Goal: Task Accomplishment & Management: Manage account settings

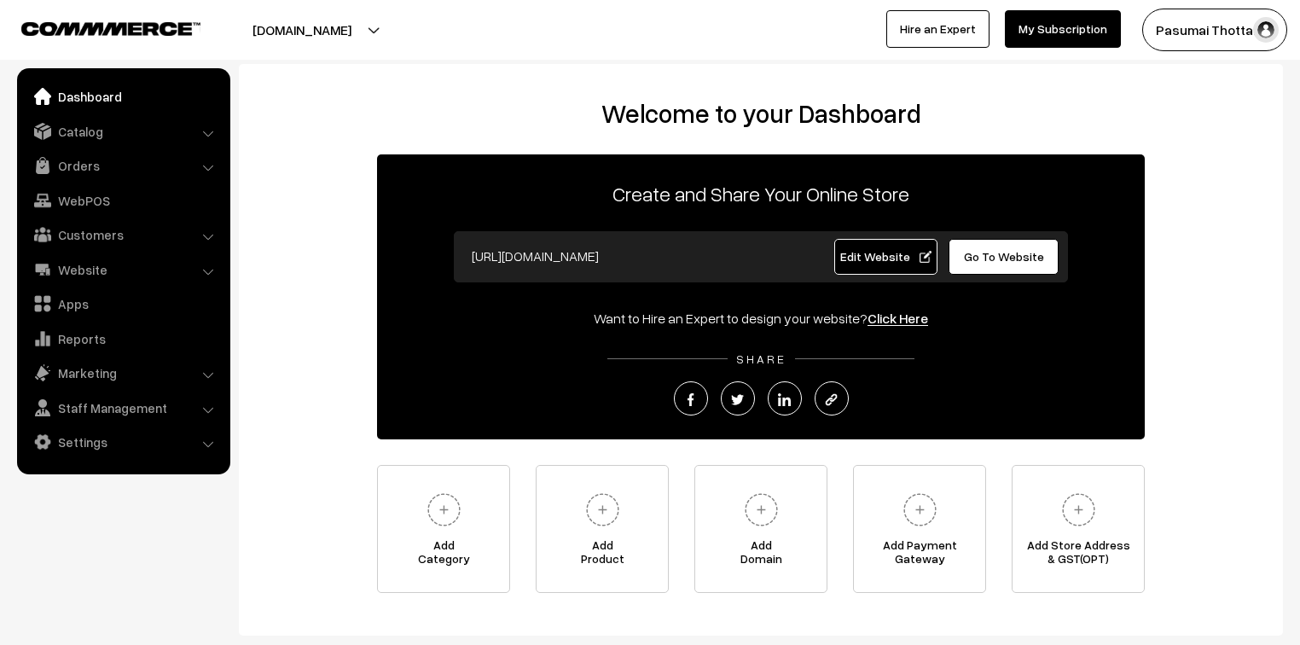
click at [311, 259] on div "Welcome to your Dashboard Create and Share Your Online Store https://pasumaitho…" at bounding box center [761, 345] width 1010 height 495
click at [78, 160] on link "Orders" at bounding box center [122, 165] width 203 height 31
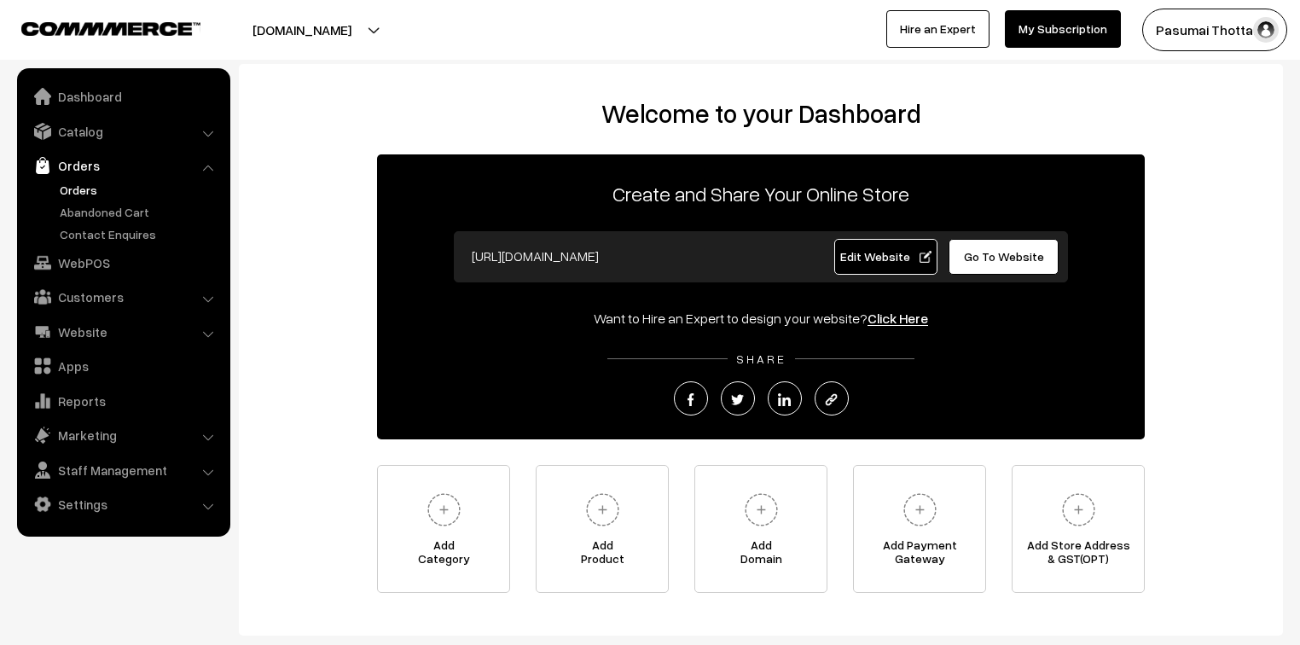
click at [85, 186] on link "Orders" at bounding box center [139, 190] width 169 height 18
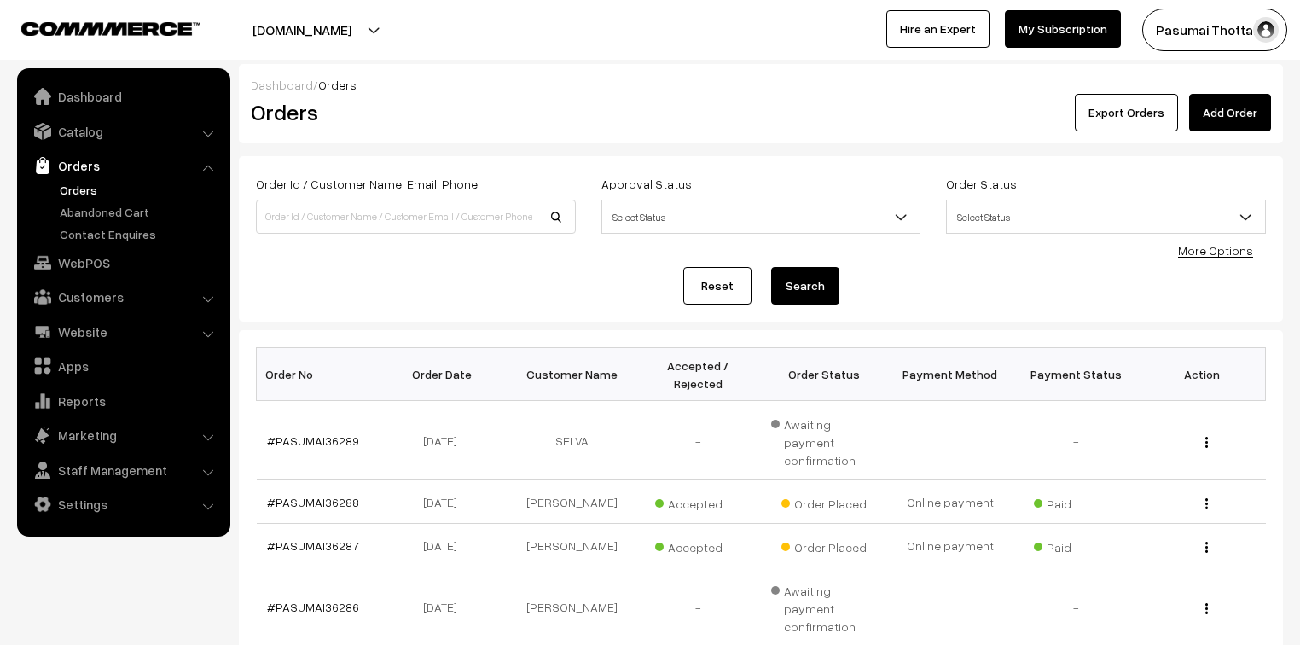
click at [1224, 250] on link "More Options" at bounding box center [1215, 250] width 75 height 15
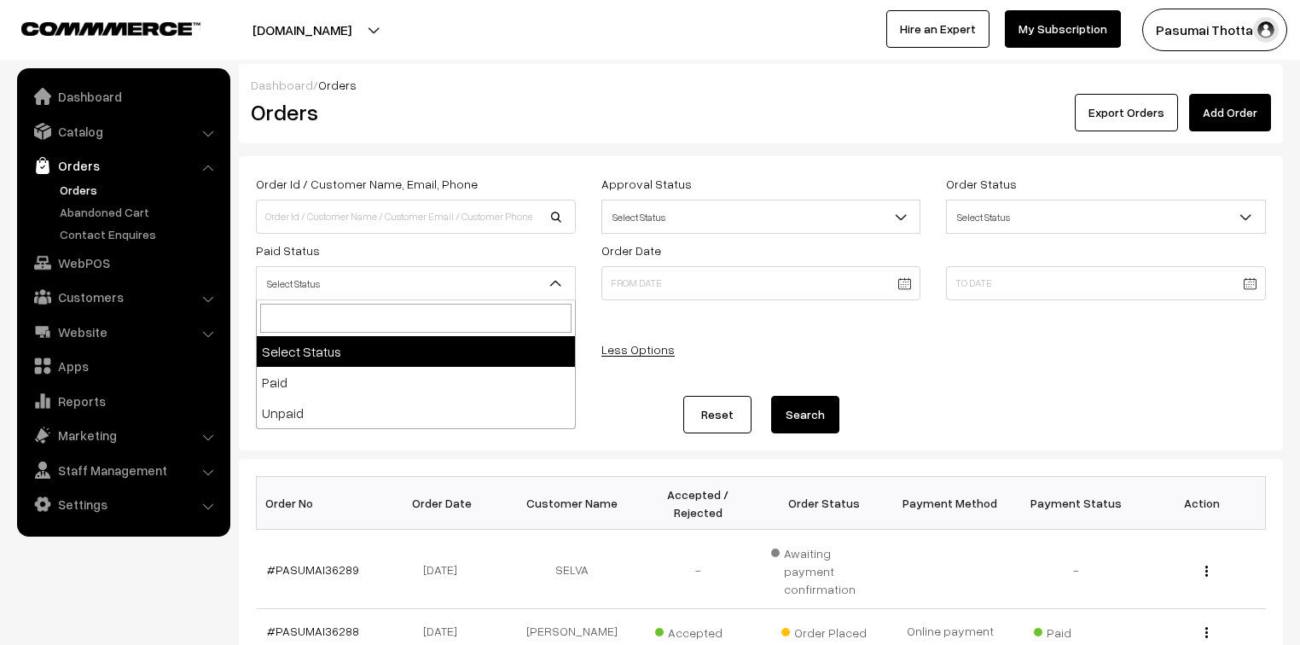
click at [372, 280] on span "Select Status" at bounding box center [416, 284] width 318 height 30
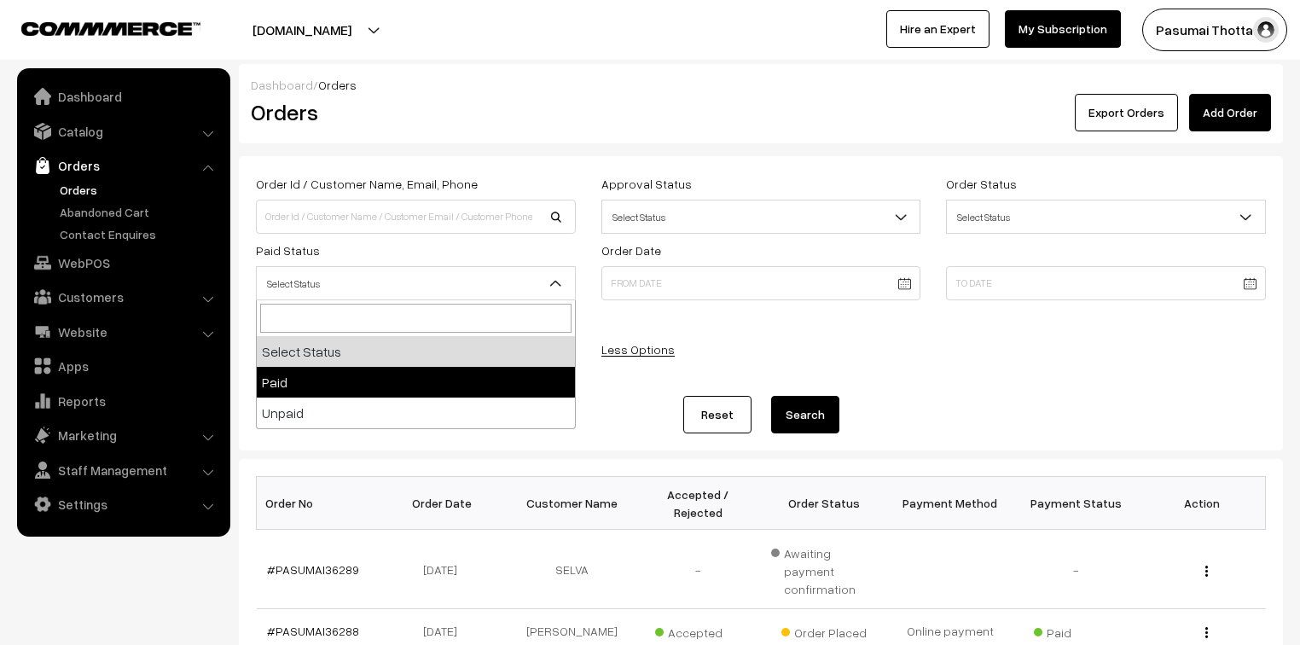
select select "1"
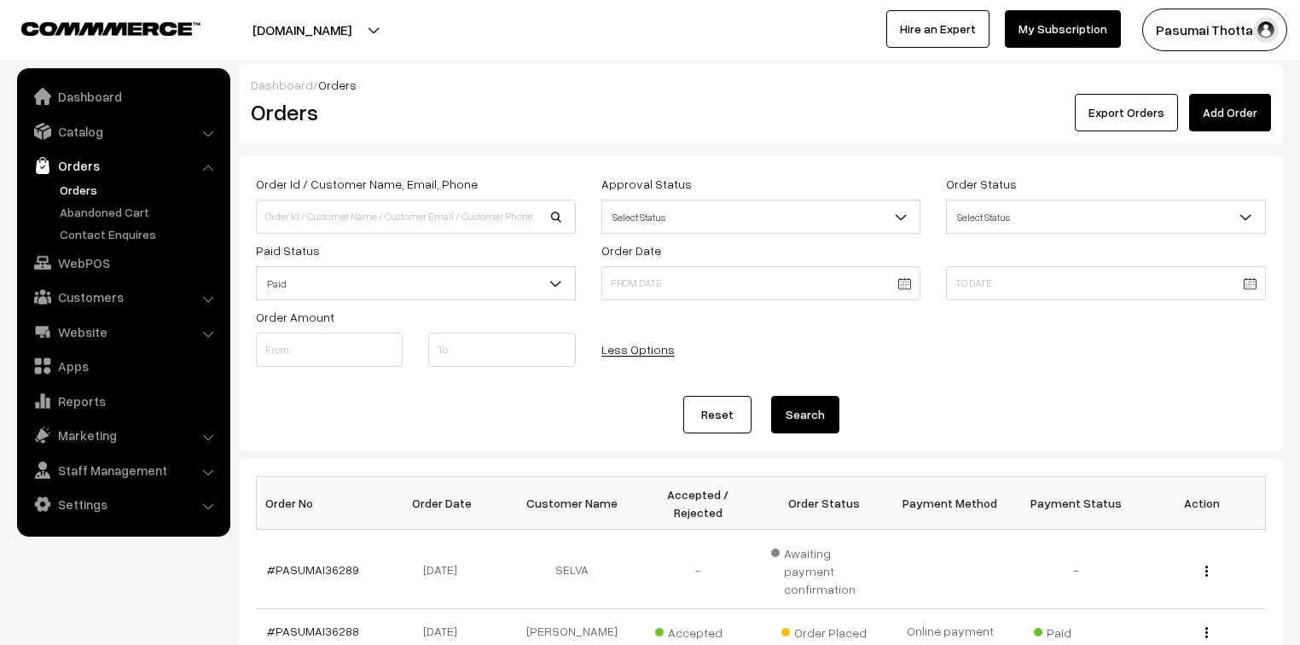
drag, startPoint x: 865, startPoint y: 409, endPoint x: 834, endPoint y: 409, distance: 30.7
click at [834, 409] on div "Reset Search" at bounding box center [761, 415] width 1010 height 38
click at [833, 409] on button "Search" at bounding box center [805, 415] width 68 height 38
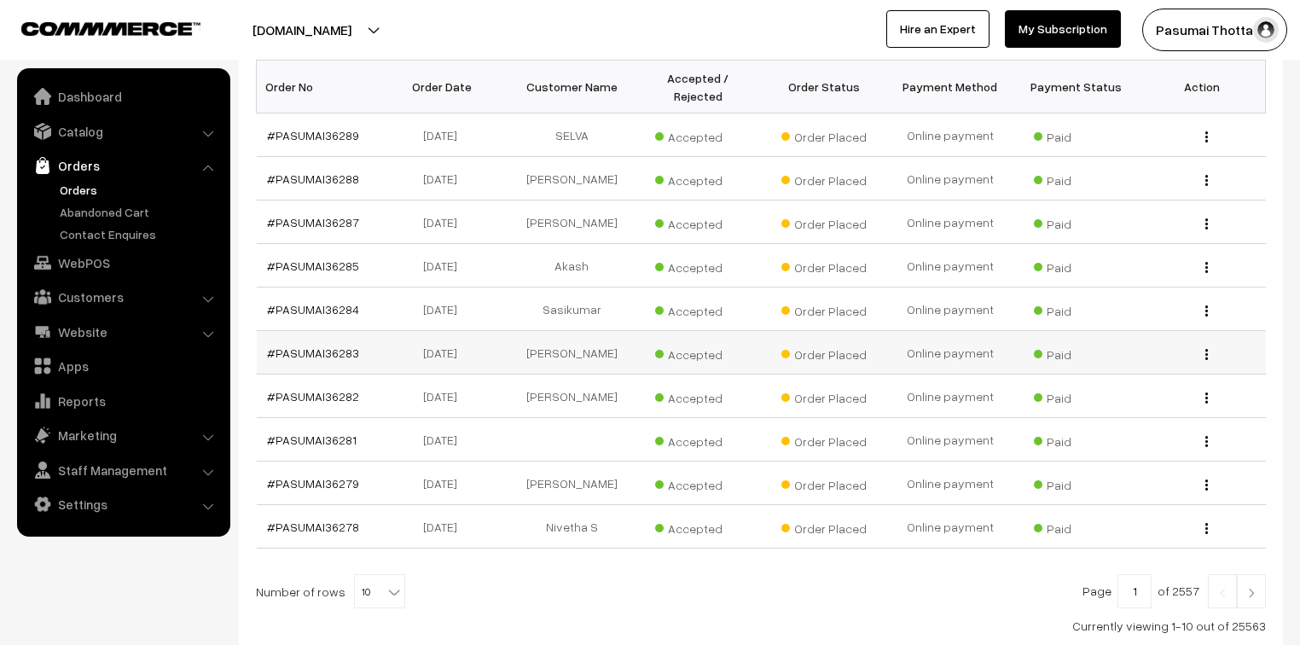
scroll to position [528, 0]
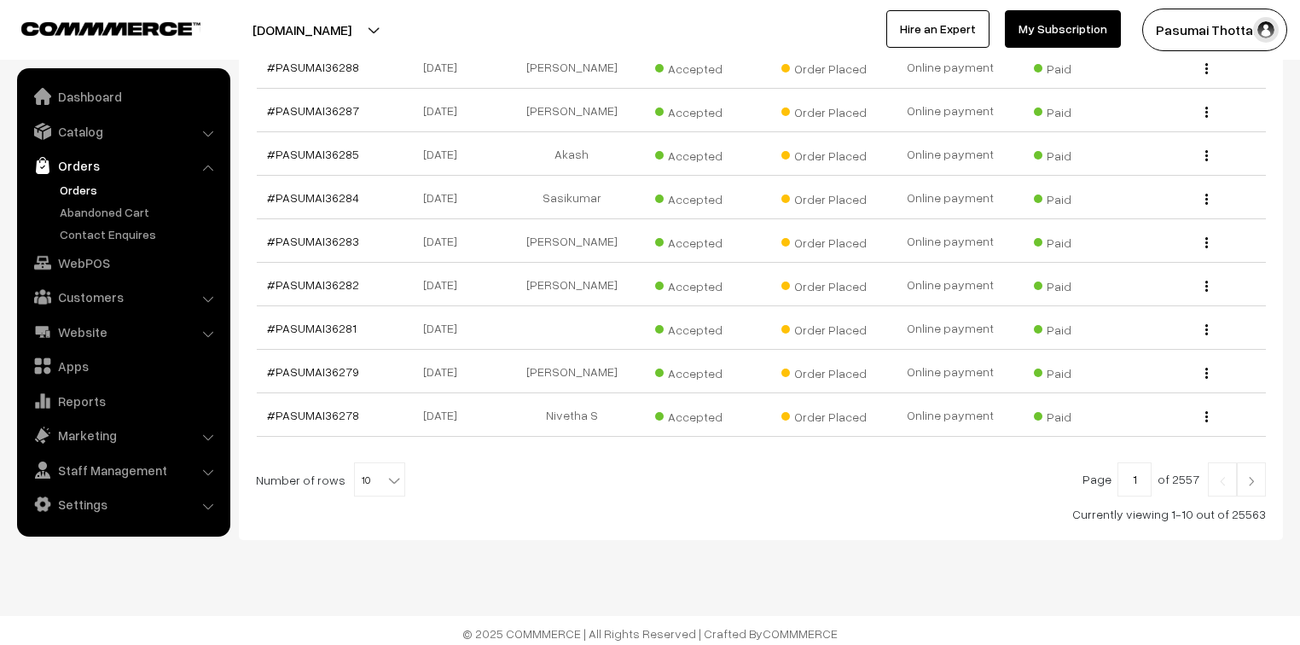
click at [389, 472] on b at bounding box center [394, 480] width 17 height 17
select select "50"
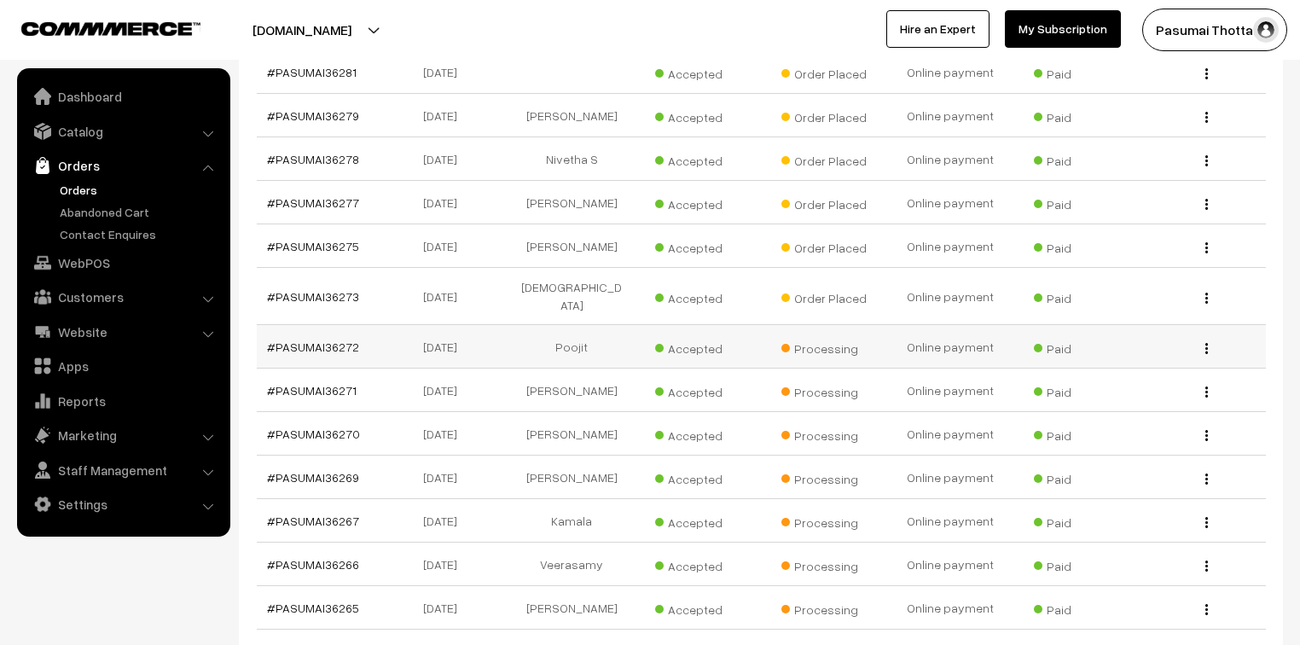
scroll to position [819, 0]
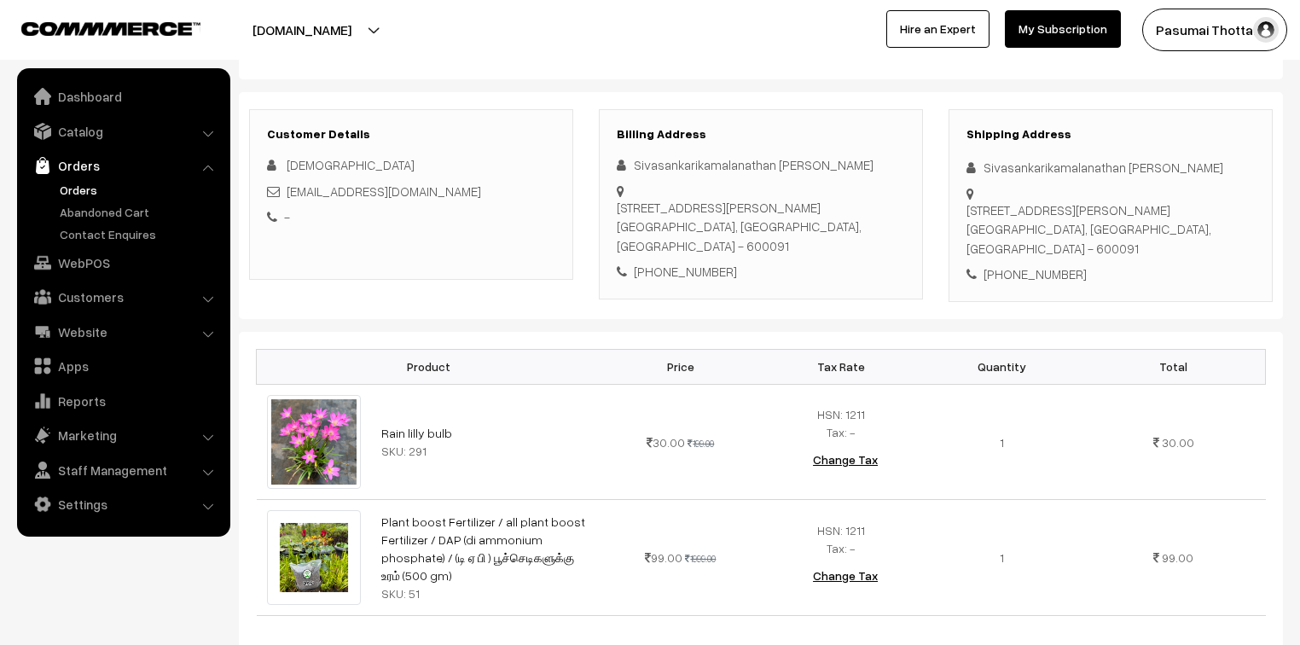
scroll to position [205, 0]
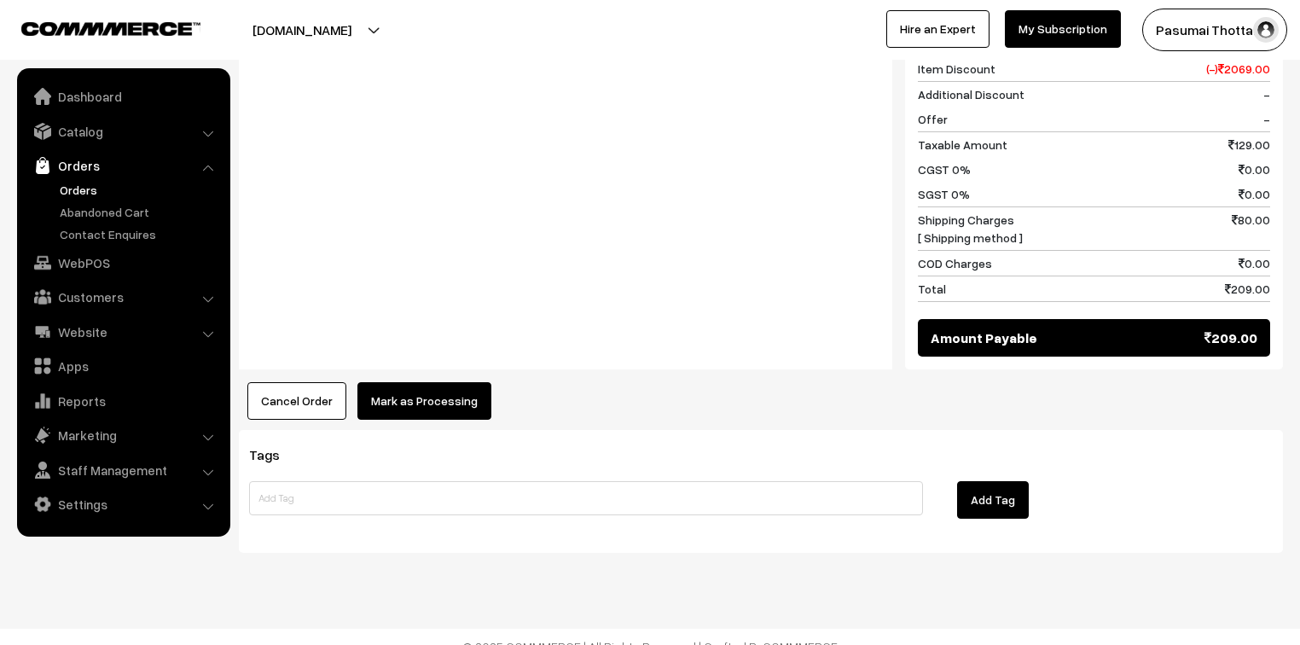
click at [438, 401] on button "Mark as Processing" at bounding box center [424, 401] width 134 height 38
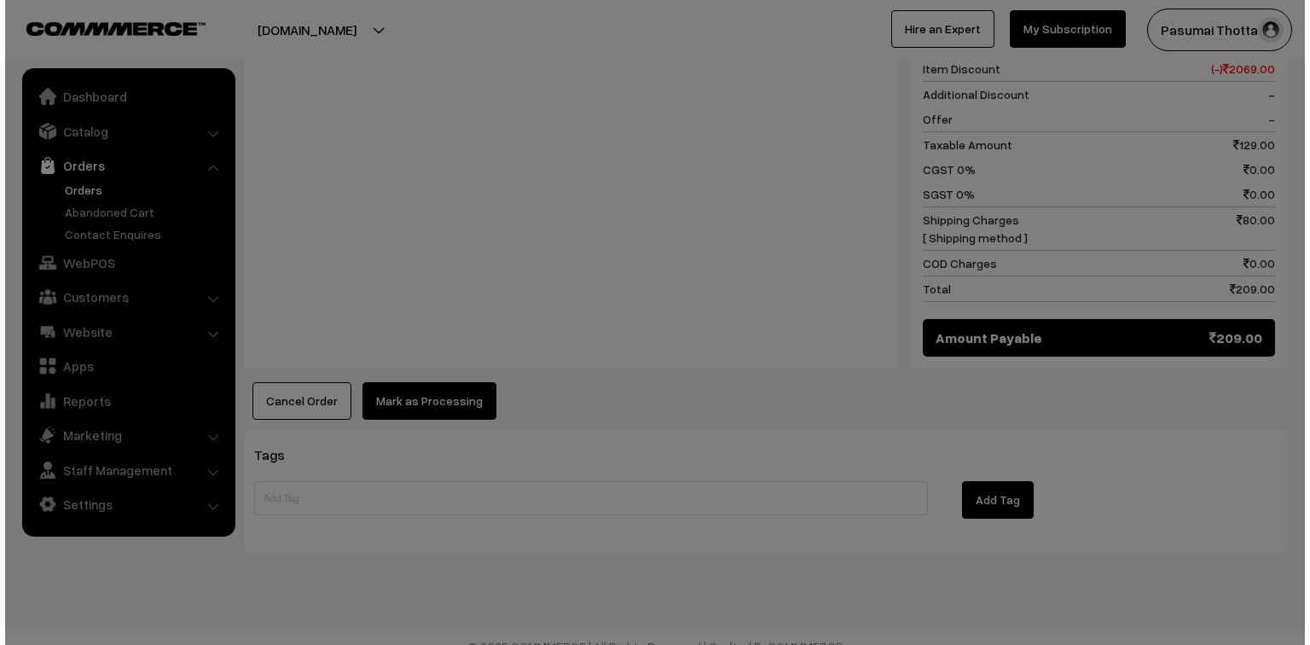
scroll to position [889, 0]
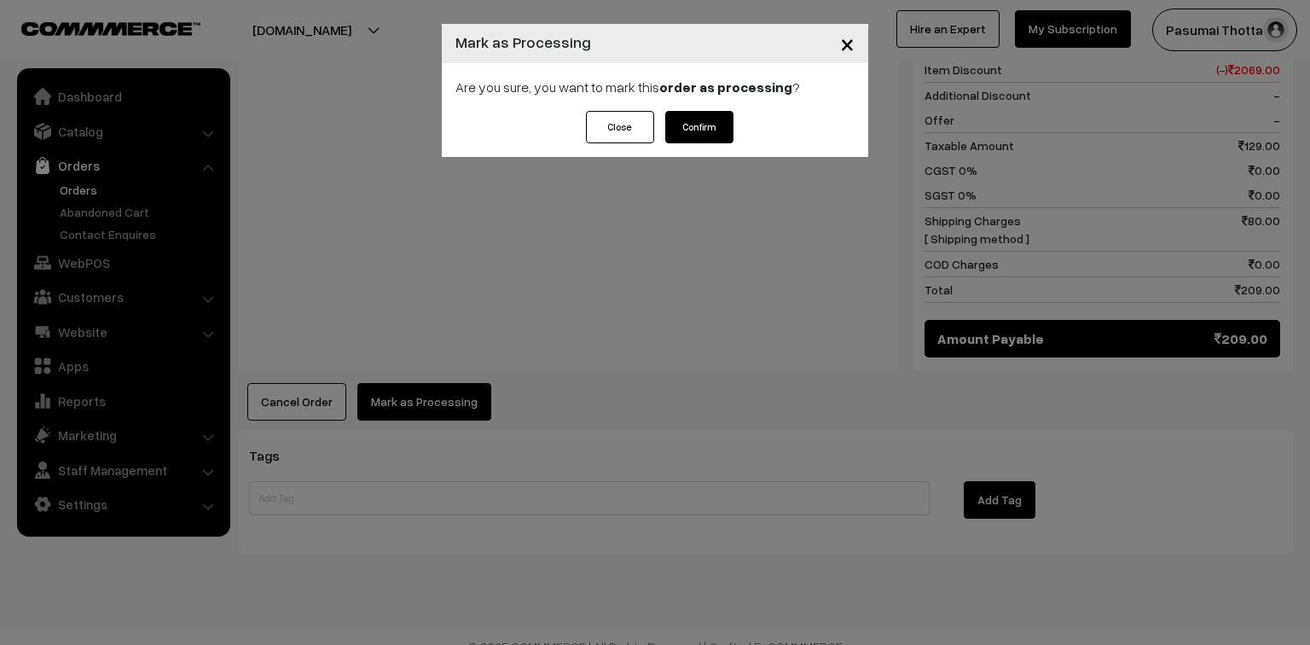
click at [719, 128] on button "Confirm" at bounding box center [699, 127] width 68 height 32
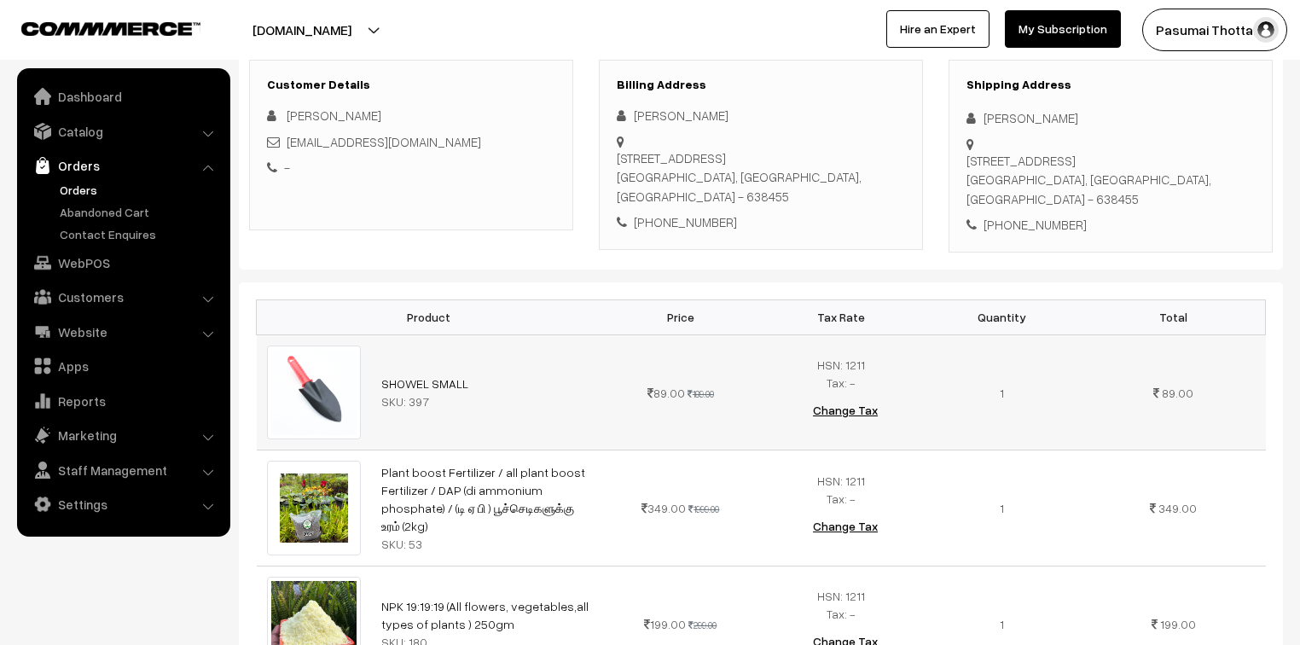
scroll to position [205, 0]
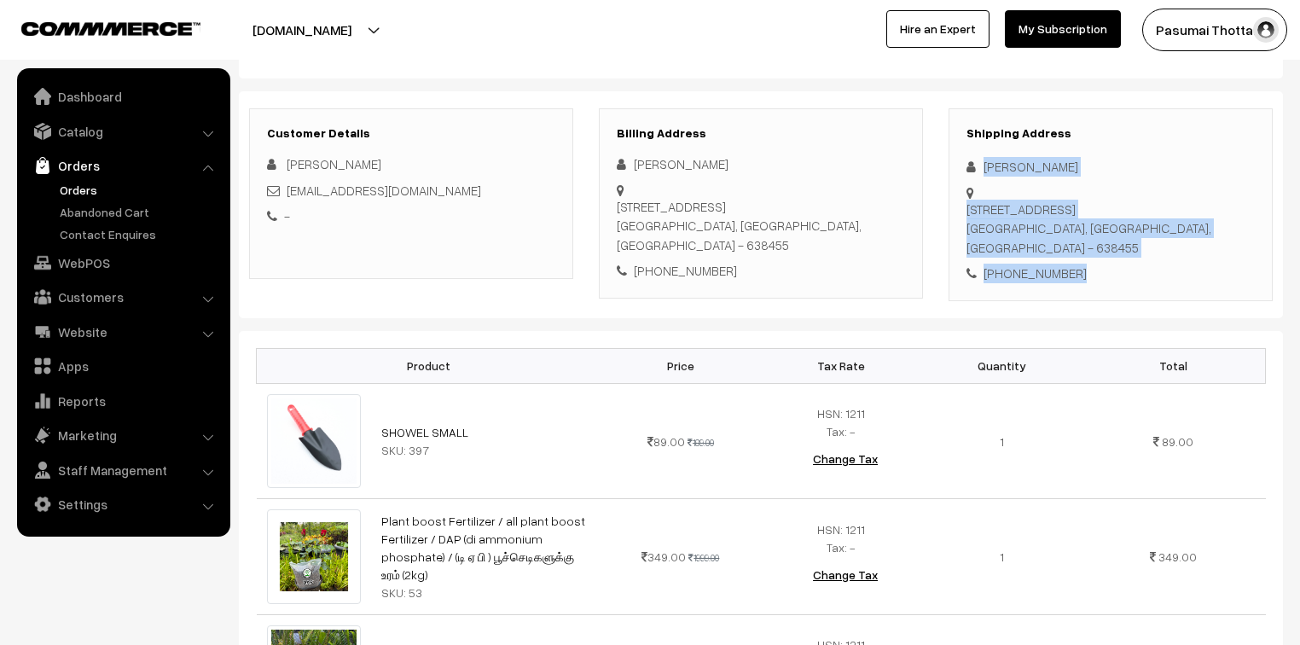
drag, startPoint x: 980, startPoint y: 165, endPoint x: 1089, endPoint y: 235, distance: 129.7
click at [1089, 235] on div "Shipping Address lavanya ananth 46 kattabomman street, Kavindapadi Erode distri…" at bounding box center [1111, 204] width 324 height 193
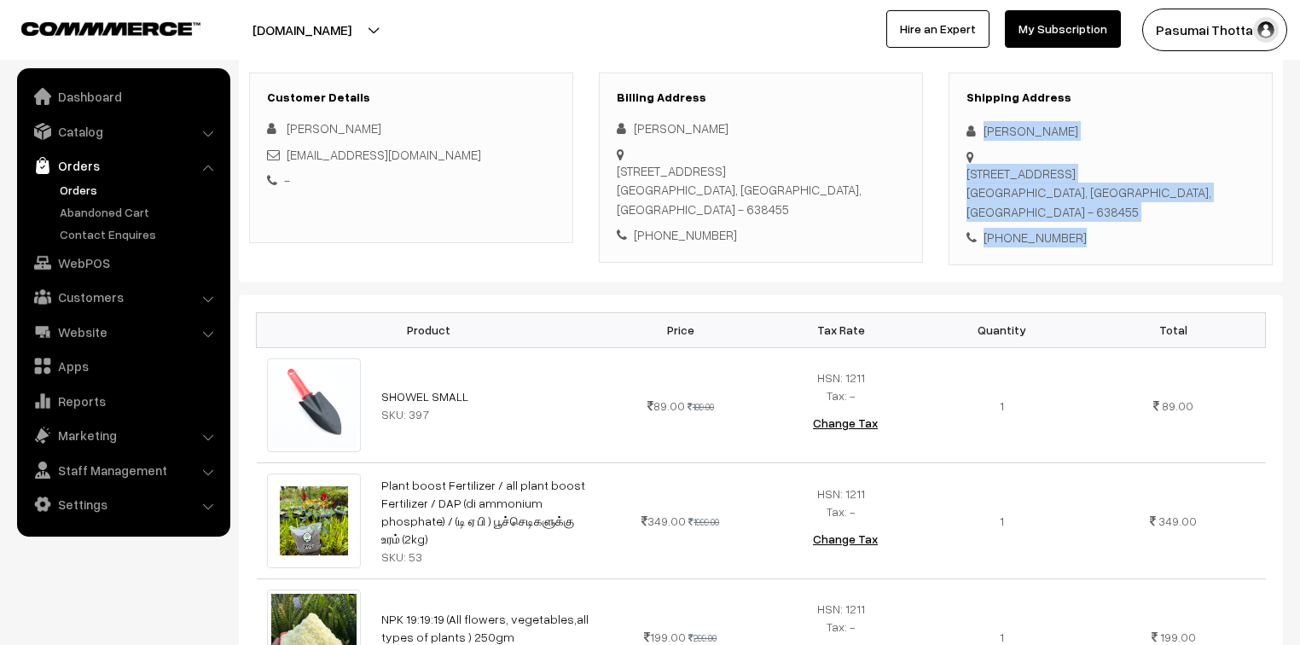
scroll to position [273, 0]
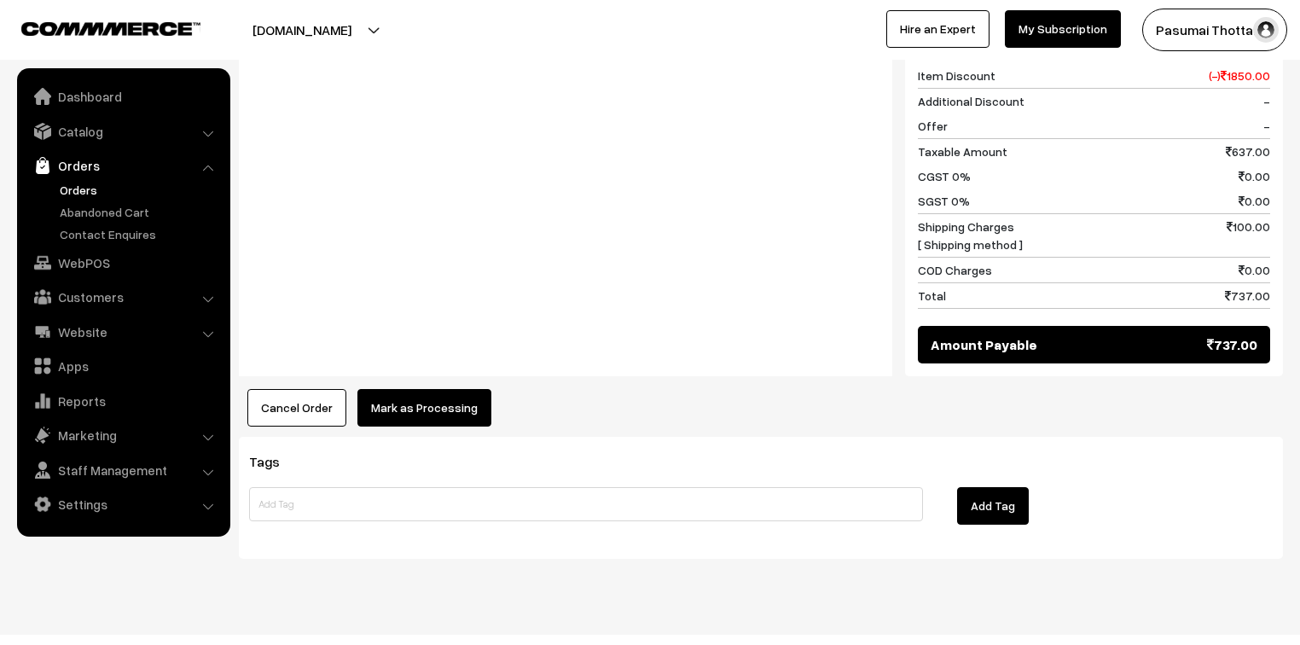
click at [421, 389] on button "Mark as Processing" at bounding box center [424, 408] width 134 height 38
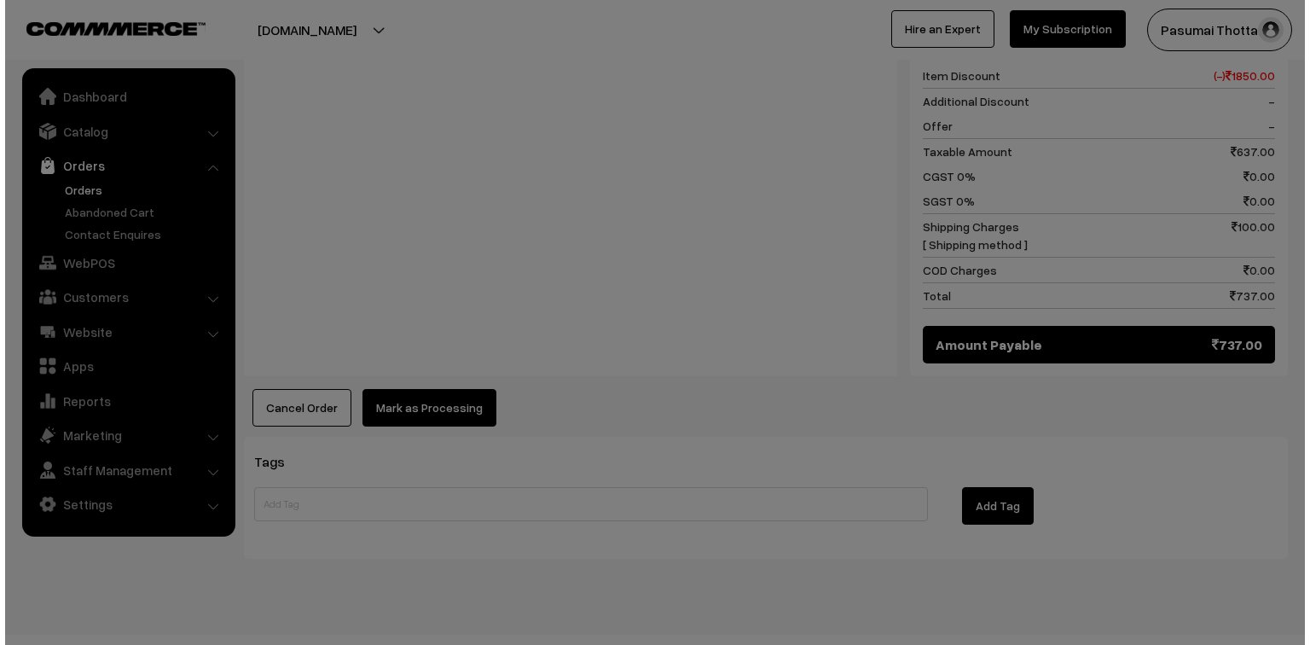
scroll to position [1000, 0]
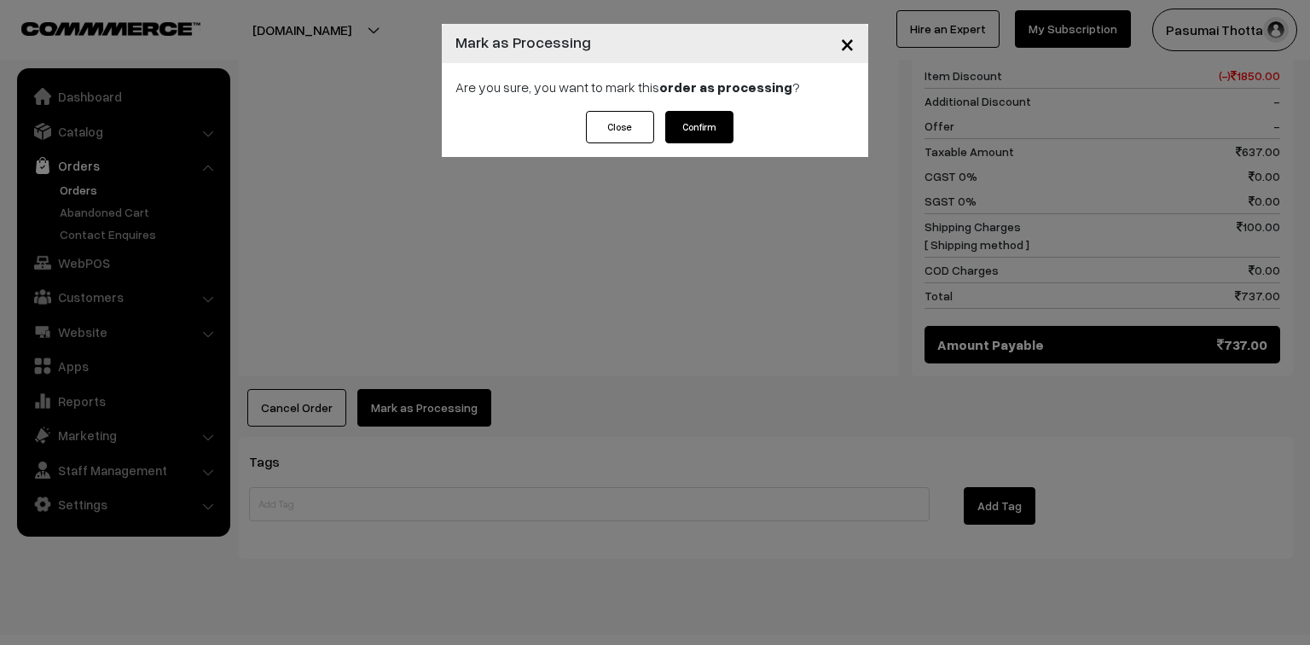
click at [723, 129] on button "Confirm" at bounding box center [699, 127] width 68 height 32
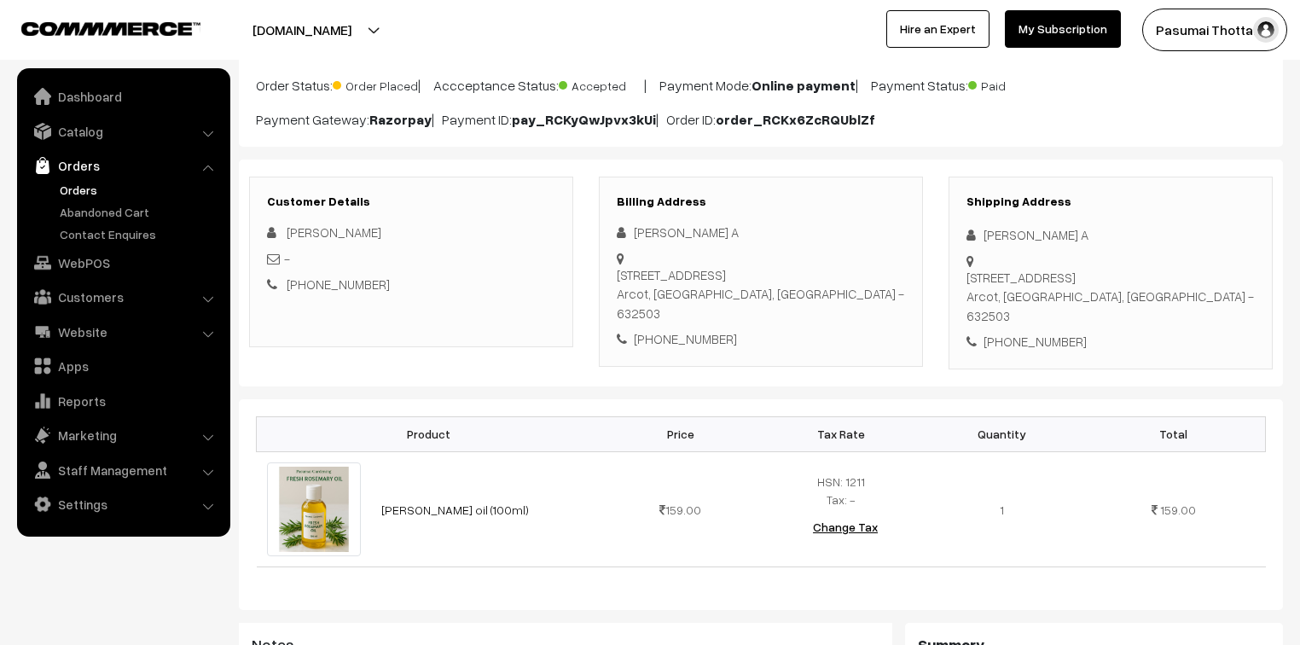
scroll to position [136, 0]
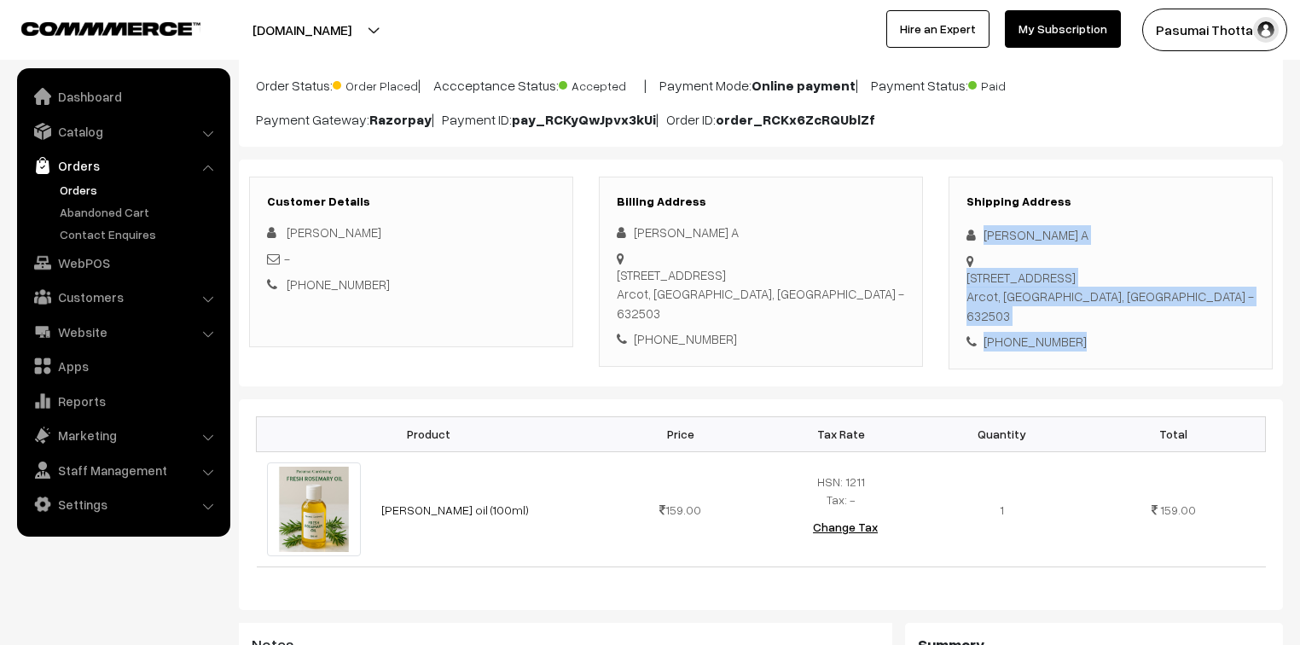
drag, startPoint x: 983, startPoint y: 233, endPoint x: 1113, endPoint y: 303, distance: 148.1
click at [1113, 303] on div "Shipping Address [PERSON_NAME] A [STREET_ADDRESS] [PHONE_NUMBER]" at bounding box center [1111, 273] width 324 height 193
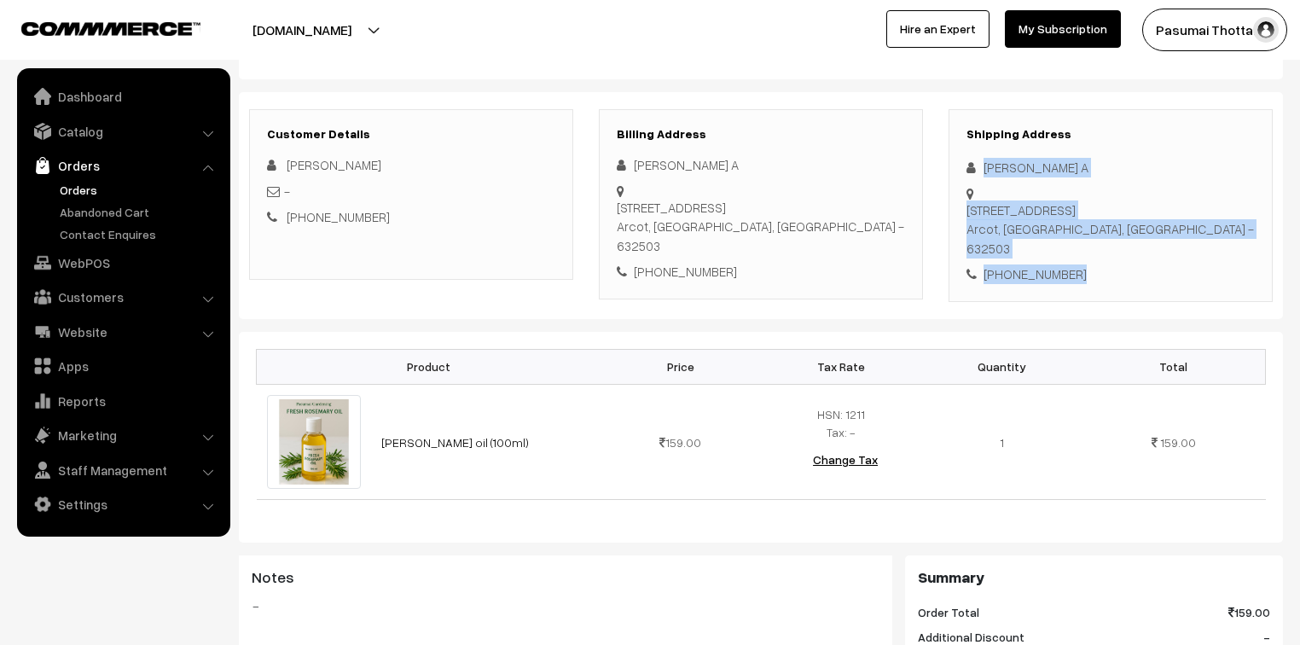
scroll to position [205, 0]
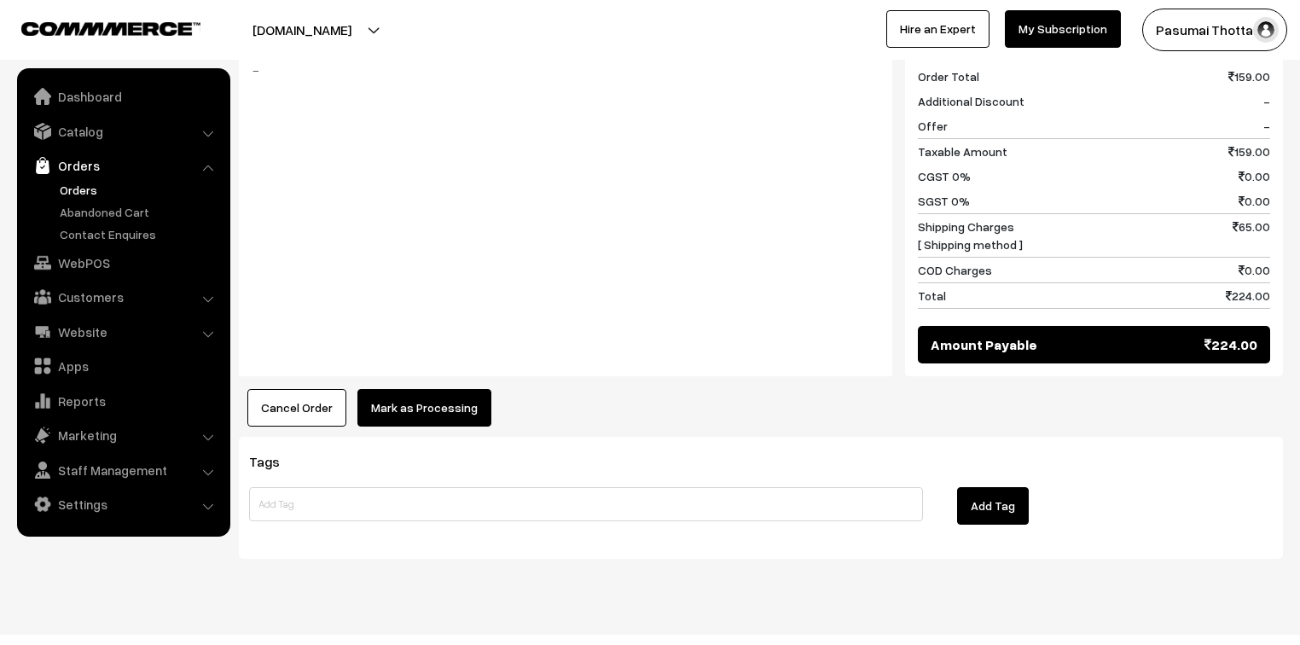
click at [414, 389] on button "Mark as Processing" at bounding box center [424, 408] width 134 height 38
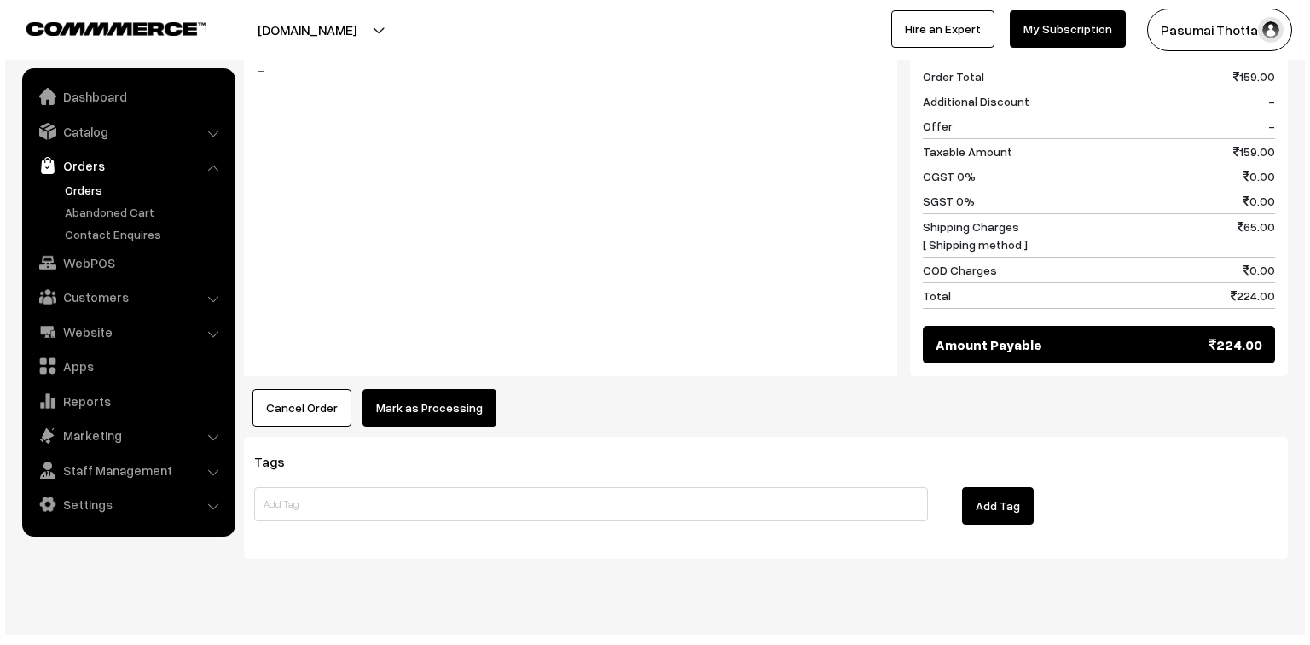
scroll to position [740, 0]
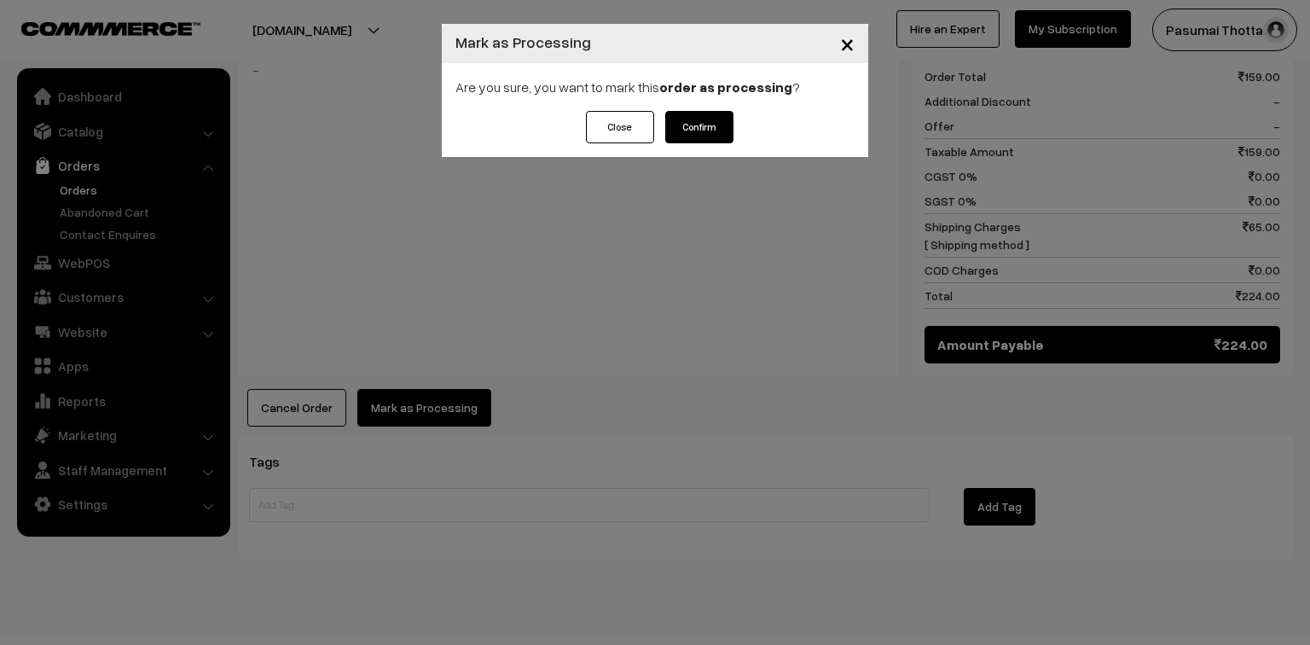
click at [696, 137] on button "Confirm" at bounding box center [699, 127] width 68 height 32
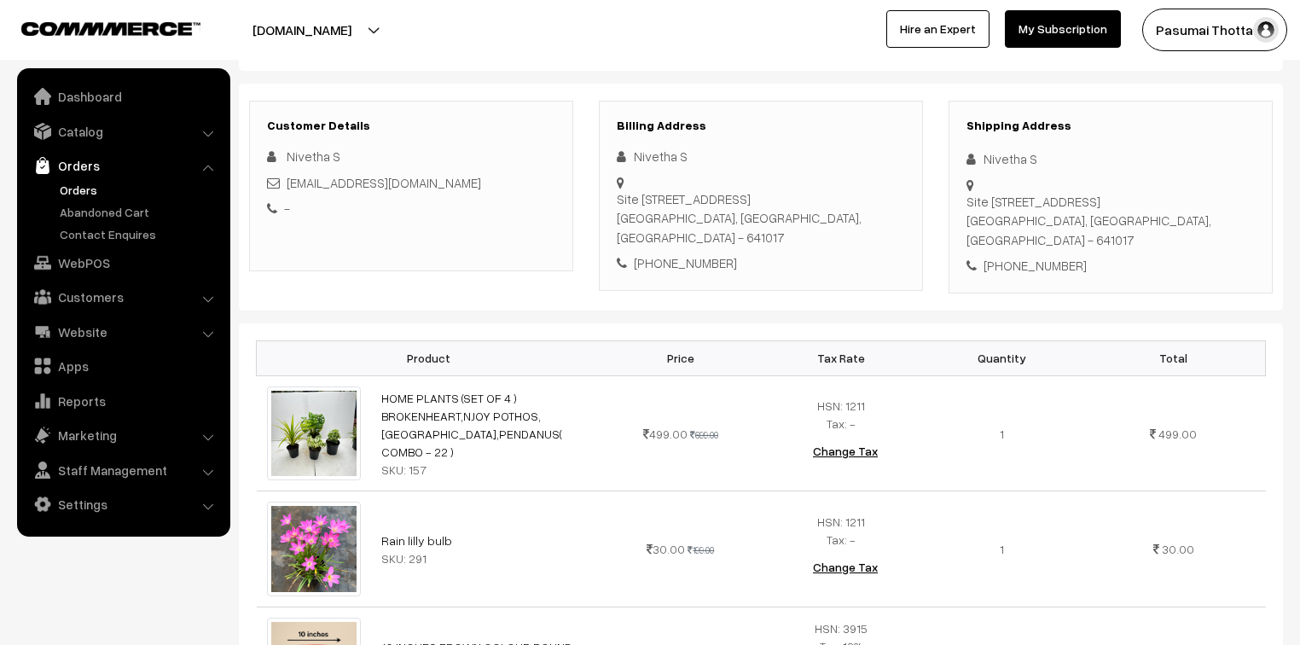
scroll to position [136, 0]
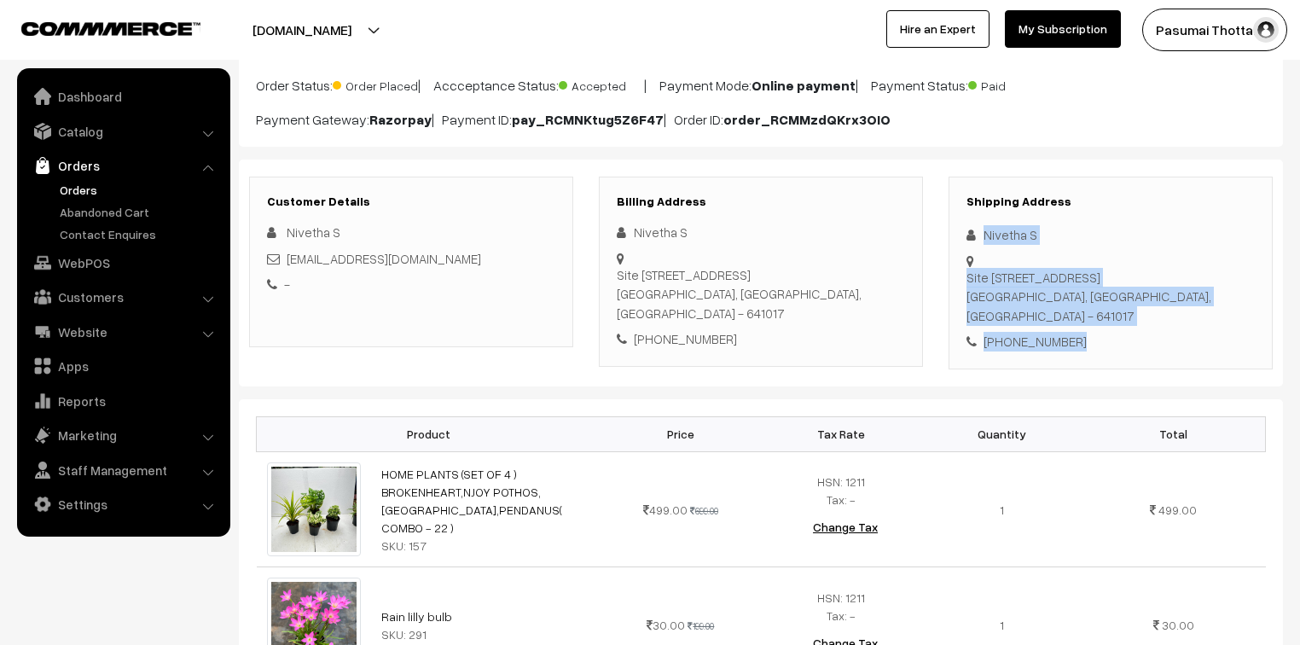
drag, startPoint x: 986, startPoint y: 234, endPoint x: 1082, endPoint y: 305, distance: 120.1
click at [1082, 305] on div "Shipping Address Nivetha S [STREET_ADDRESS] [PHONE_NUMBER]" at bounding box center [1111, 273] width 324 height 193
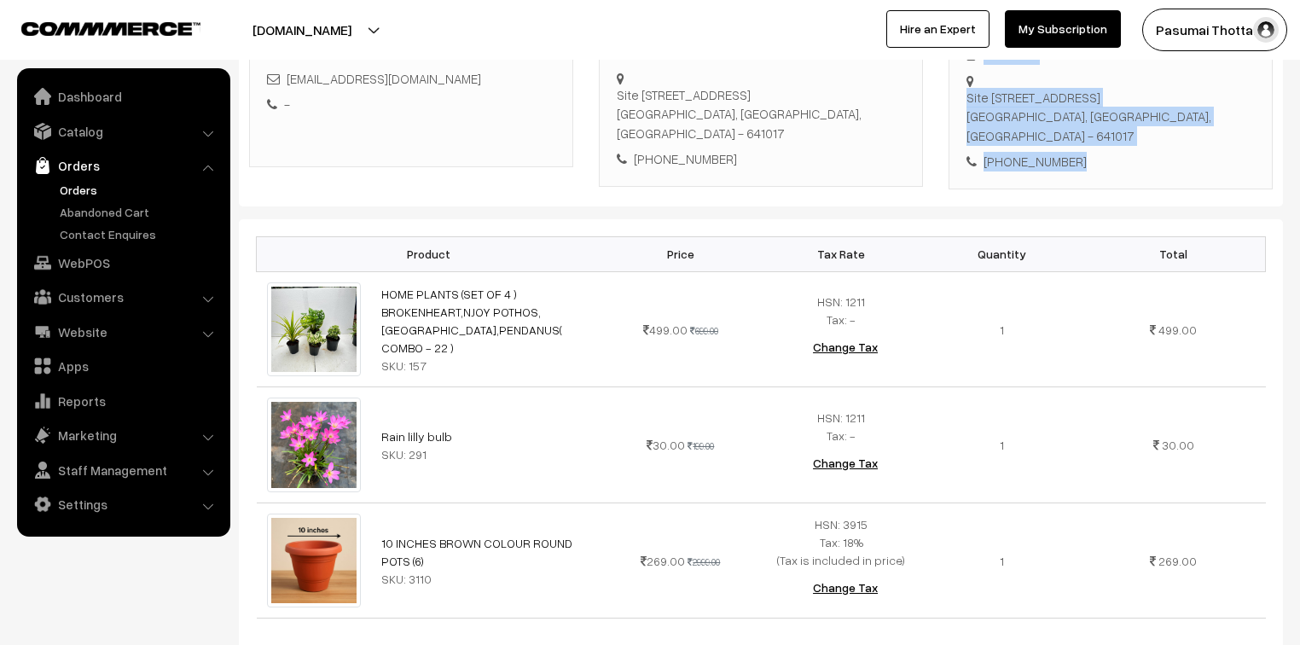
scroll to position [409, 0]
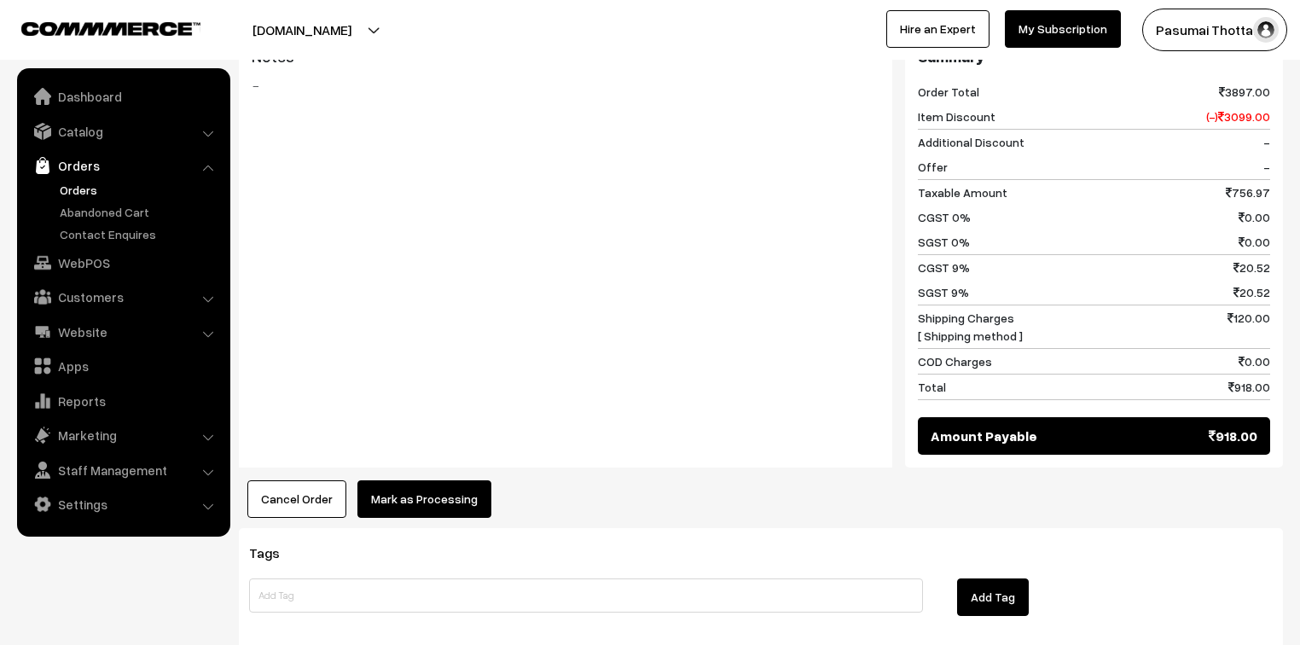
click at [416, 480] on button "Mark as Processing" at bounding box center [424, 499] width 134 height 38
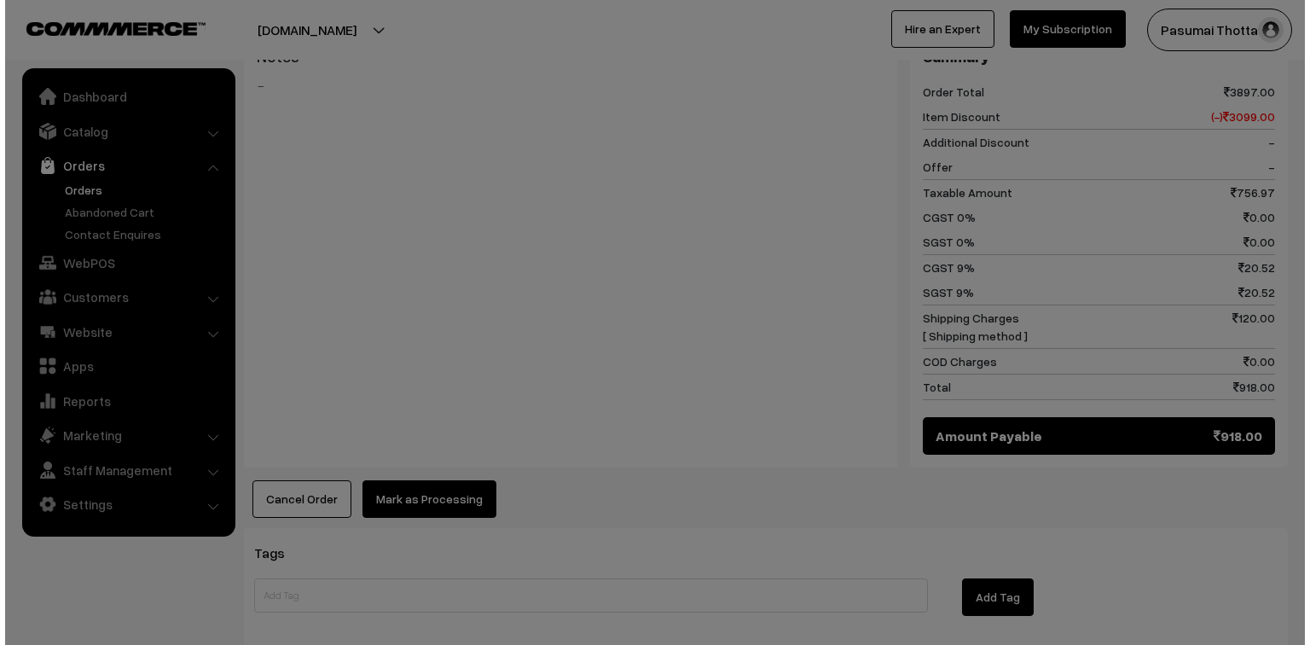
scroll to position [959, 0]
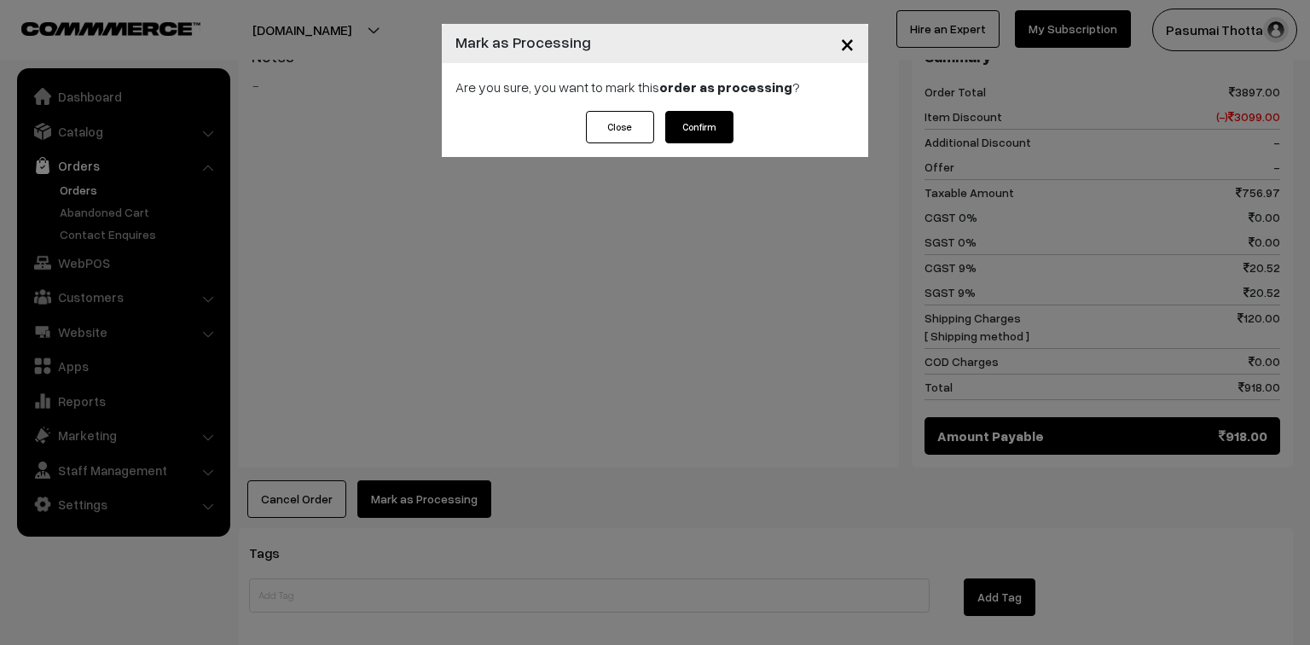
click at [714, 121] on button "Confirm" at bounding box center [699, 127] width 68 height 32
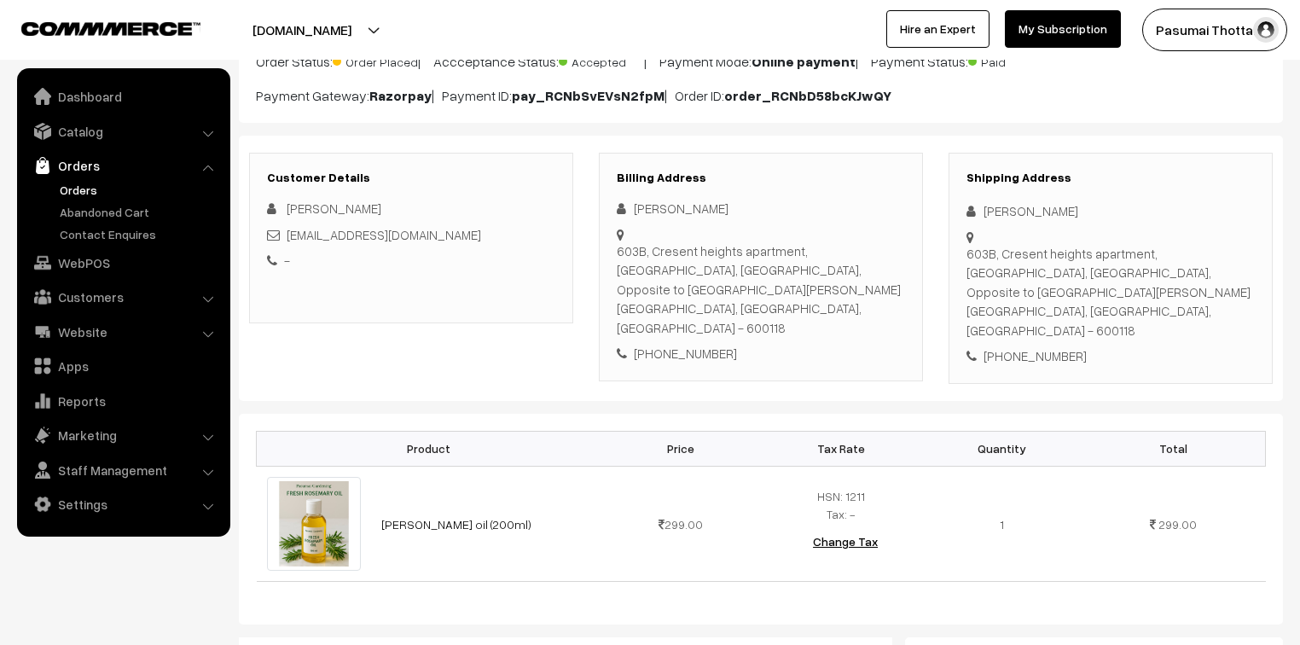
scroll to position [136, 0]
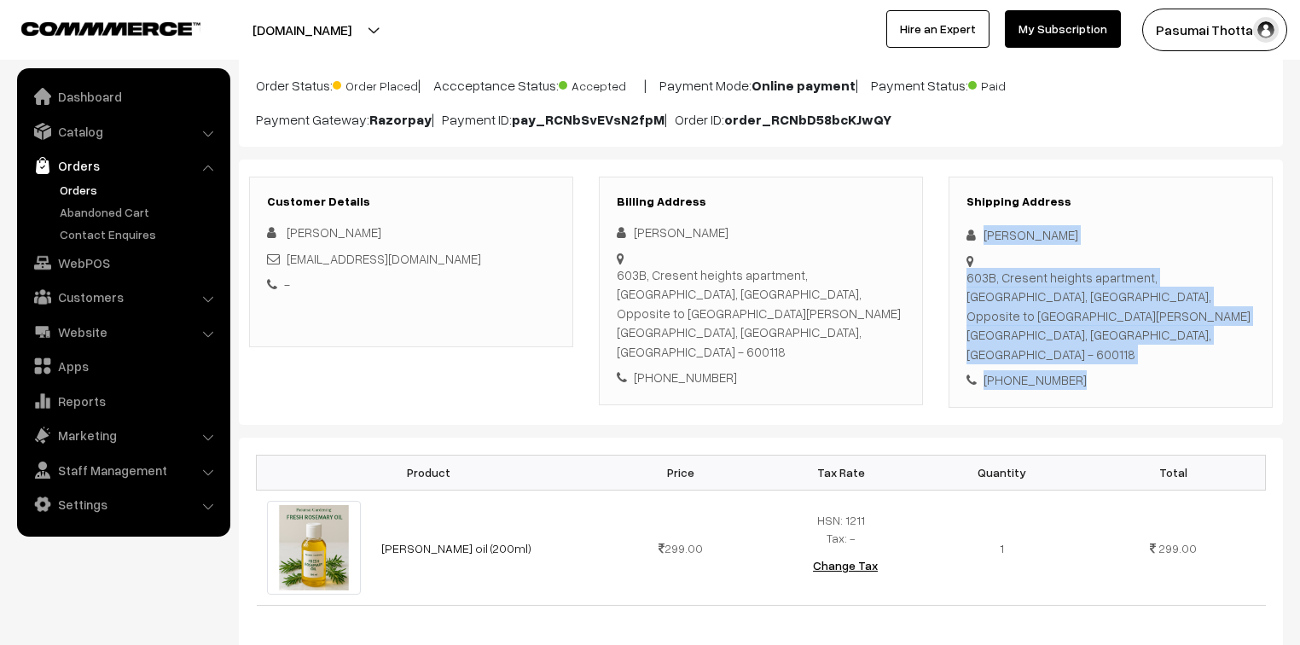
drag, startPoint x: 984, startPoint y: 240, endPoint x: 1109, endPoint y: 355, distance: 169.6
click at [1109, 355] on div "Shipping Address Jeyanthi R 603B, Cresent heights apartment, OMR road, Semmench…" at bounding box center [1111, 292] width 324 height 231
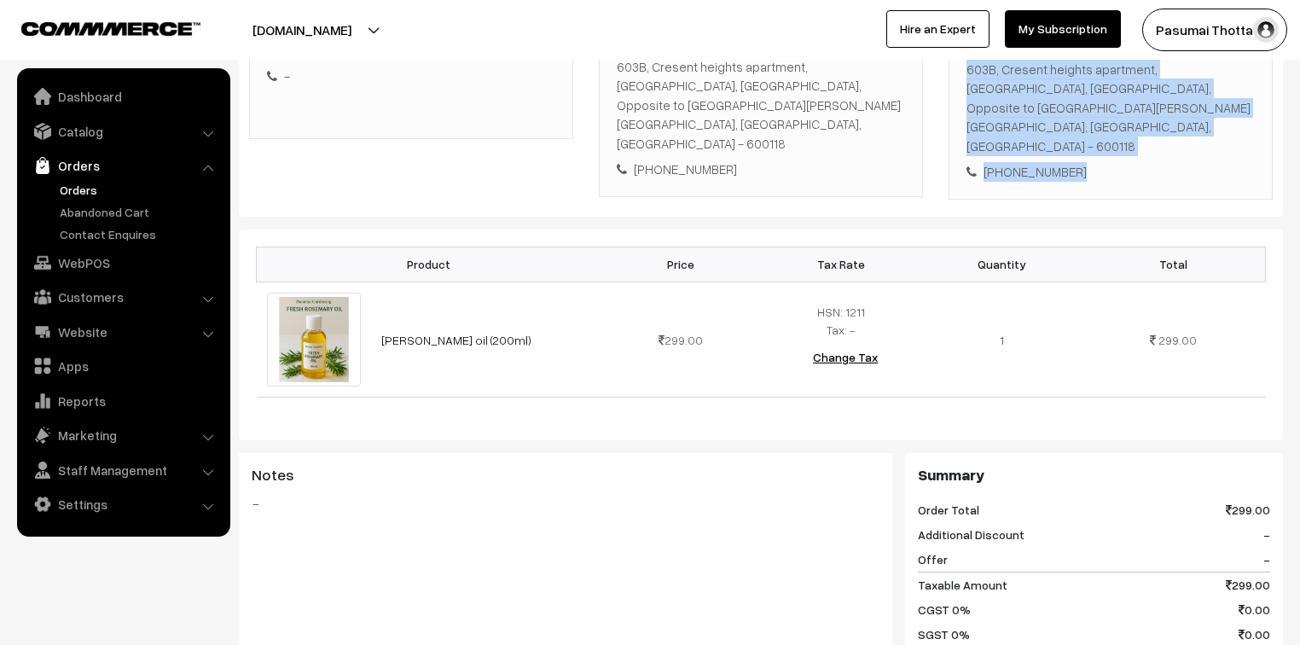
scroll to position [273, 0]
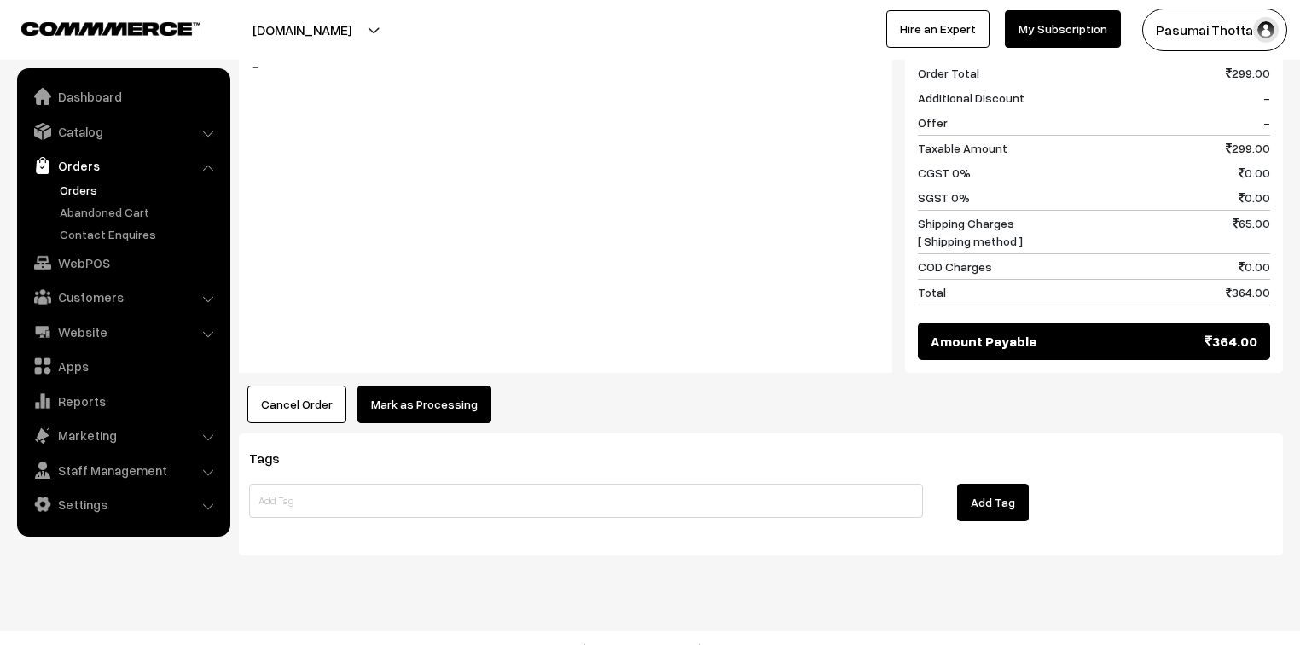
click at [481, 386] on button "Mark as Processing" at bounding box center [424, 405] width 134 height 38
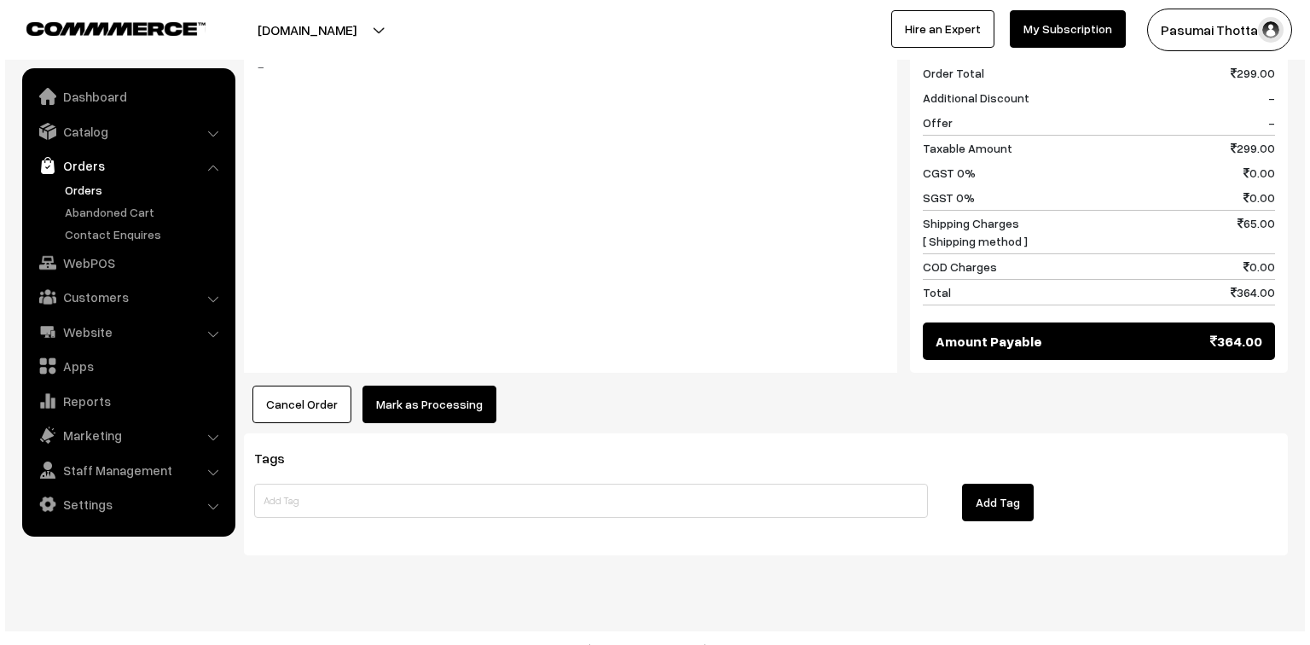
scroll to position [781, 0]
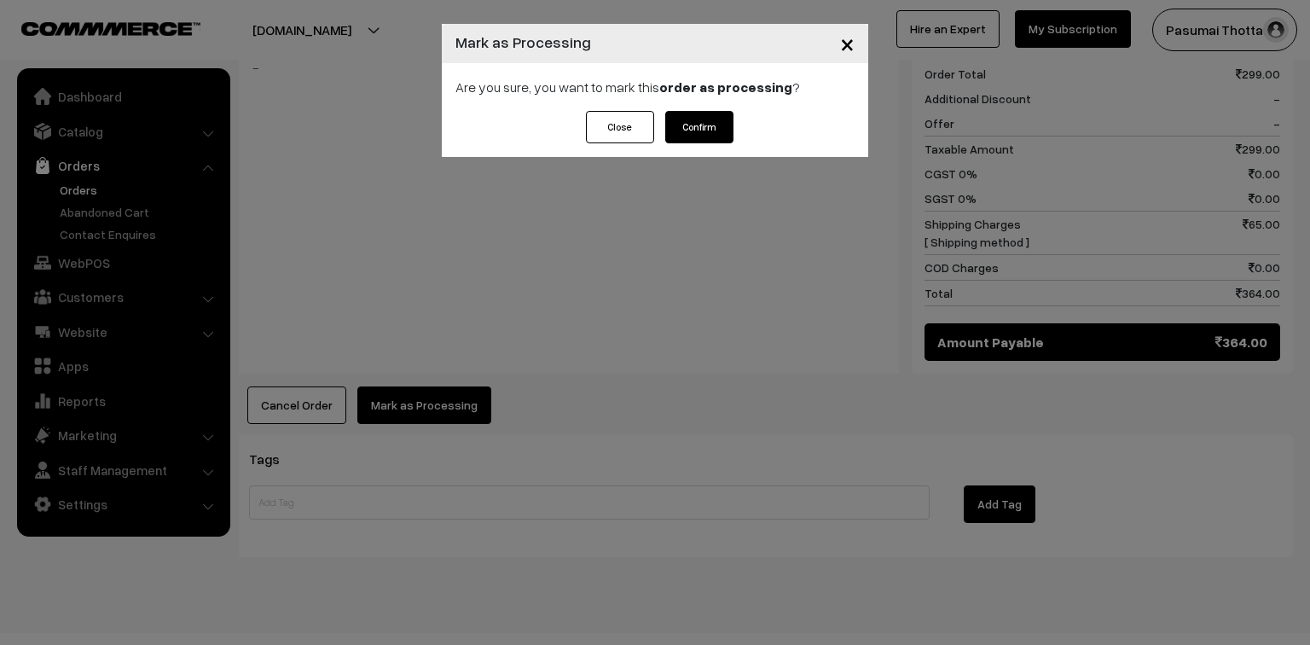
click at [737, 123] on div "Close Confirm" at bounding box center [655, 134] width 426 height 46
click at [723, 126] on button "Confirm" at bounding box center [699, 127] width 68 height 32
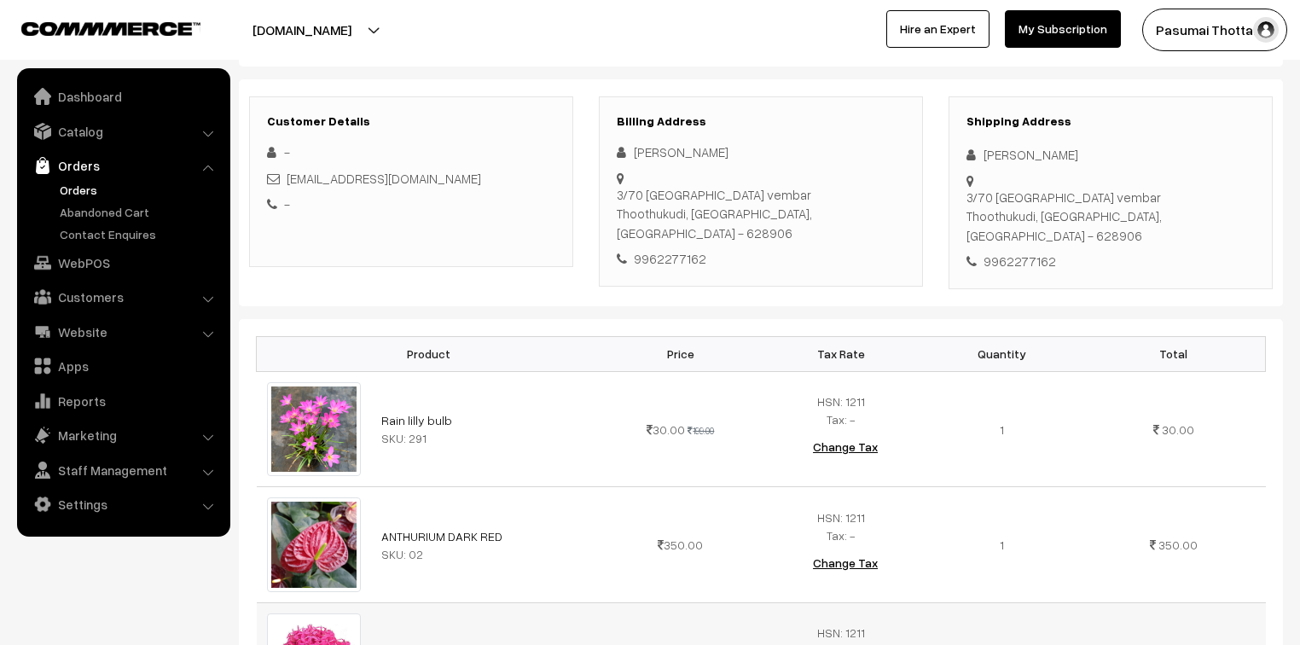
scroll to position [205, 0]
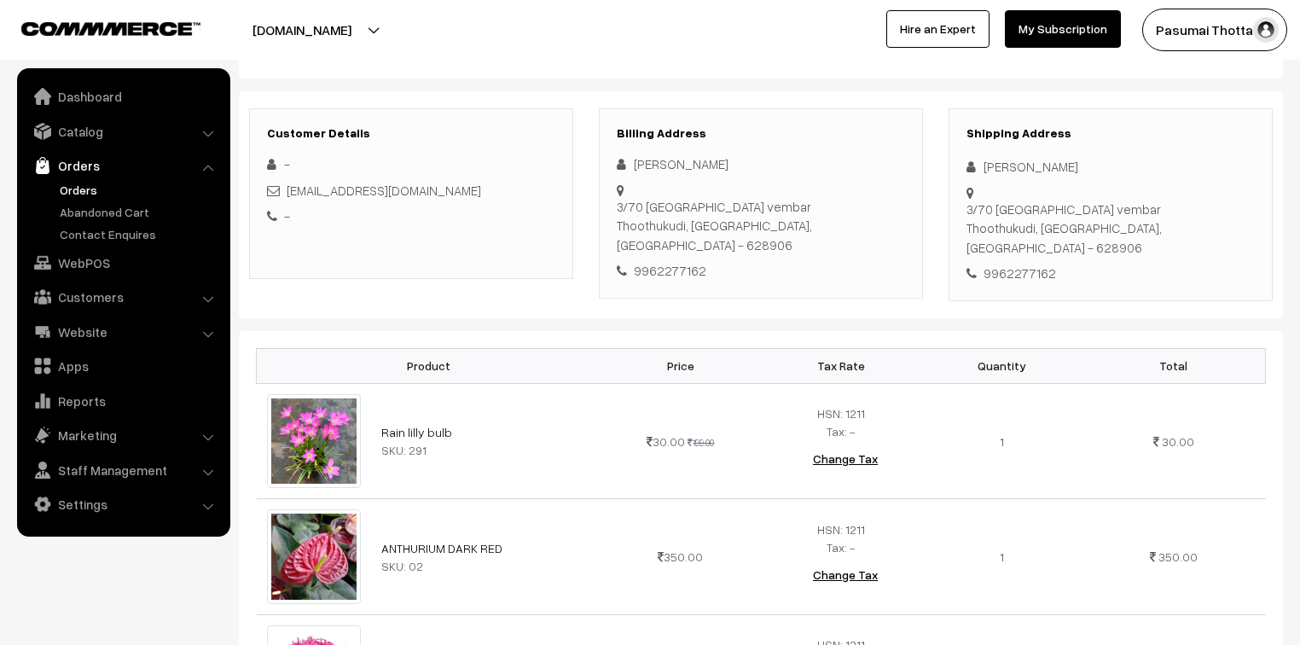
drag, startPoint x: 979, startPoint y: 166, endPoint x: 1078, endPoint y: 235, distance: 120.7
click at [1078, 235] on div "Shipping Address [PERSON_NAME] [STREET_ADDRESS] - 628906 9962277162" at bounding box center [1111, 204] width 324 height 193
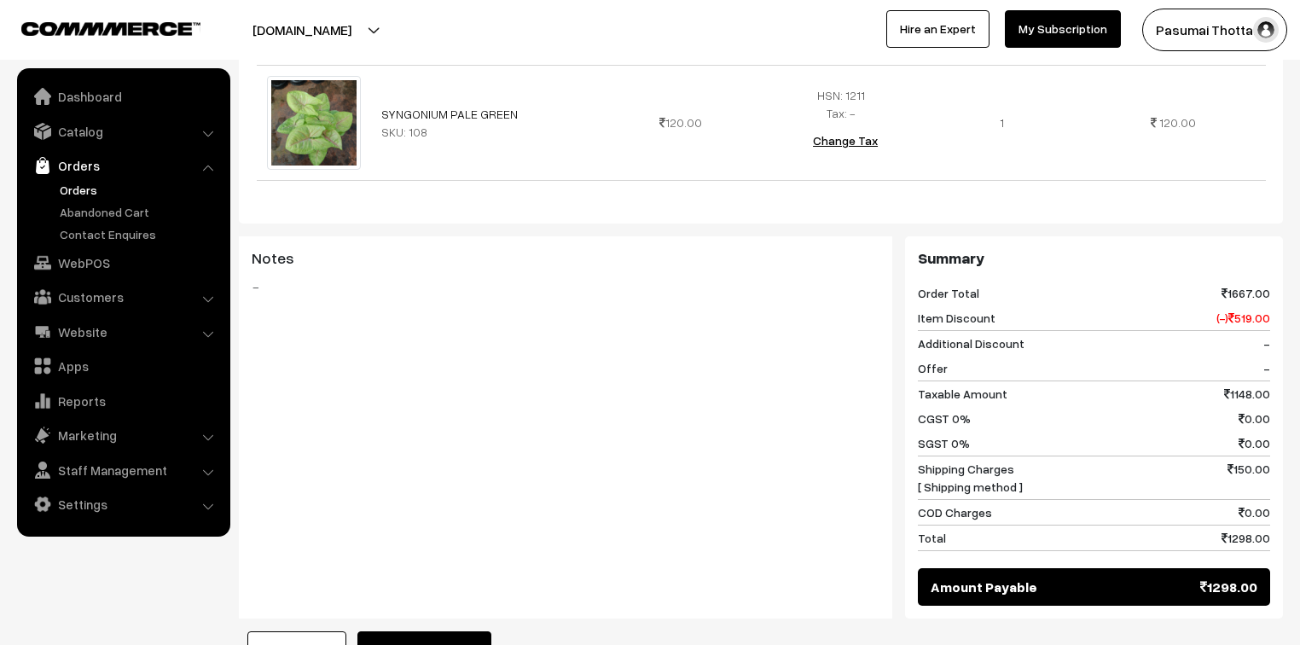
scroll to position [1227, 0]
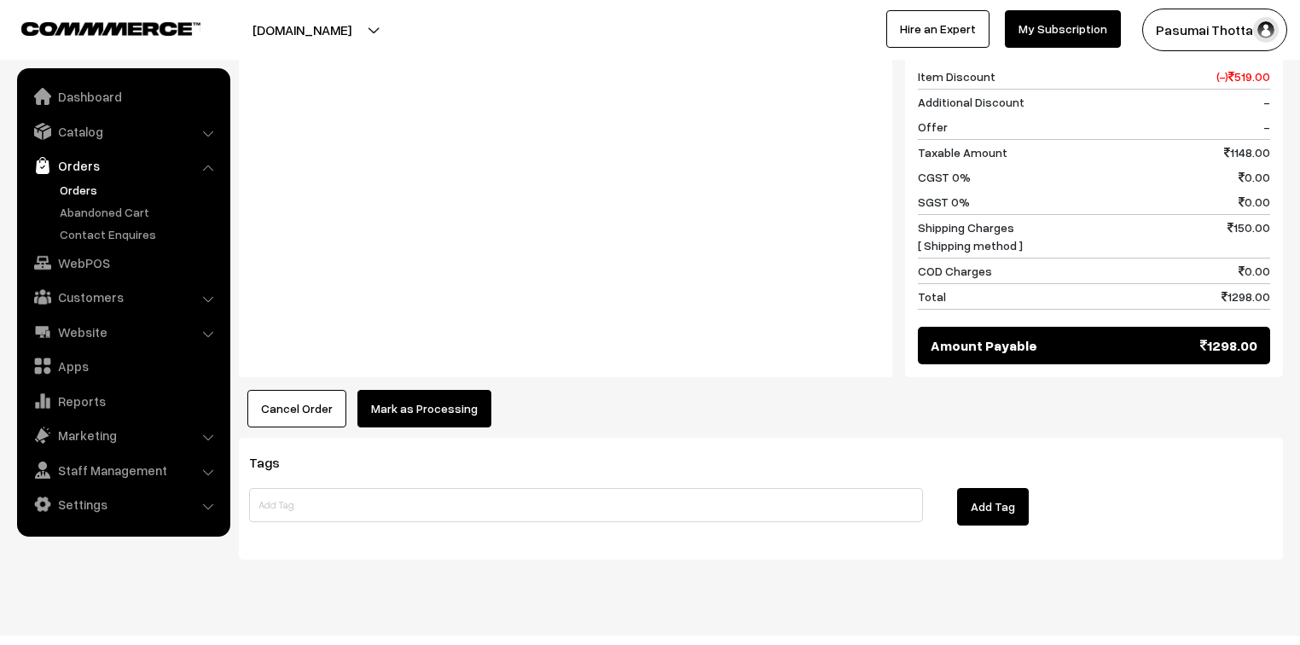
click at [399, 390] on button "Mark as Processing" at bounding box center [424, 409] width 134 height 38
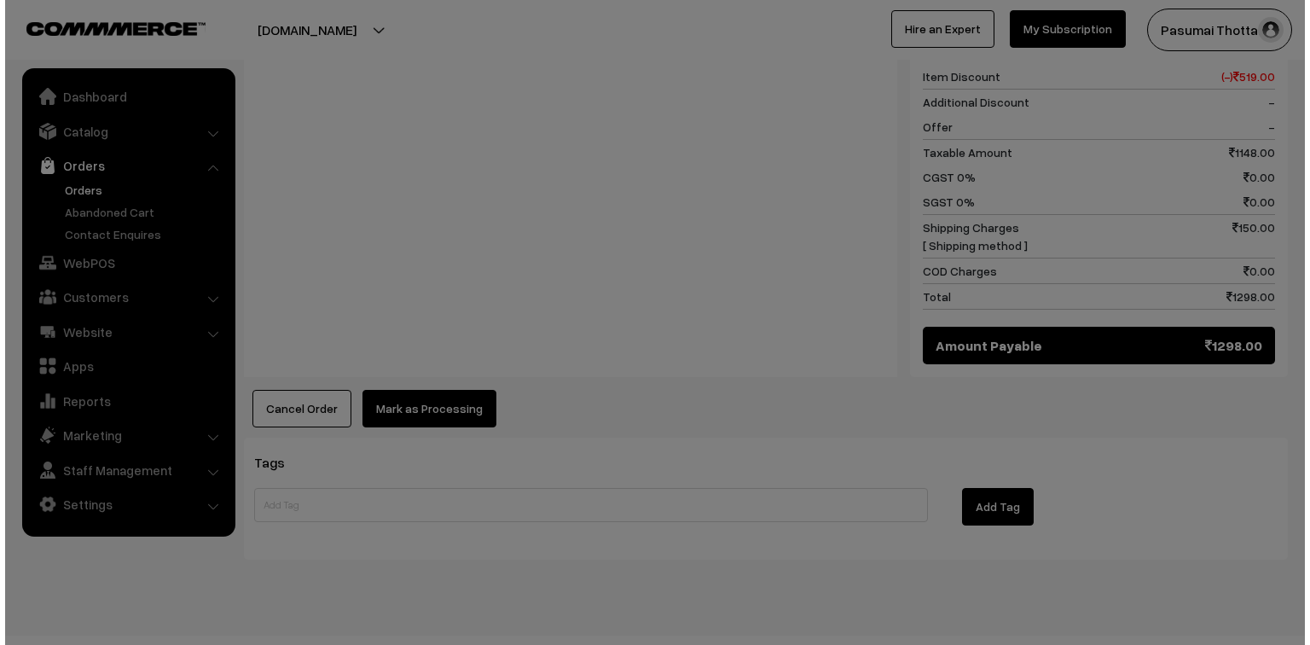
scroll to position [1232, 0]
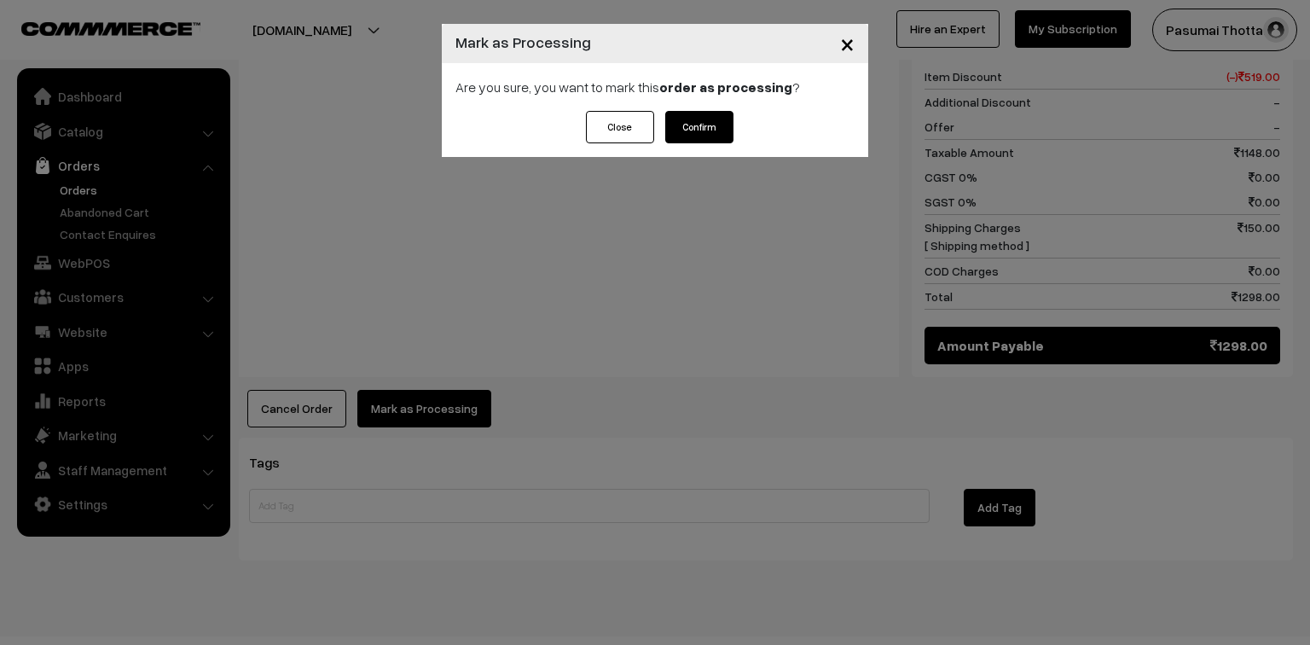
click at [706, 131] on button "Confirm" at bounding box center [699, 127] width 68 height 32
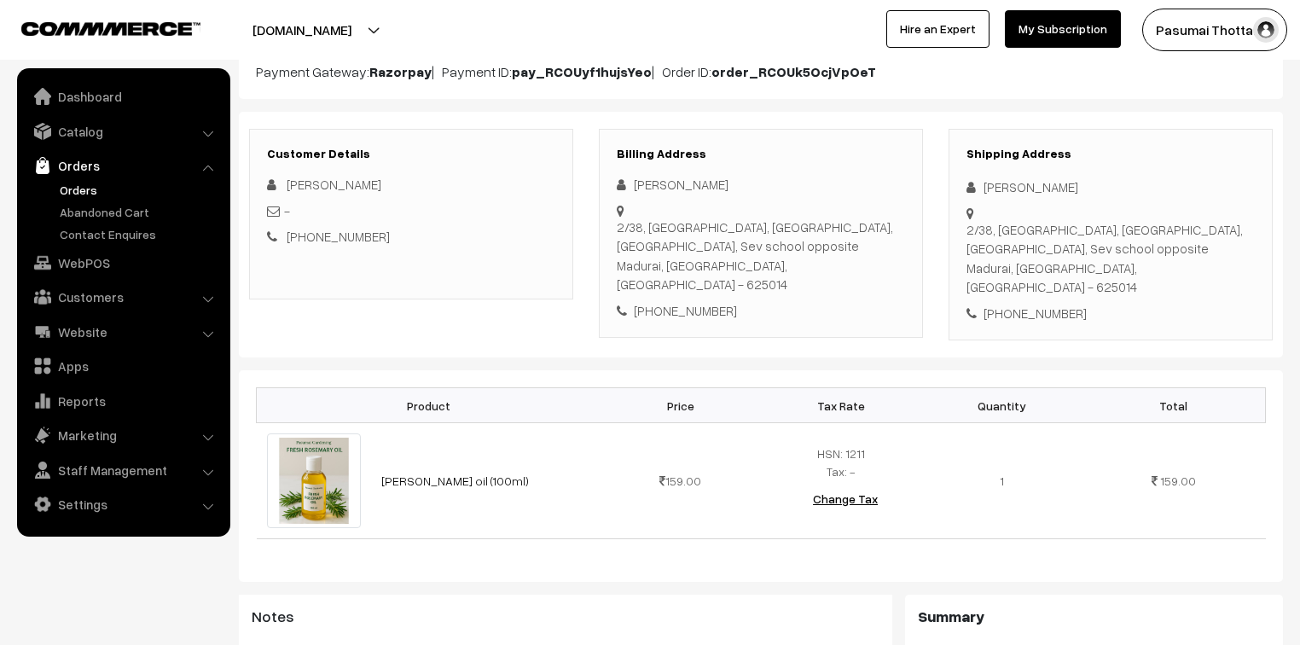
scroll to position [68, 0]
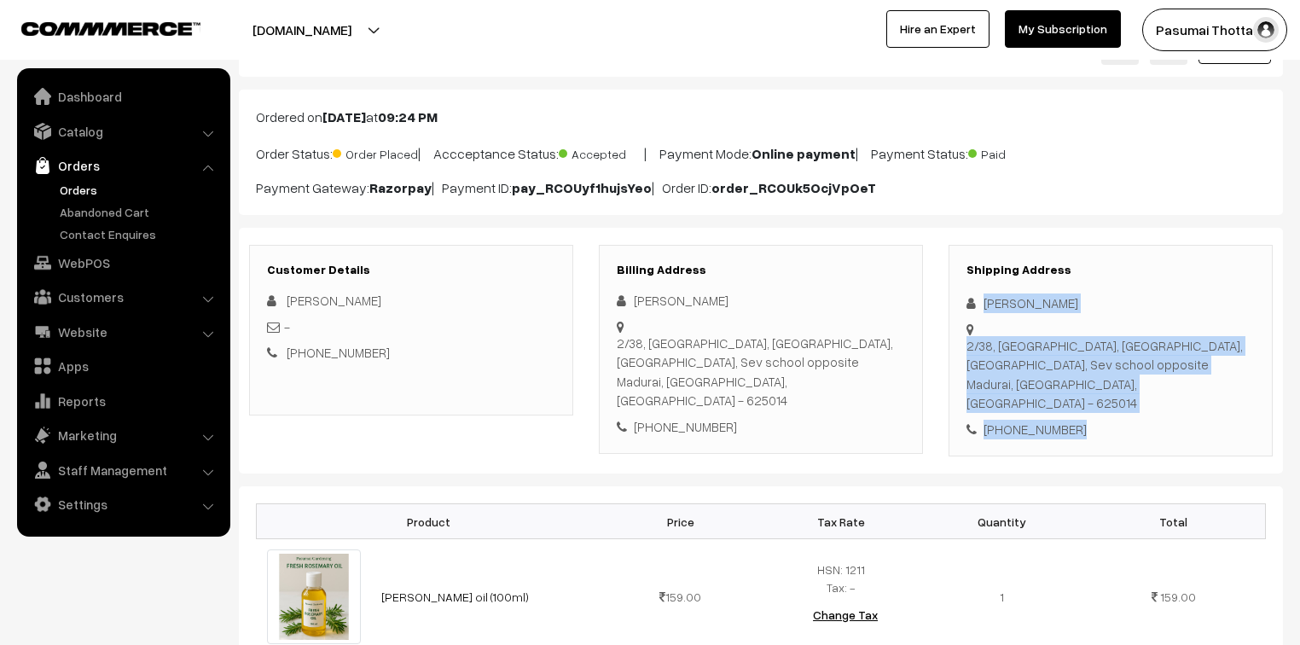
drag, startPoint x: 983, startPoint y: 300, endPoint x: 1105, endPoint y: 403, distance: 159.2
click at [1105, 403] on div "Shipping Address Katha Kesavan 2/38, PANDIYAN NAGAR, NARAYANAPURAM, MADURAI_14,…" at bounding box center [1111, 351] width 324 height 212
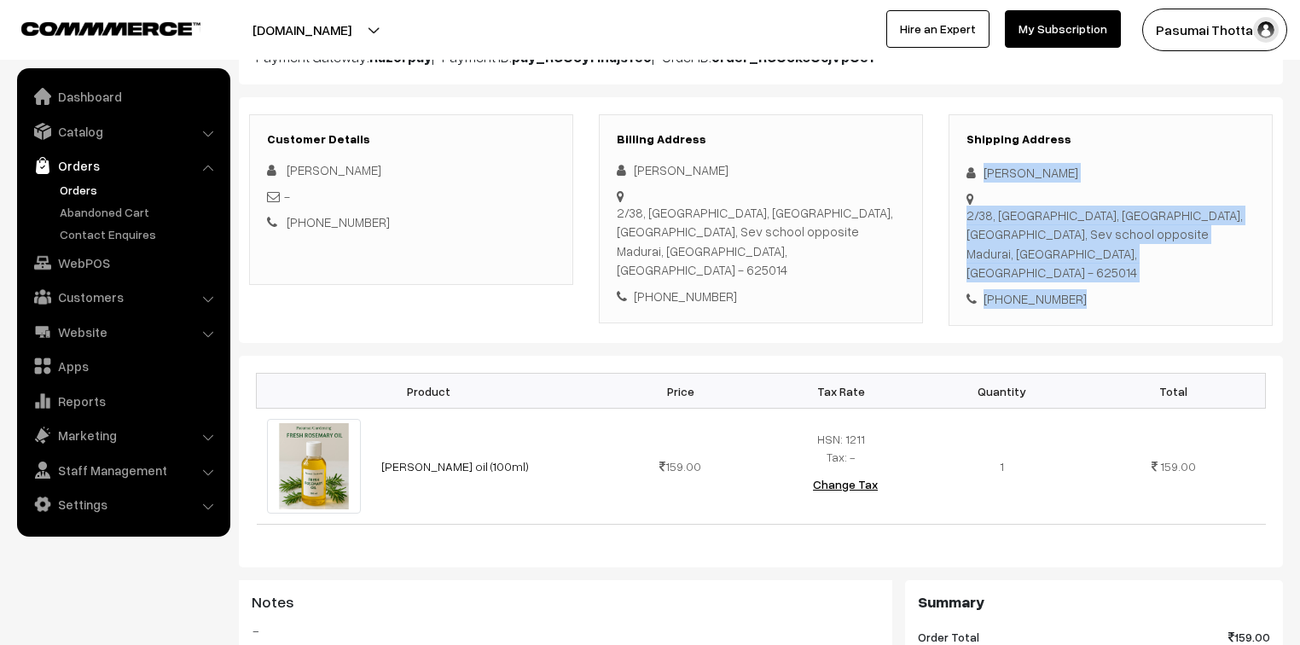
scroll to position [205, 0]
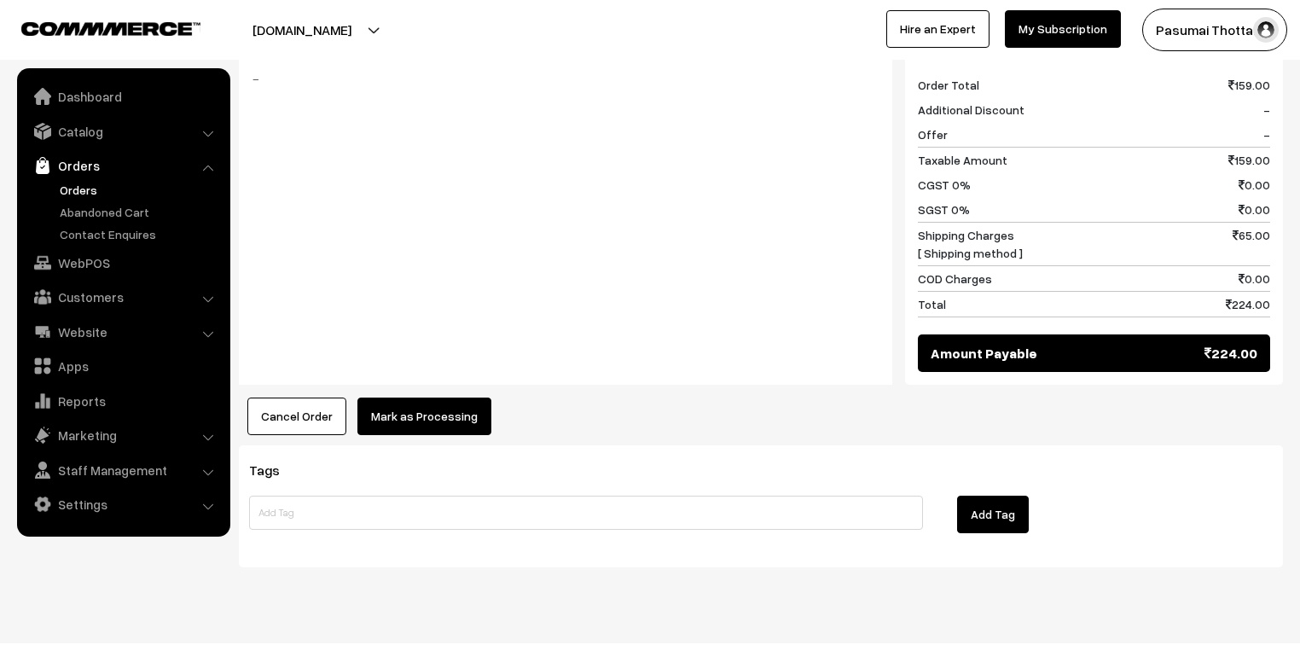
click at [430, 397] on button "Mark as Processing" at bounding box center [424, 416] width 134 height 38
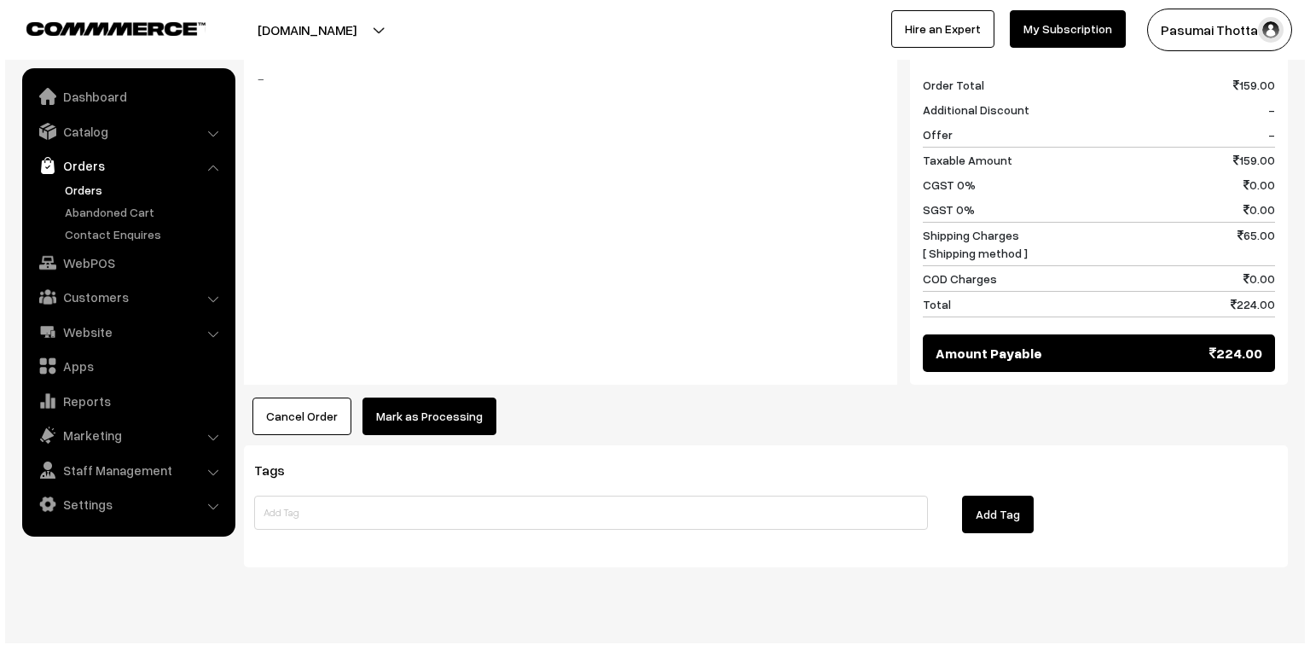
scroll to position [751, 0]
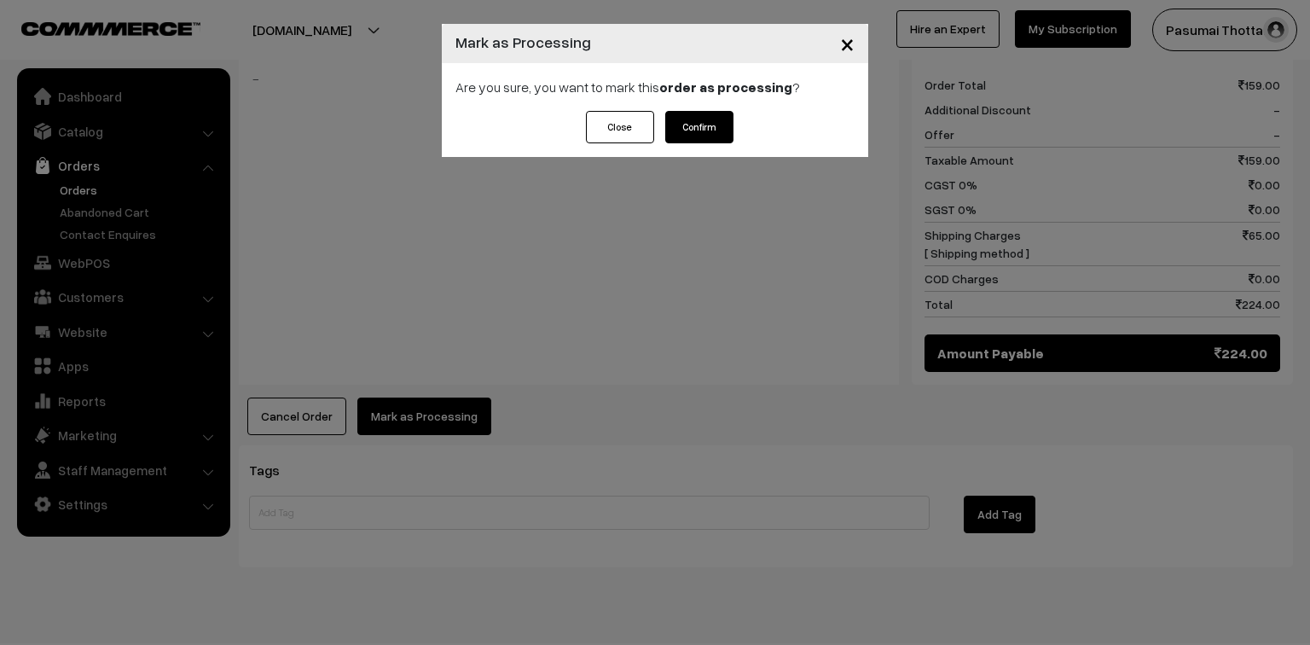
click at [725, 129] on button "Confirm" at bounding box center [699, 127] width 68 height 32
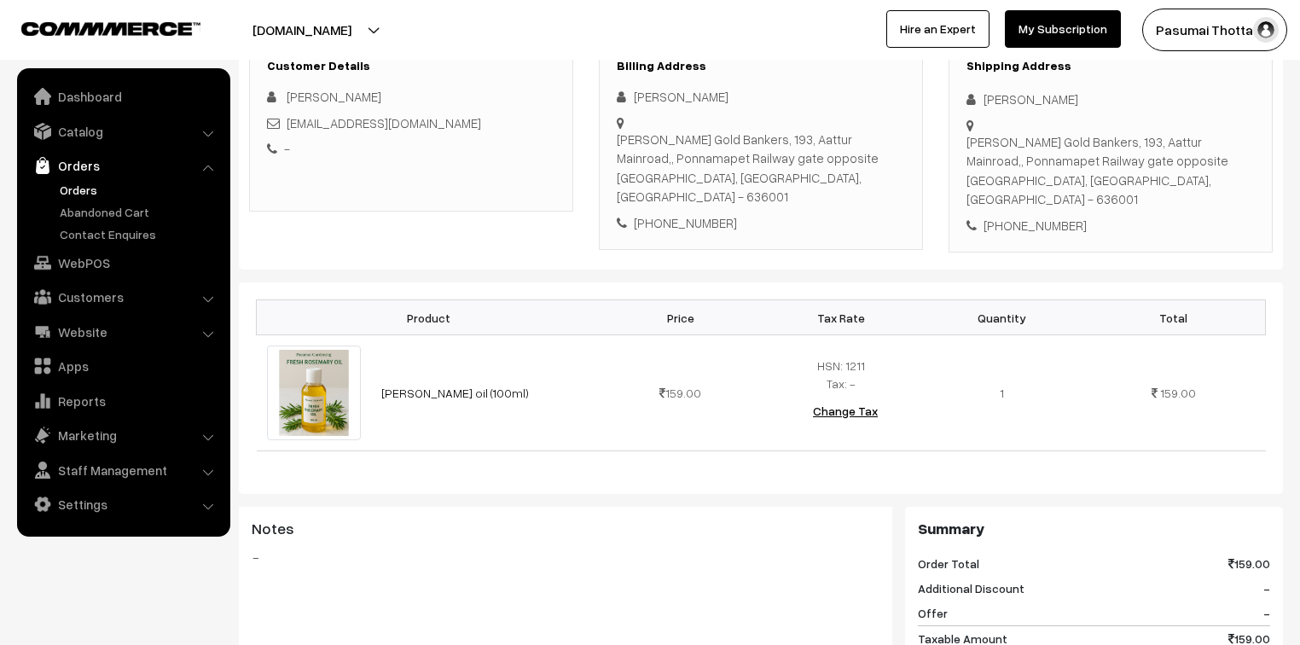
scroll to position [68, 0]
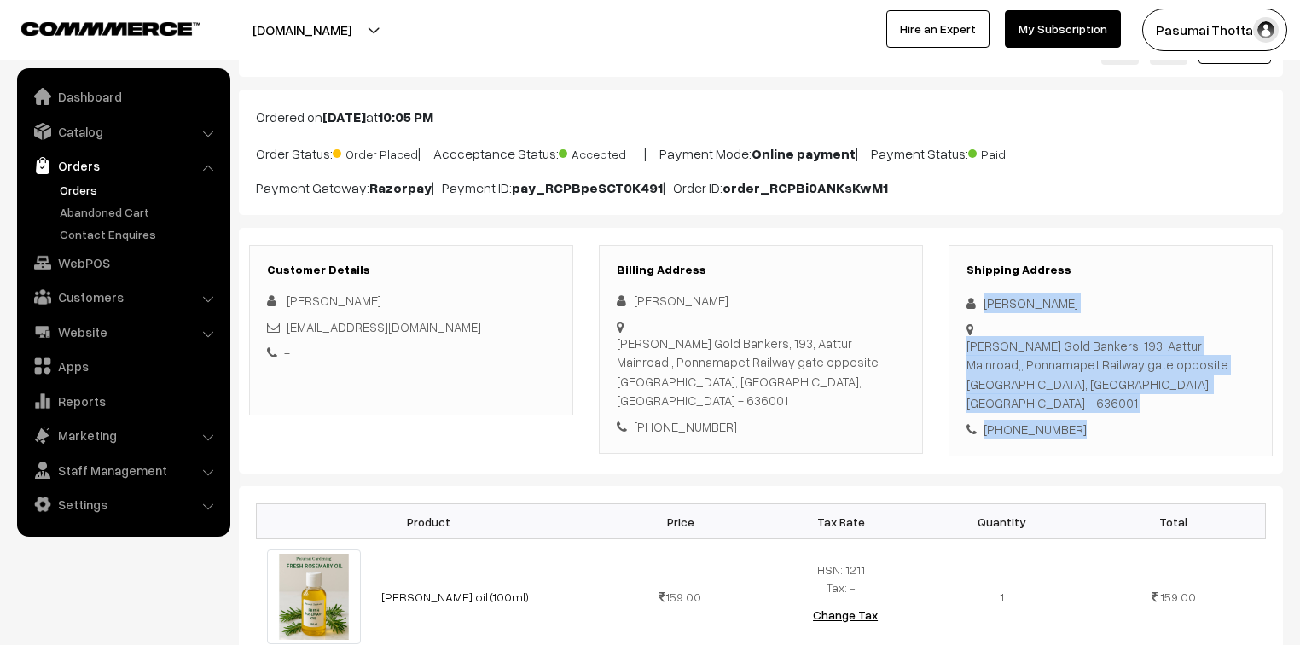
drag, startPoint x: 981, startPoint y: 298, endPoint x: 1105, endPoint y: 426, distance: 178.6
click at [1105, 426] on div "Shipping Address [PERSON_NAME] [PERSON_NAME] Gold Bankers, [STREET_ADDRESS] [PH…" at bounding box center [1111, 351] width 324 height 212
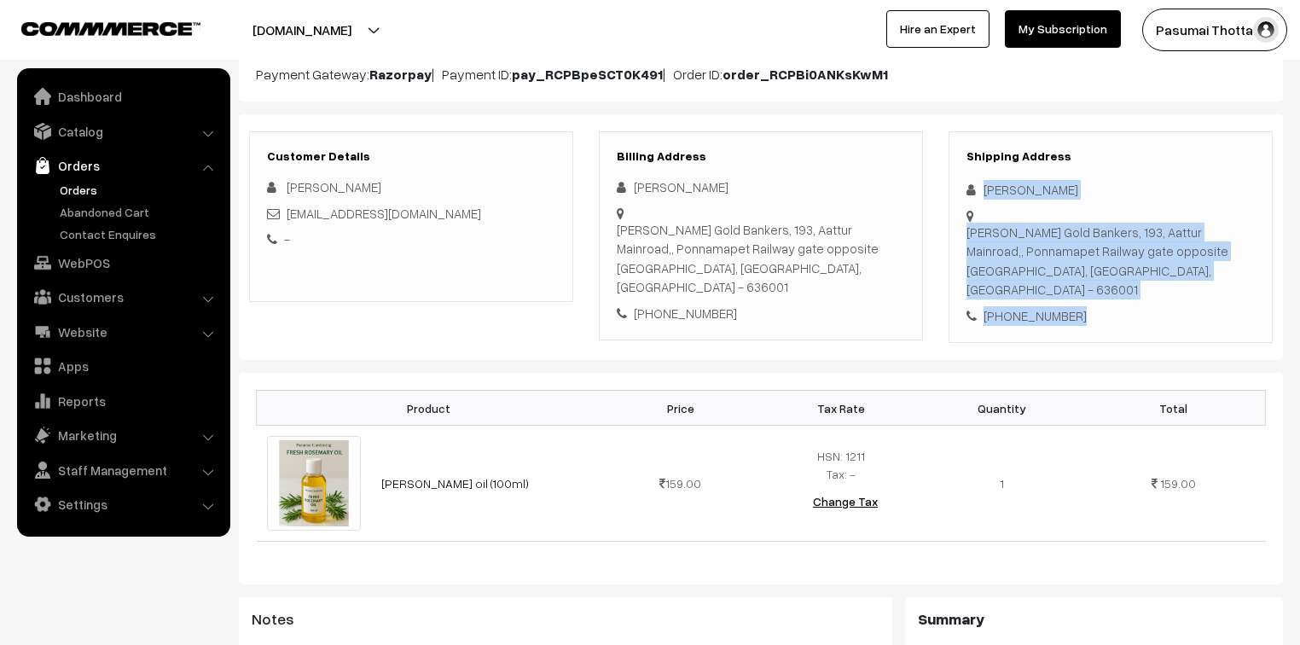
scroll to position [205, 0]
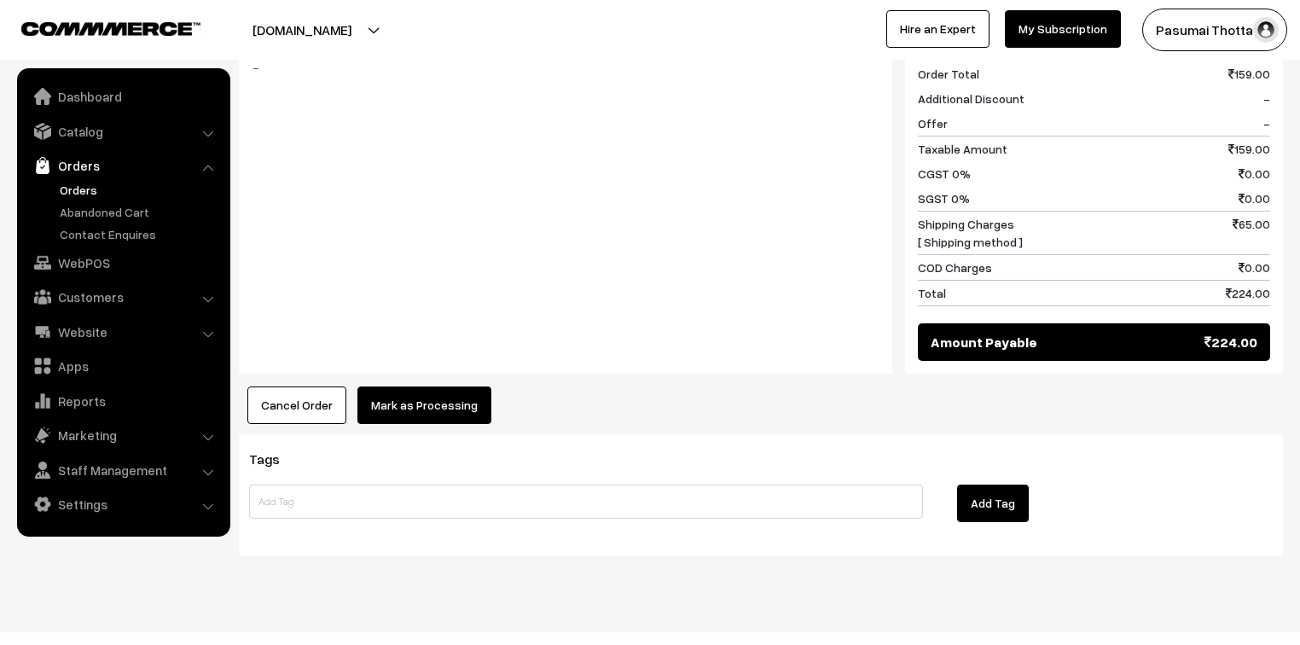
click at [448, 386] on button "Mark as Processing" at bounding box center [424, 405] width 134 height 38
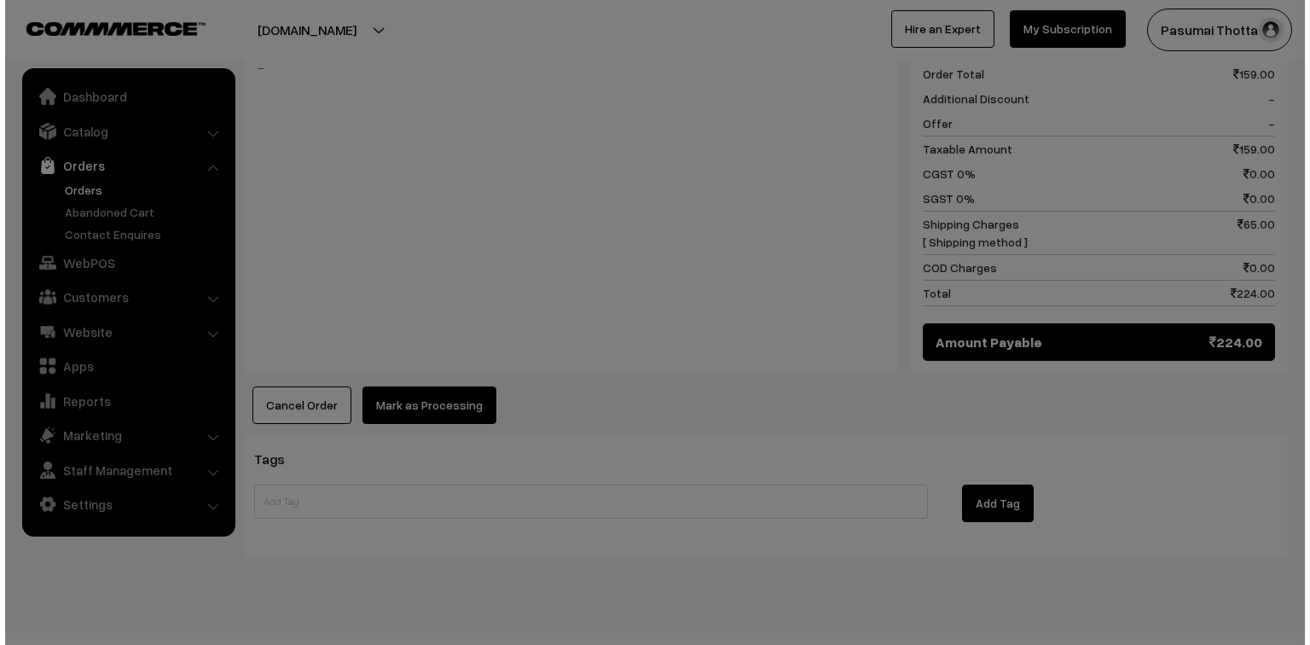
scroll to position [763, 0]
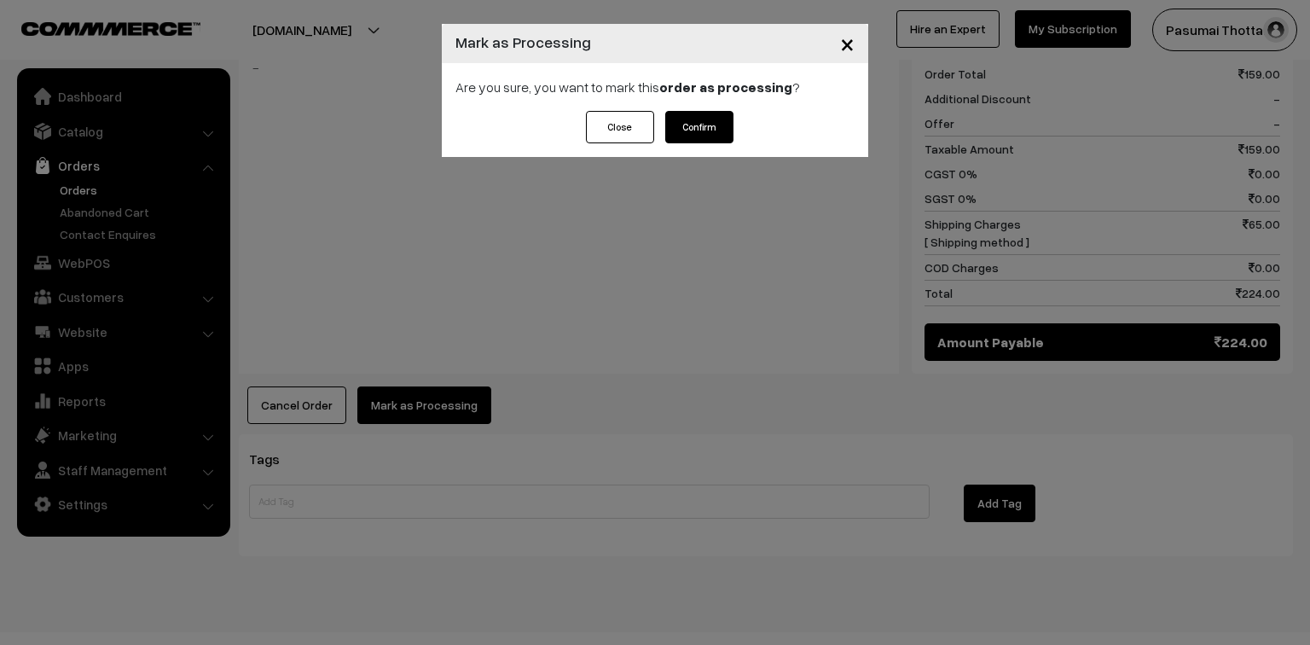
click at [713, 140] on button "Confirm" at bounding box center [699, 127] width 68 height 32
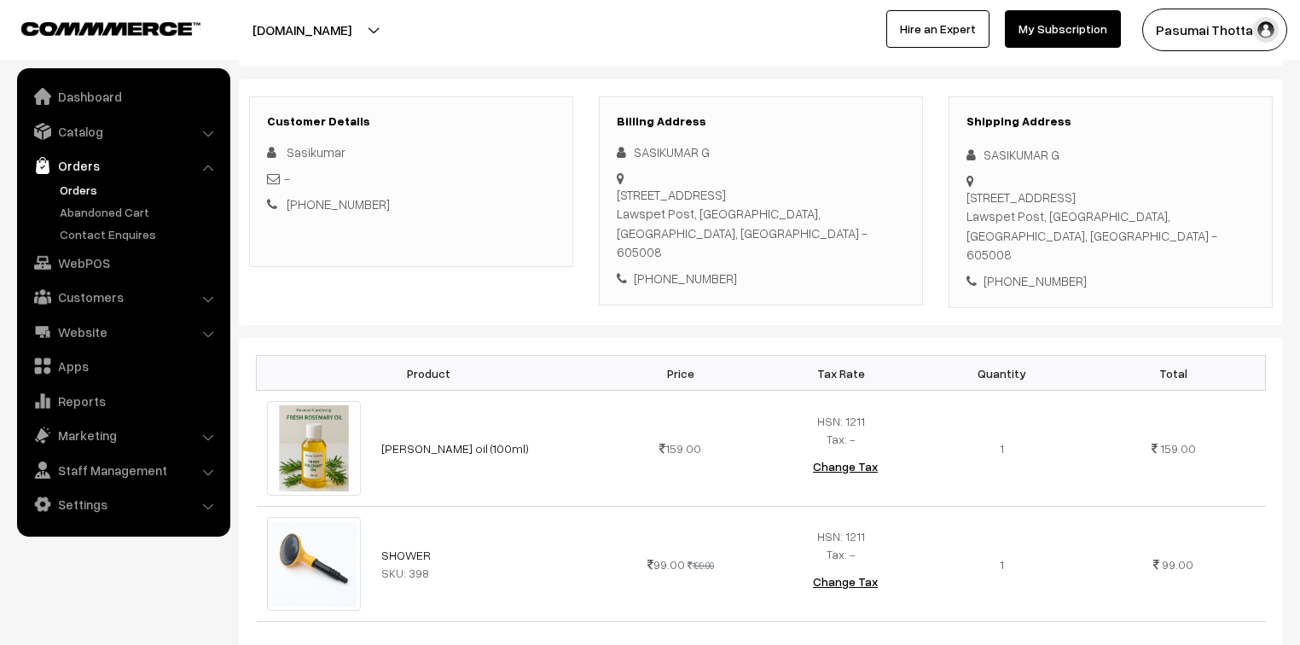
scroll to position [205, 0]
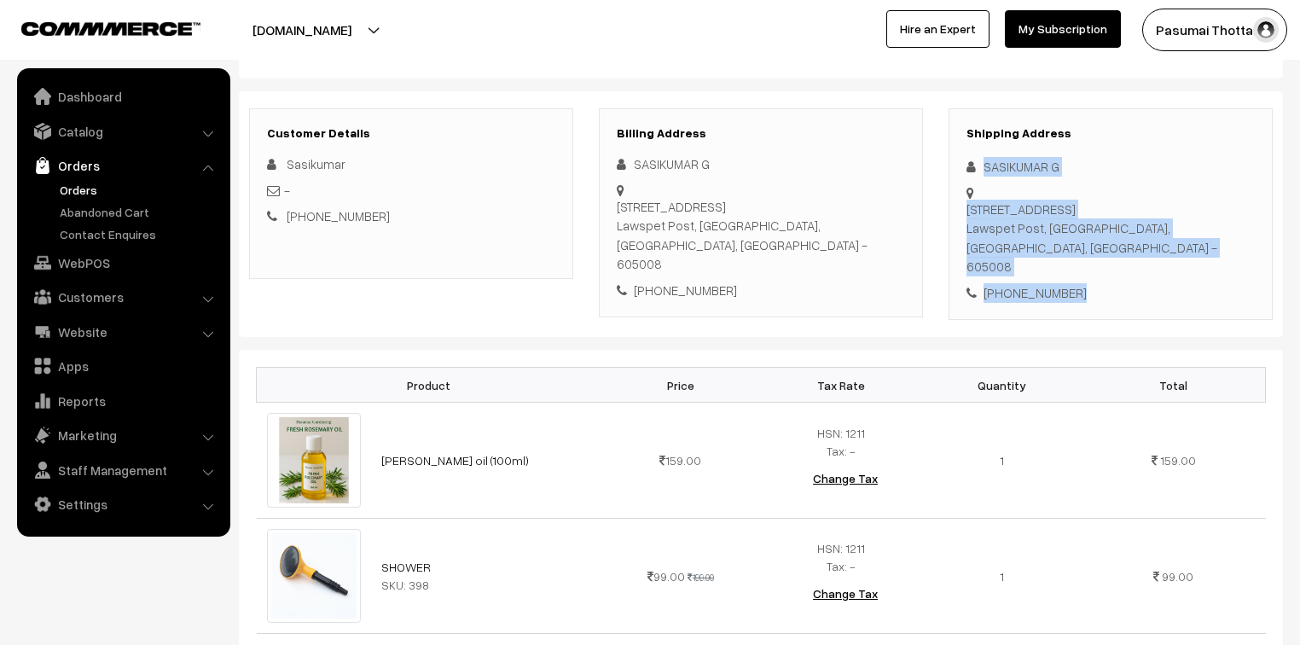
drag, startPoint x: 978, startPoint y: 163, endPoint x: 1078, endPoint y: 296, distance: 166.3
click at [1078, 296] on div "Shipping Address SASIKUMAR G No.11, 5th Cross, Sankaradoss Swamigal Nagar, Muth…" at bounding box center [1111, 214] width 324 height 212
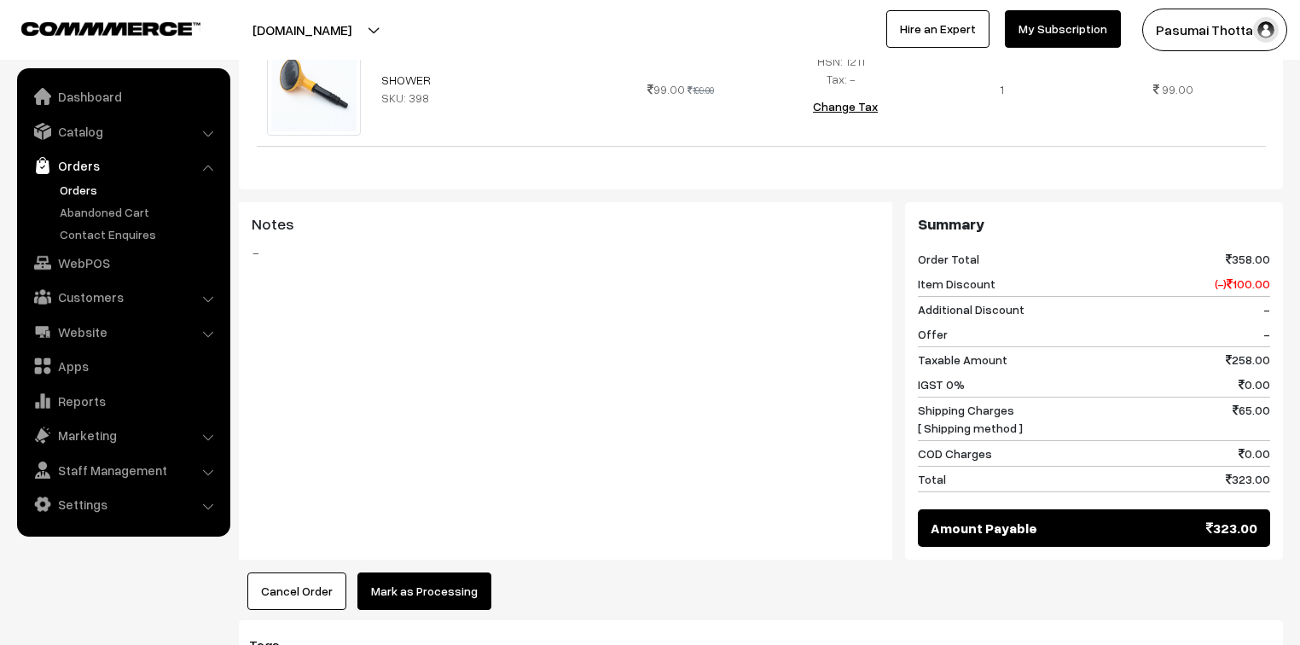
scroll to position [751, 0]
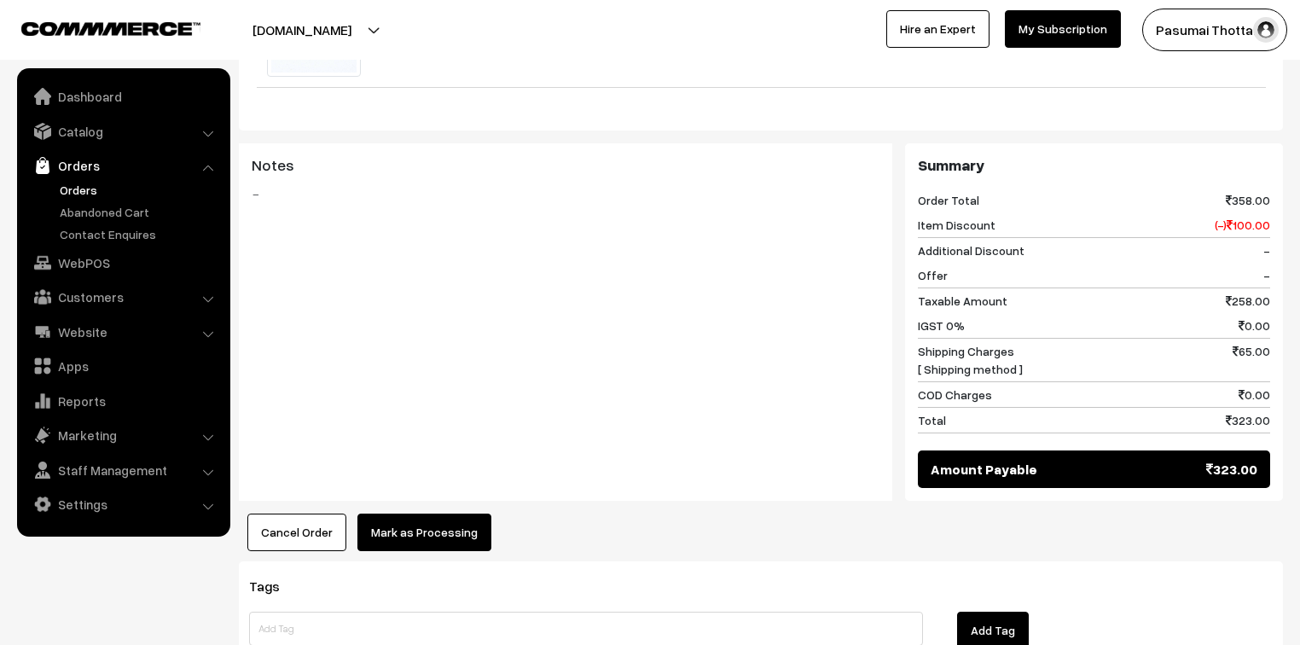
click at [406, 529] on button "Mark as Processing" at bounding box center [424, 532] width 134 height 38
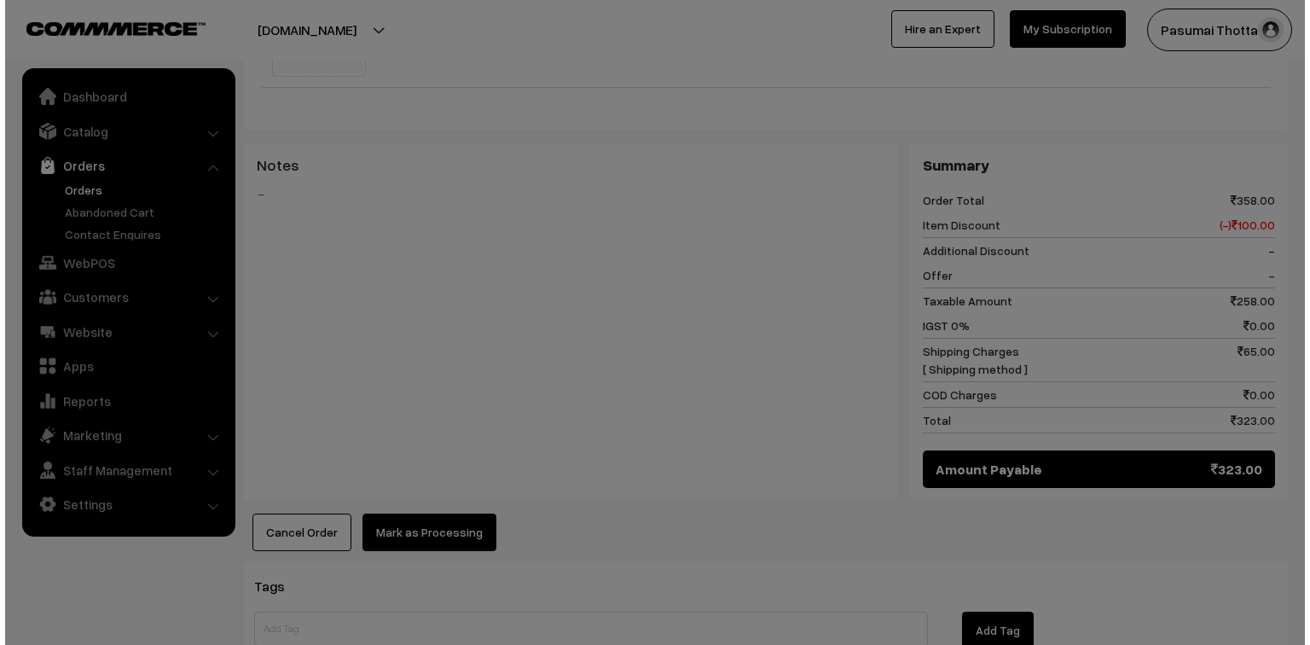
scroll to position [733, 0]
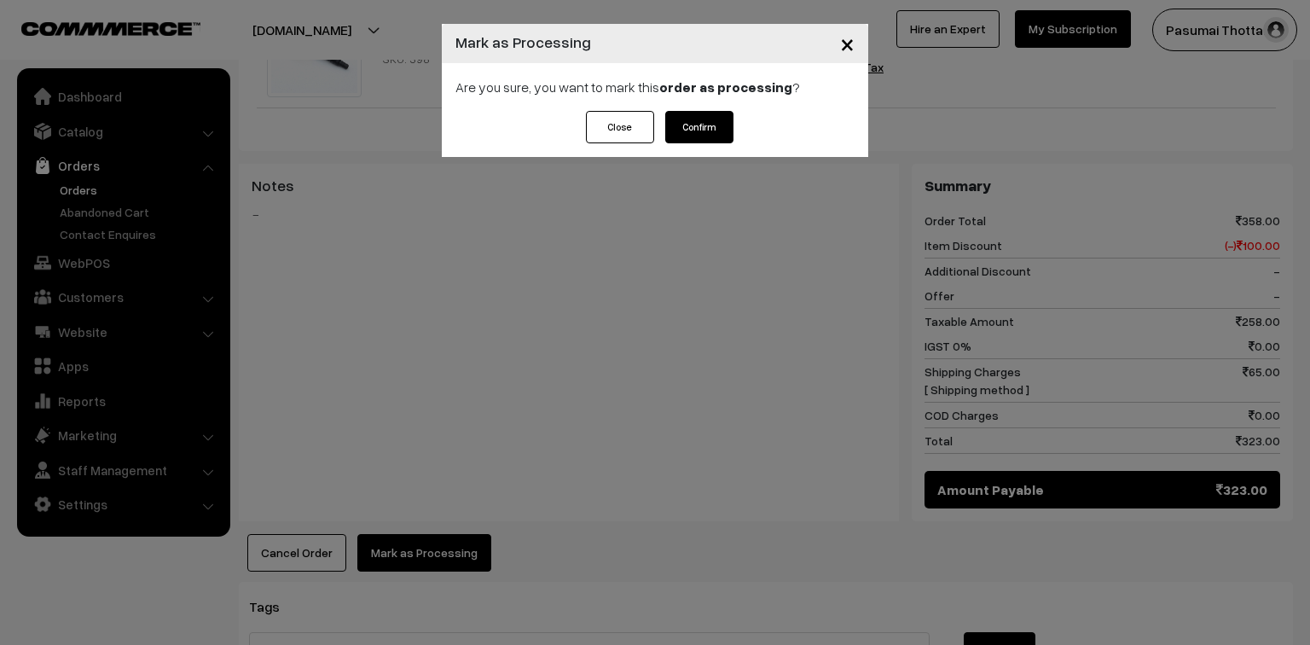
click at [730, 123] on button "Confirm" at bounding box center [699, 127] width 68 height 32
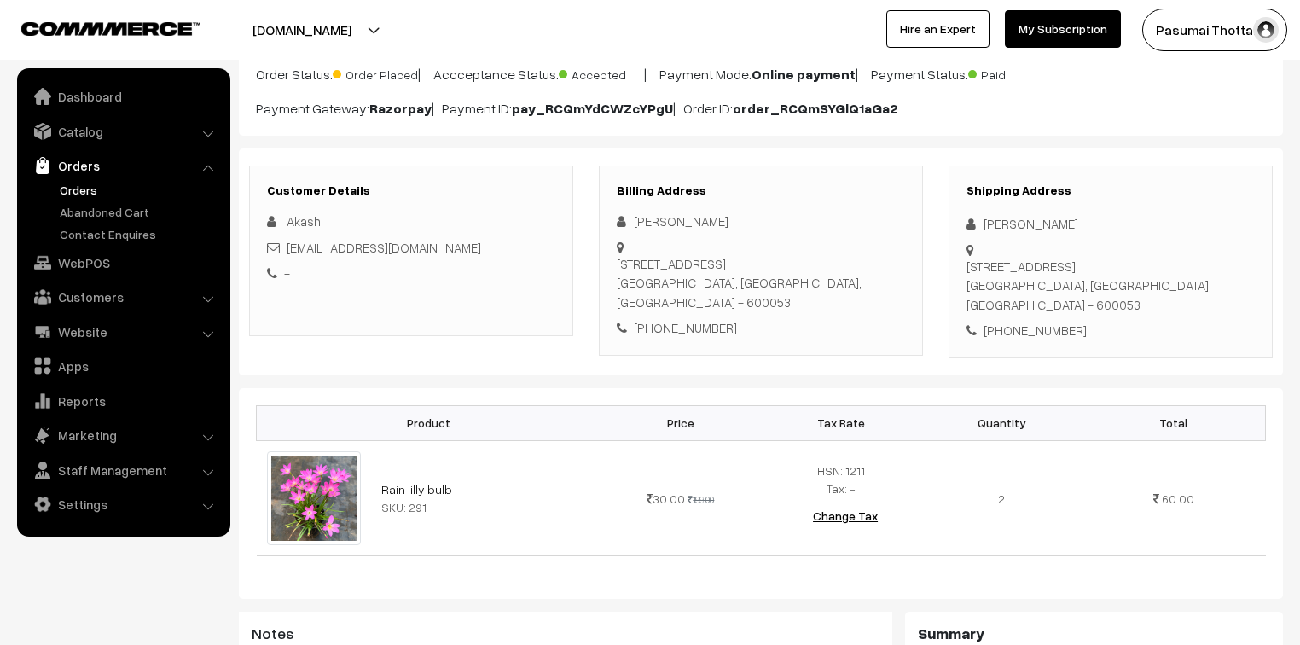
scroll to position [136, 0]
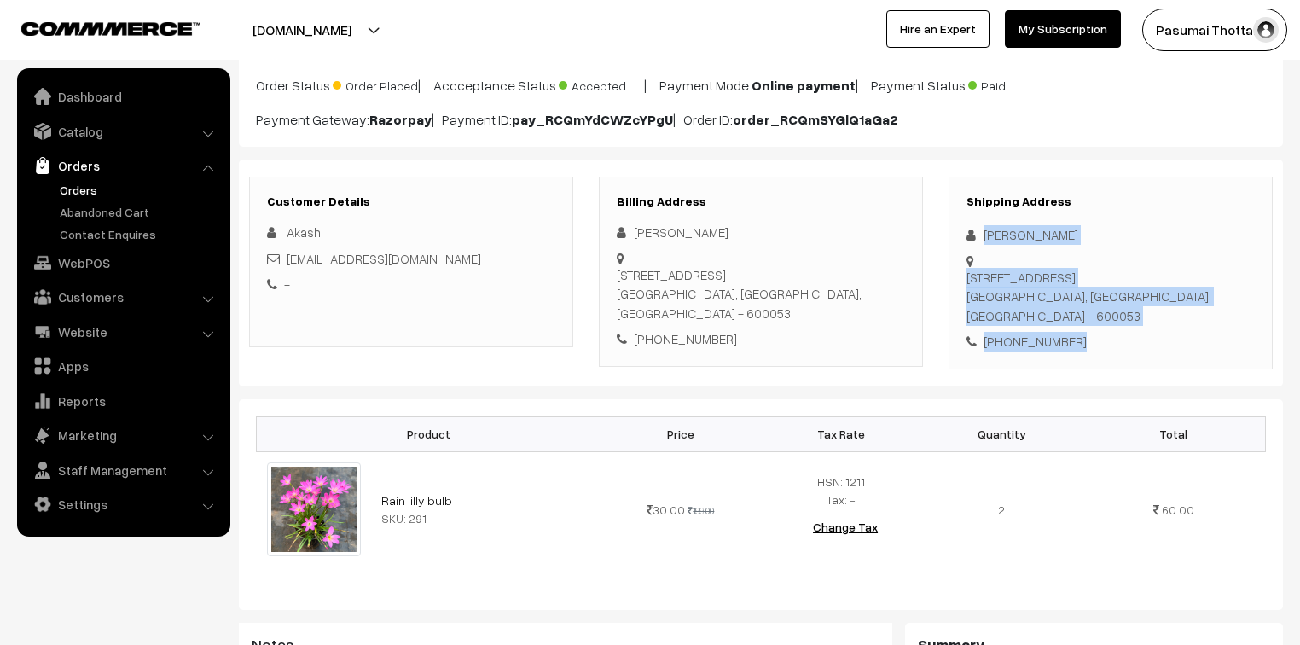
drag, startPoint x: 986, startPoint y: 235, endPoint x: 1102, endPoint y: 351, distance: 164.7
click at [1102, 351] on div "Shipping Address [PERSON_NAME] [STREET_ADDRESS] [PHONE_NUMBER]" at bounding box center [1111, 273] width 324 height 193
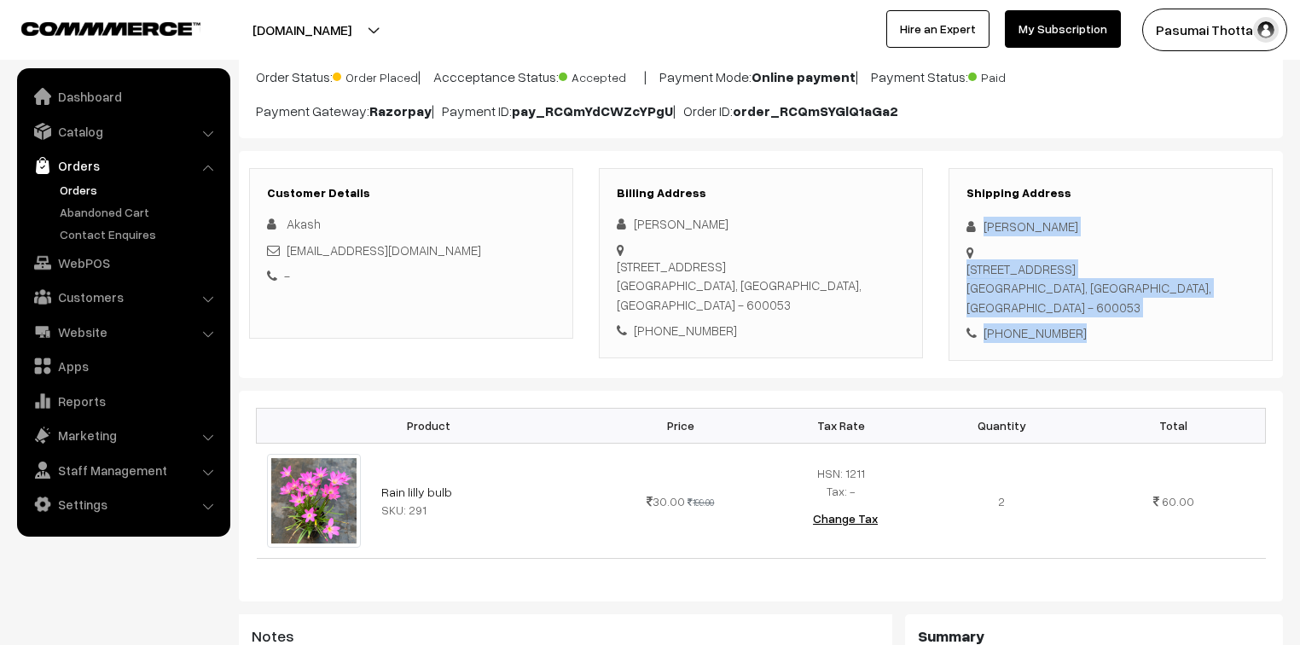
scroll to position [205, 0]
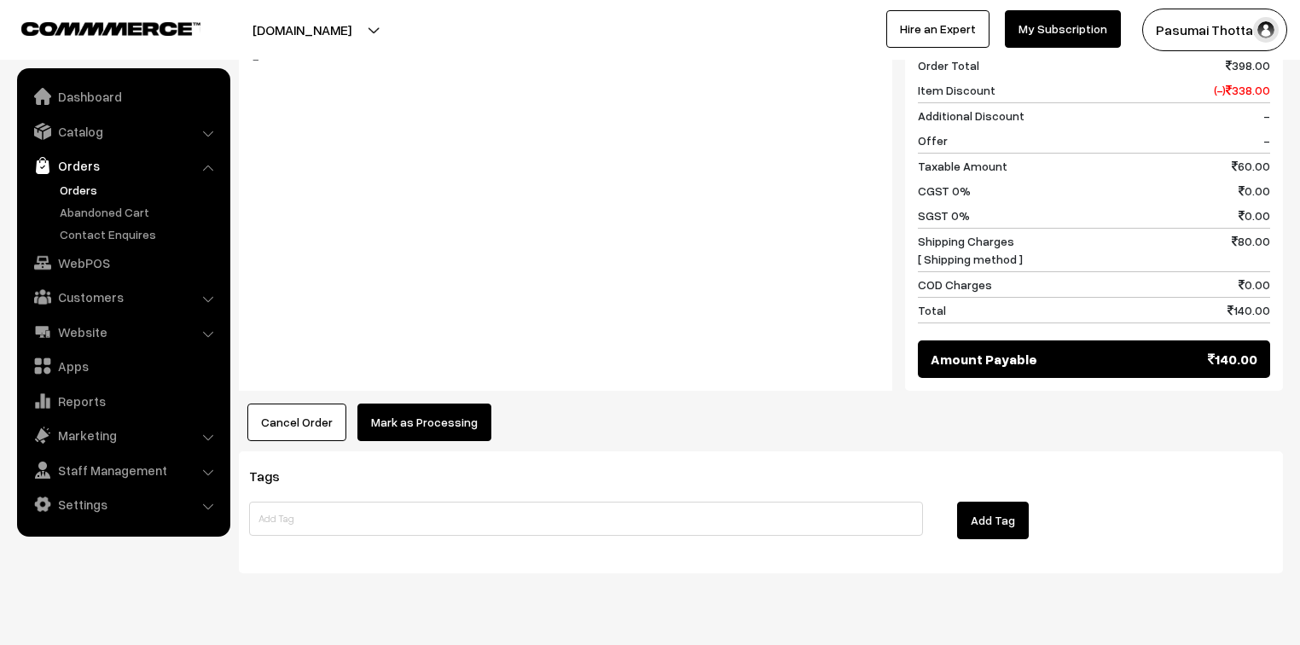
click at [461, 418] on button "Mark as Processing" at bounding box center [424, 422] width 134 height 38
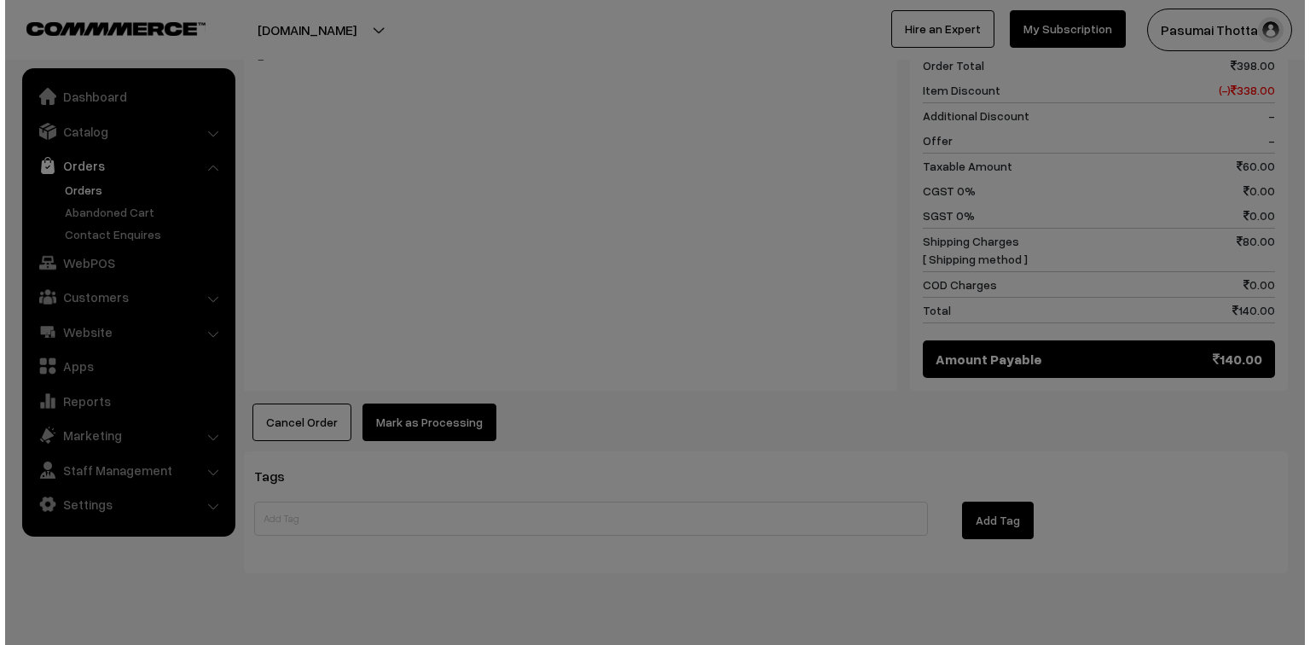
scroll to position [751, 0]
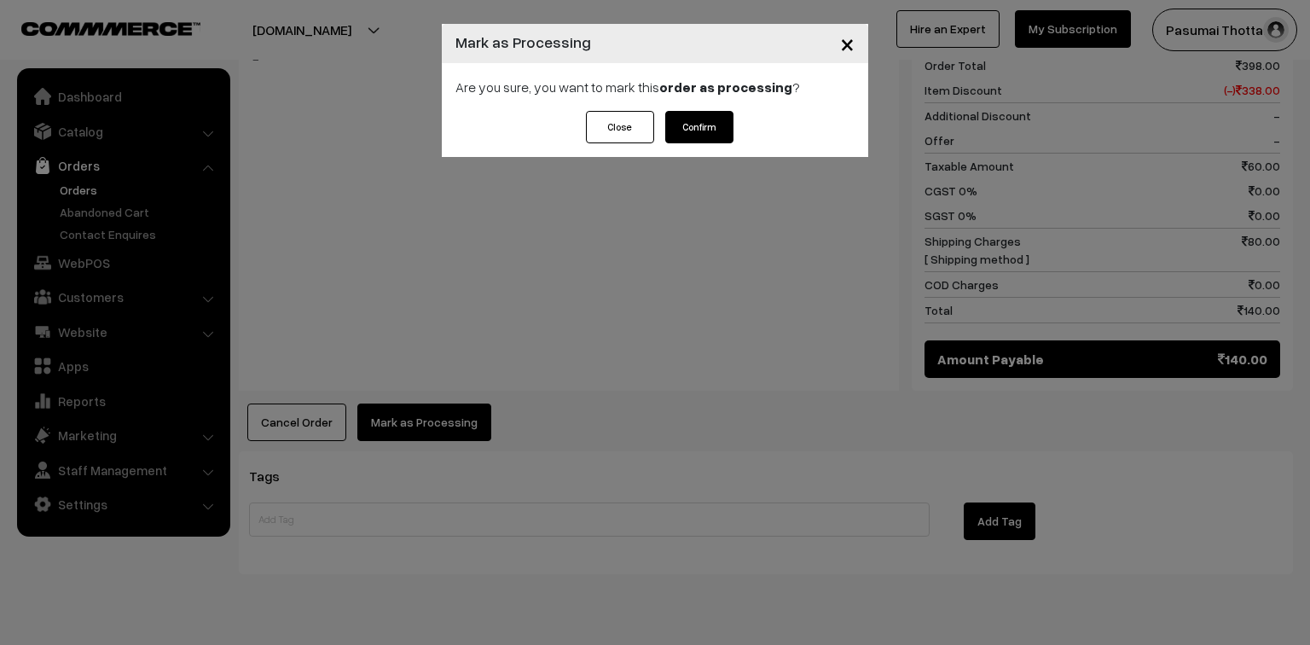
click at [694, 139] on button "Confirm" at bounding box center [699, 127] width 68 height 32
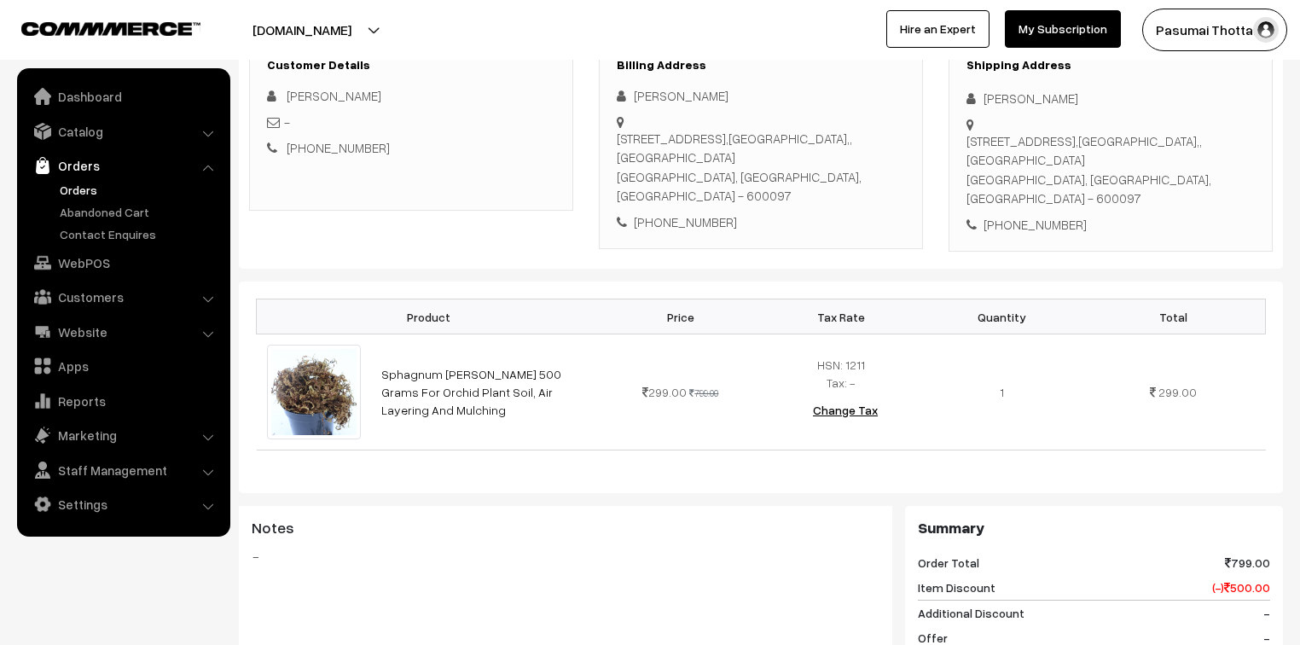
scroll to position [205, 0]
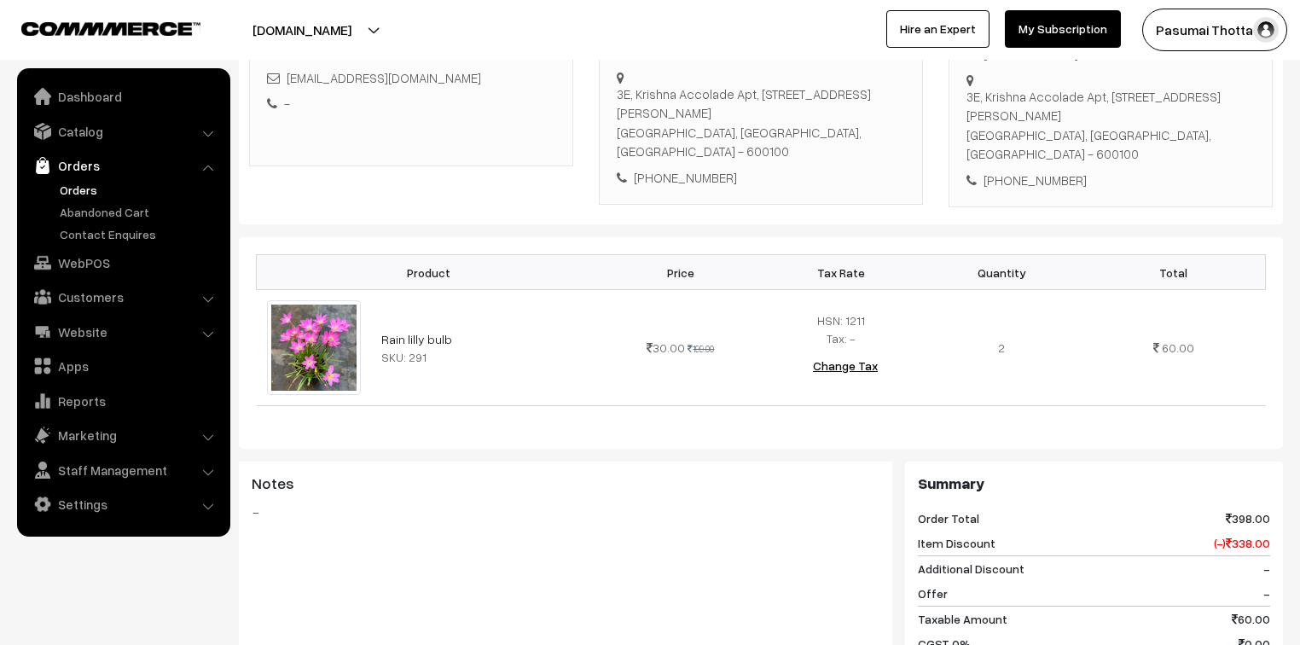
scroll to position [341, 0]
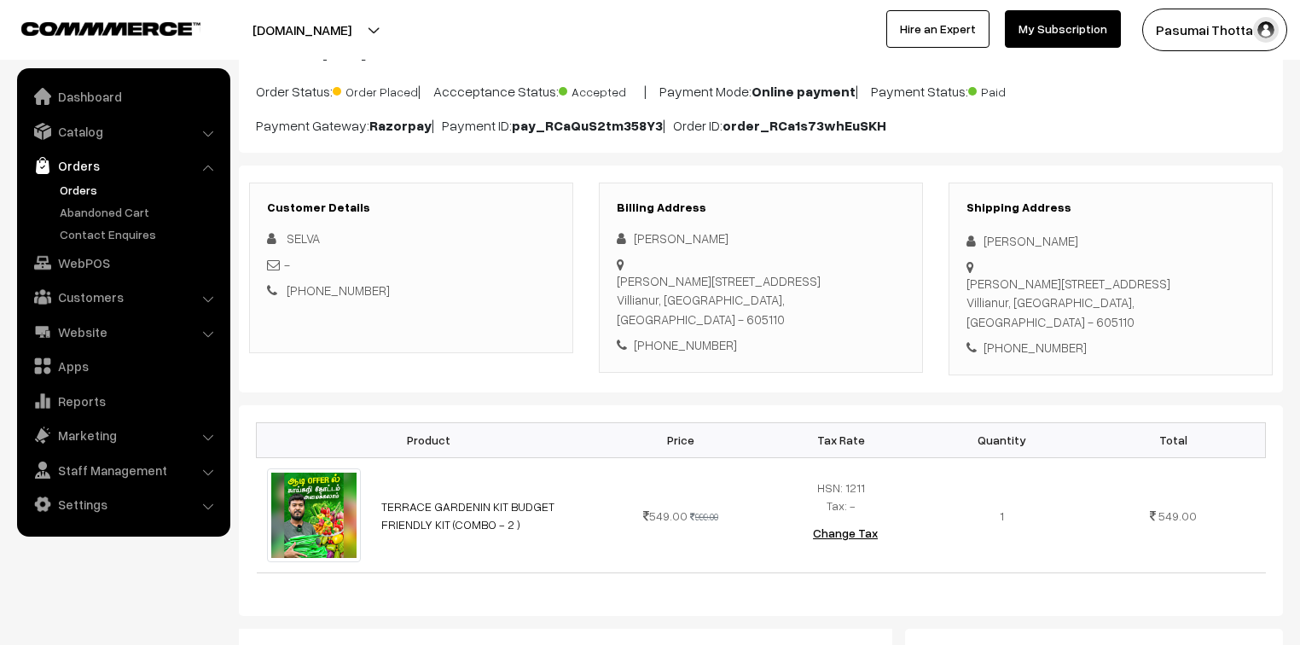
scroll to position [136, 0]
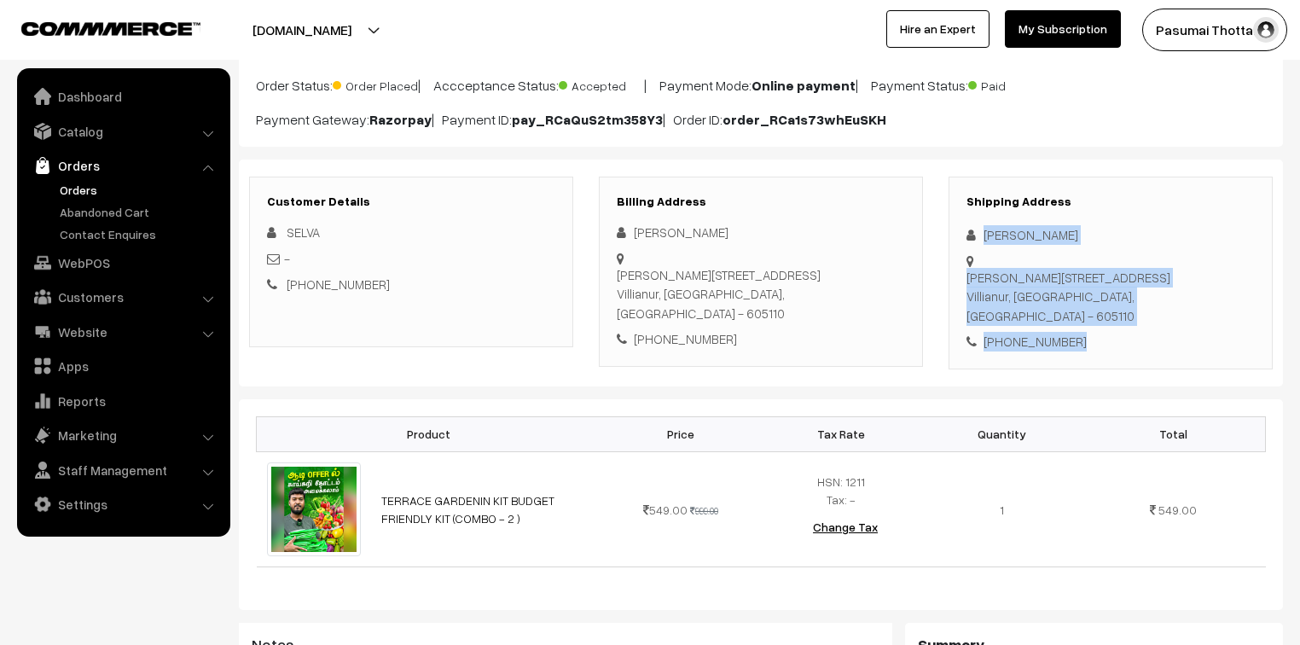
drag, startPoint x: 986, startPoint y: 234, endPoint x: 1087, endPoint y: 345, distance: 149.8
click at [1087, 345] on div "Shipping Address [PERSON_NAME] [PERSON_NAME][STREET_ADDRESS] [PHONE_NUMBER]" at bounding box center [1111, 273] width 324 height 193
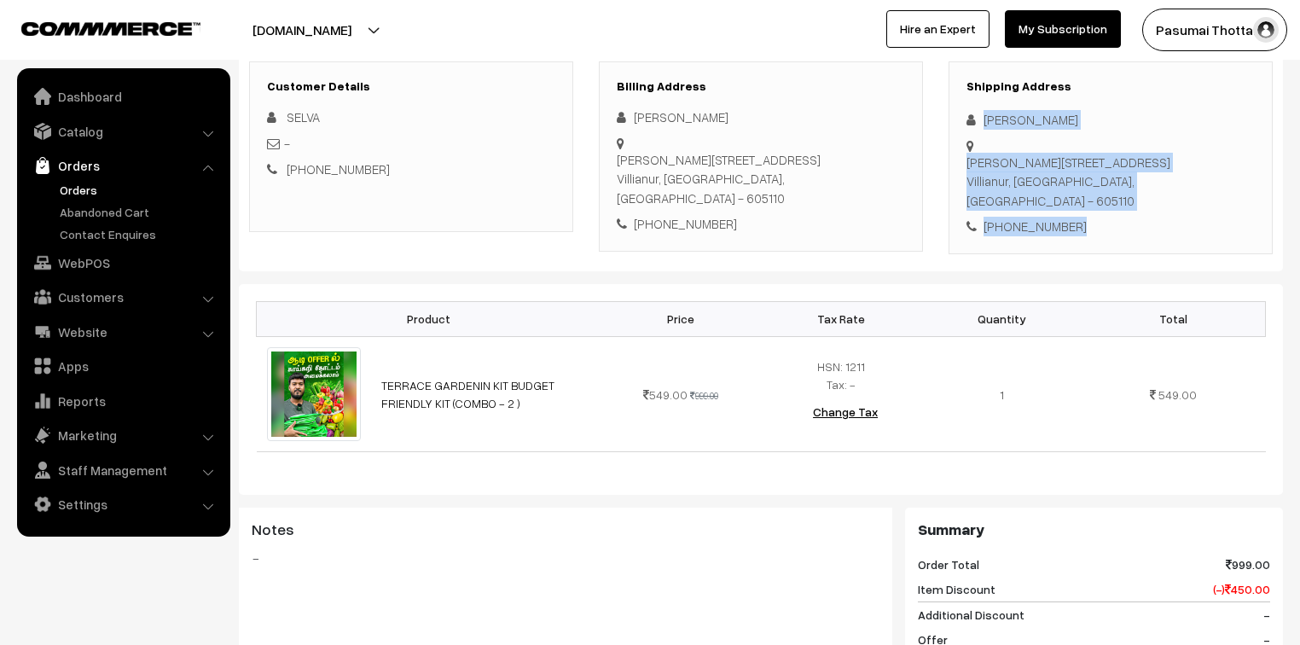
scroll to position [273, 0]
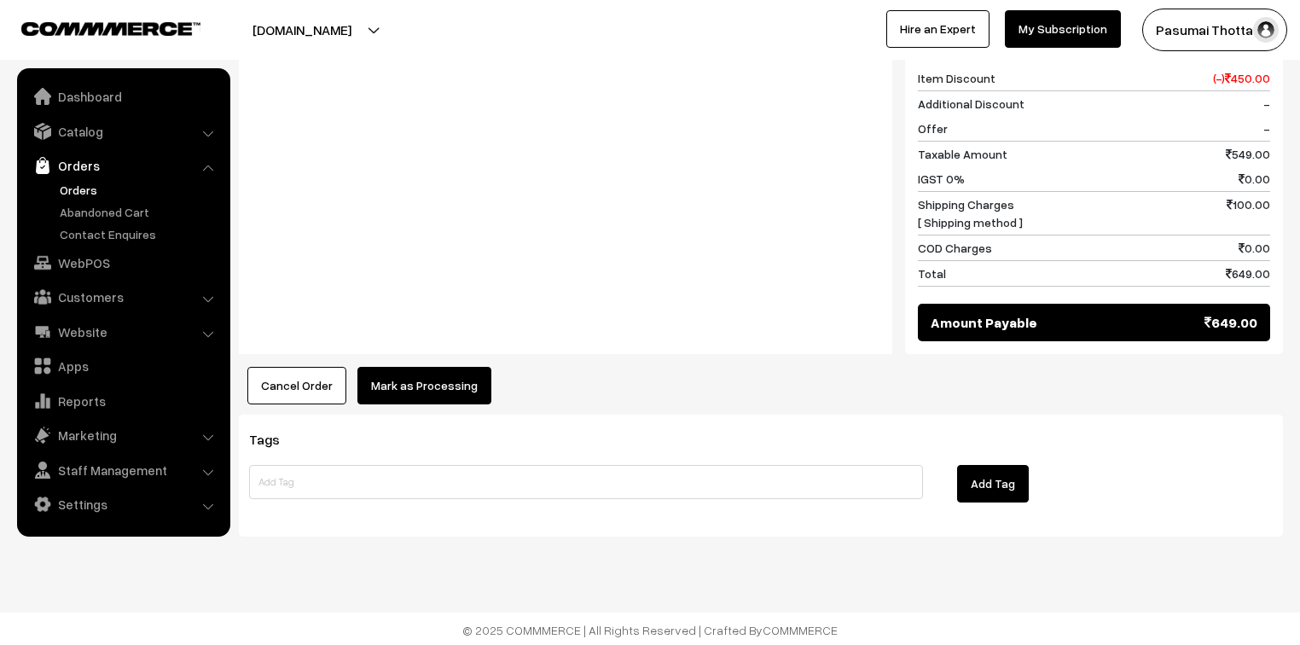
click at [434, 373] on button "Mark as Processing" at bounding box center [424, 386] width 134 height 38
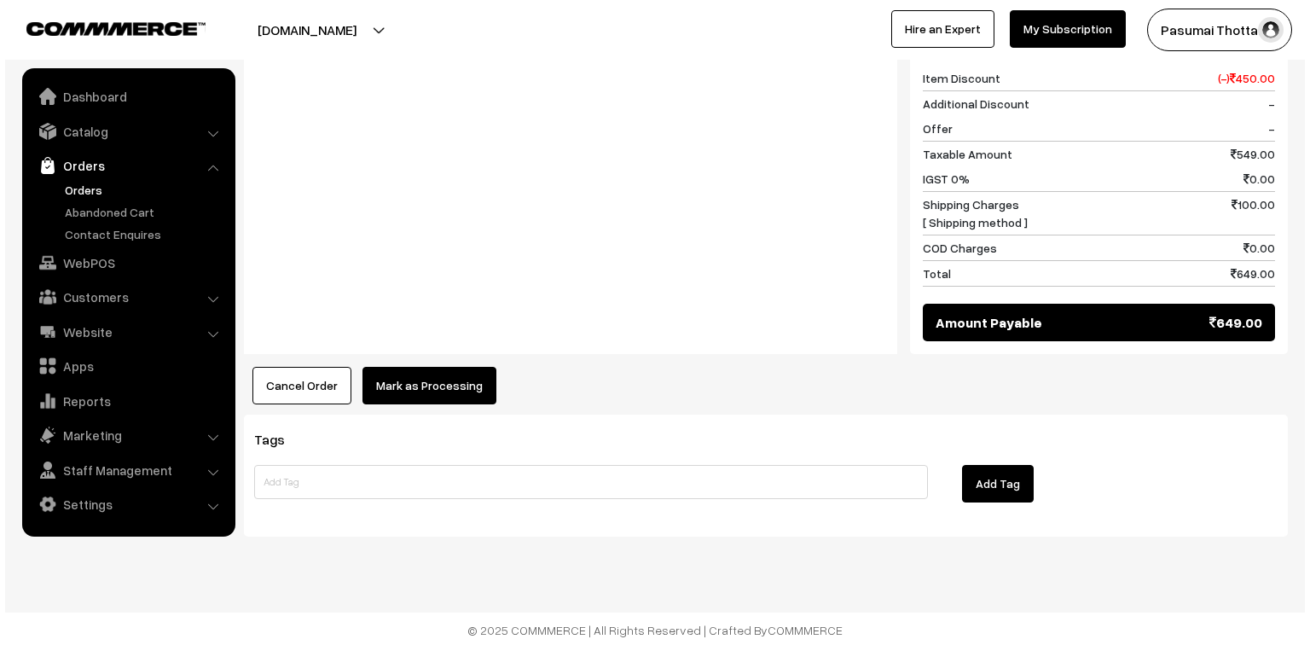
scroll to position [763, 0]
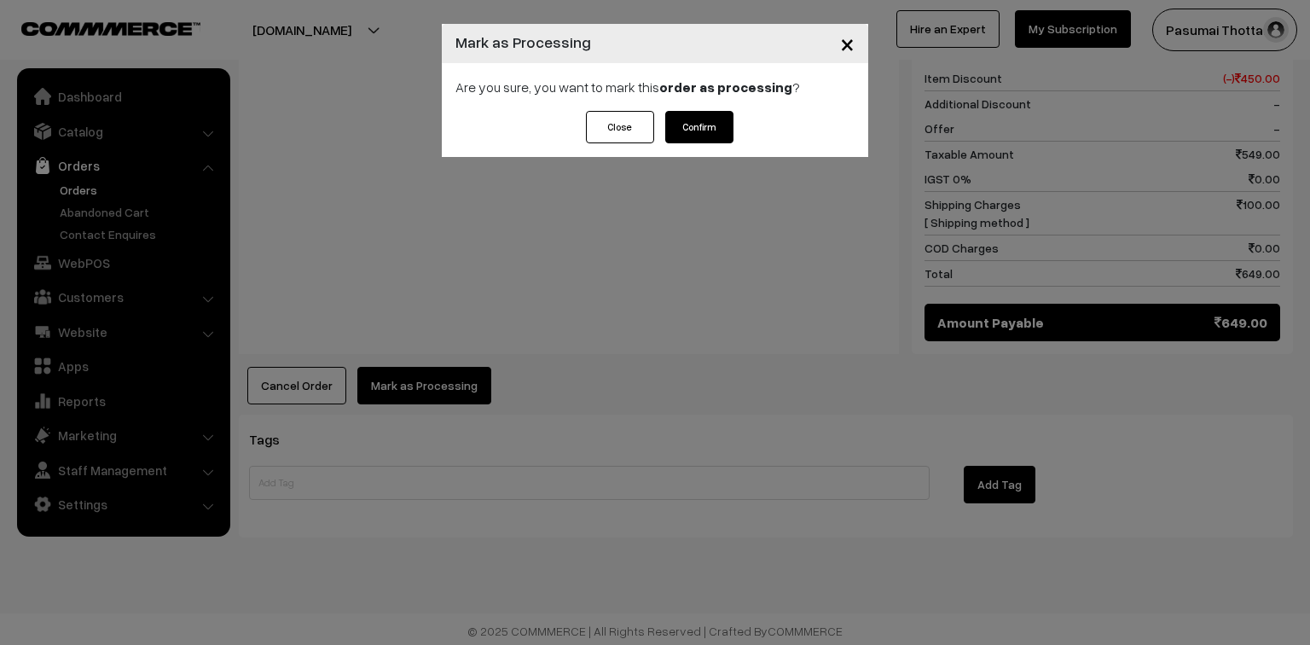
click at [697, 124] on button "Confirm" at bounding box center [699, 127] width 68 height 32
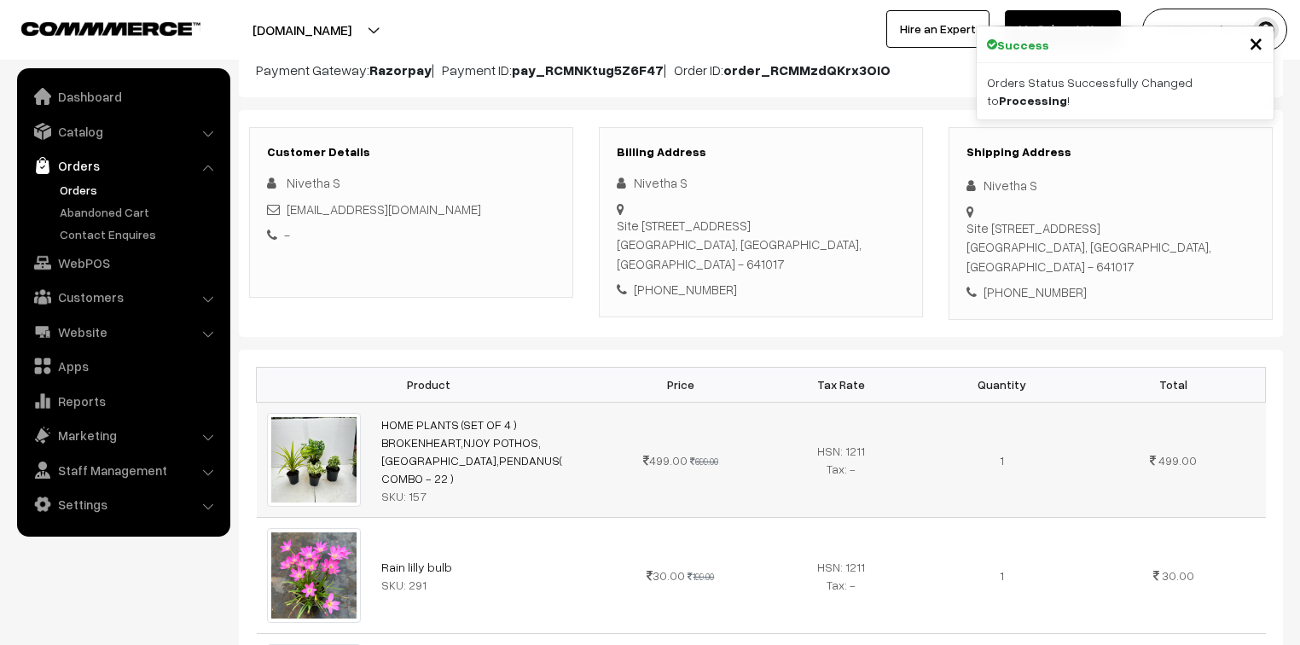
scroll to position [478, 0]
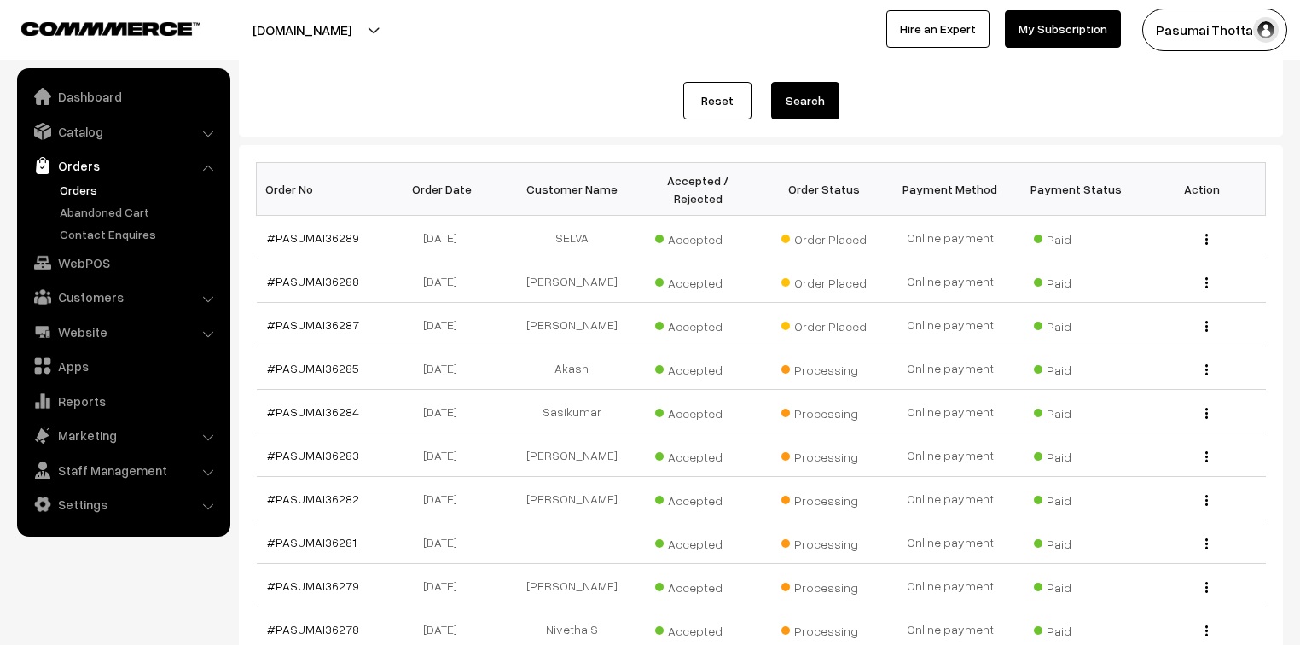
scroll to position [273, 0]
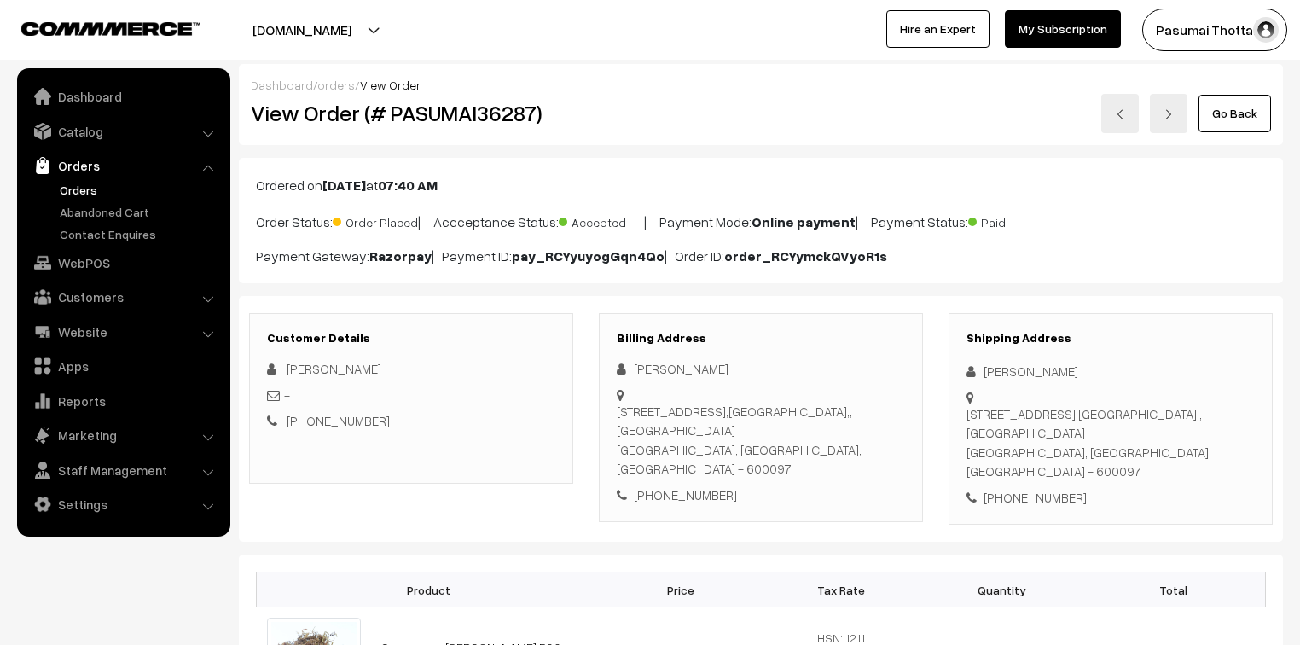
scroll to position [68, 0]
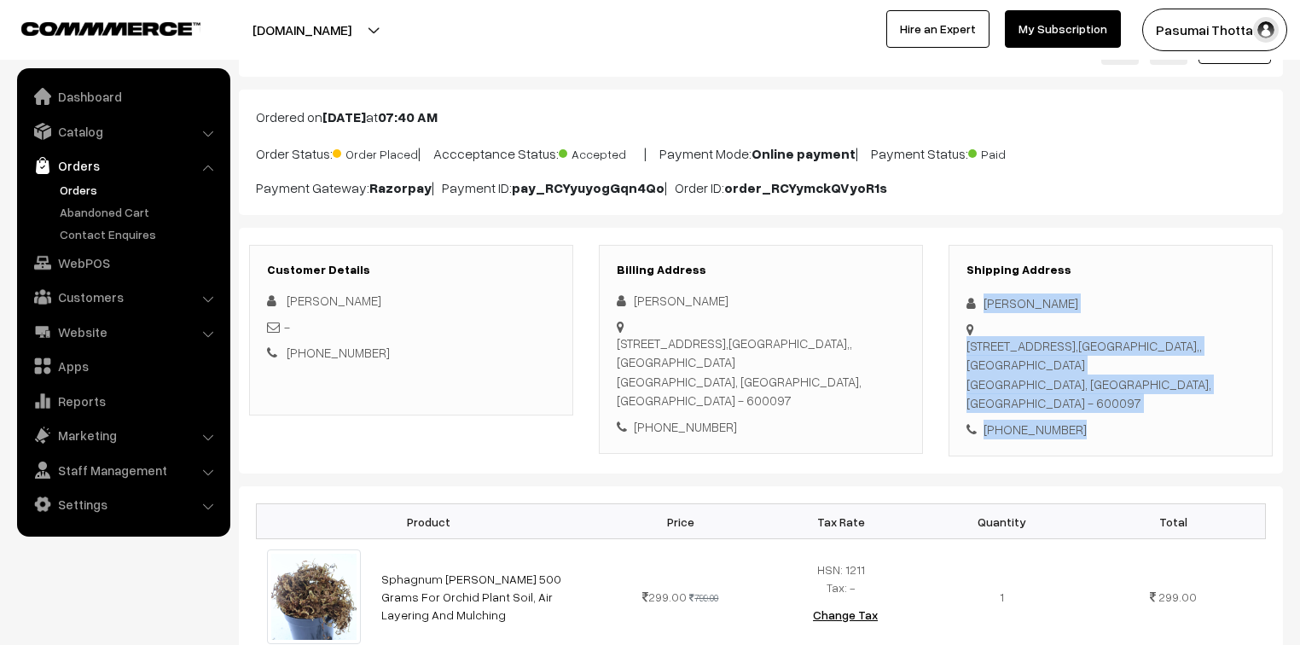
drag, startPoint x: 986, startPoint y: 306, endPoint x: 1095, endPoint y: 403, distance: 146.2
click at [1095, 403] on div "Shipping Address Selvakumar Cv 3/717,royal avenue 2nd street,VPG avenue ext,, M…" at bounding box center [1111, 351] width 324 height 212
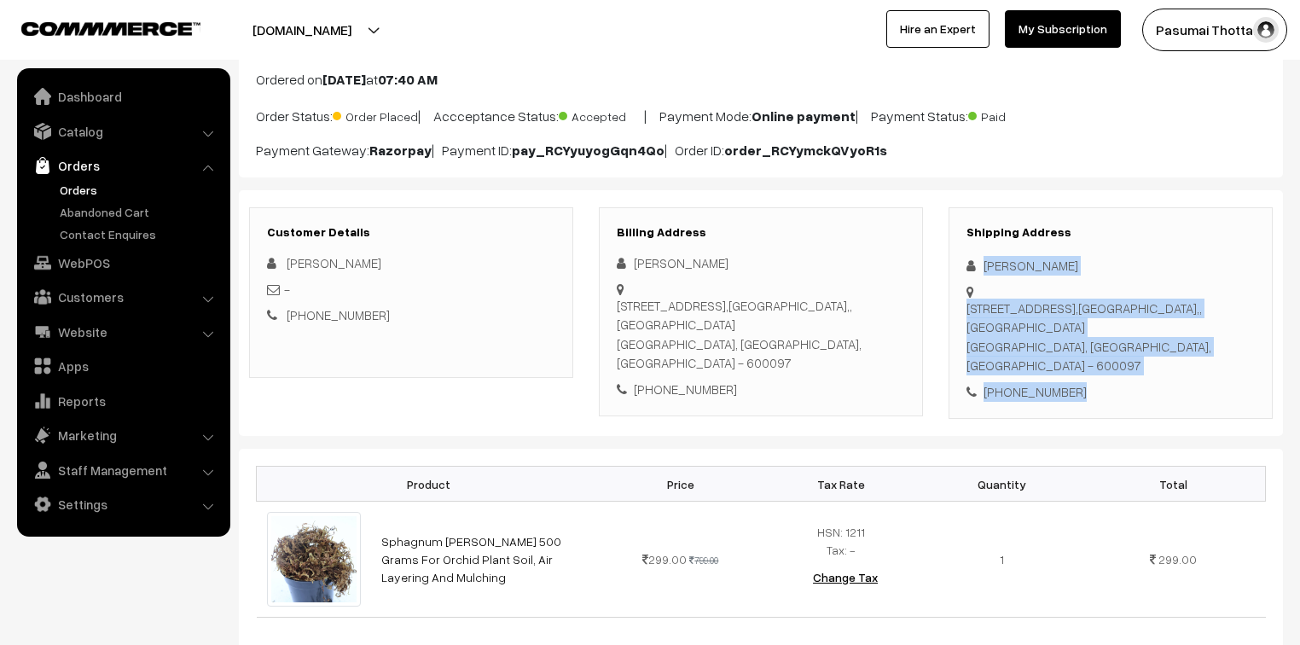
scroll to position [136, 0]
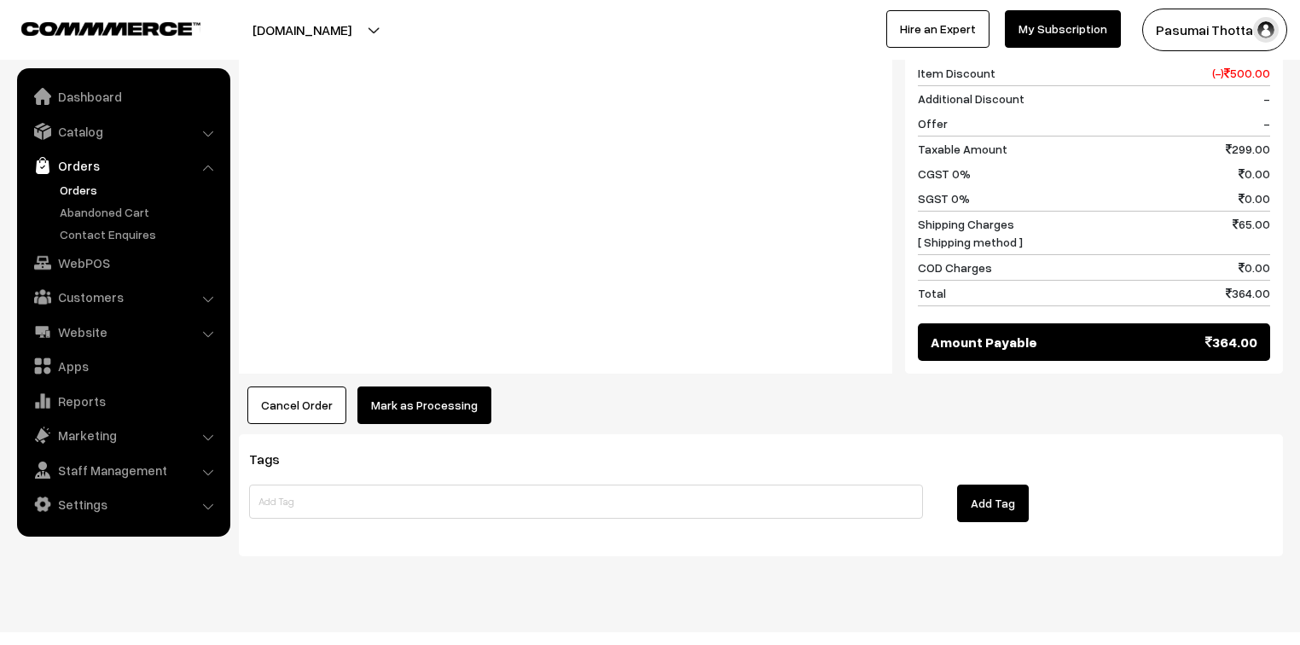
click at [357, 386] on button "Mark as Processing" at bounding box center [424, 405] width 134 height 38
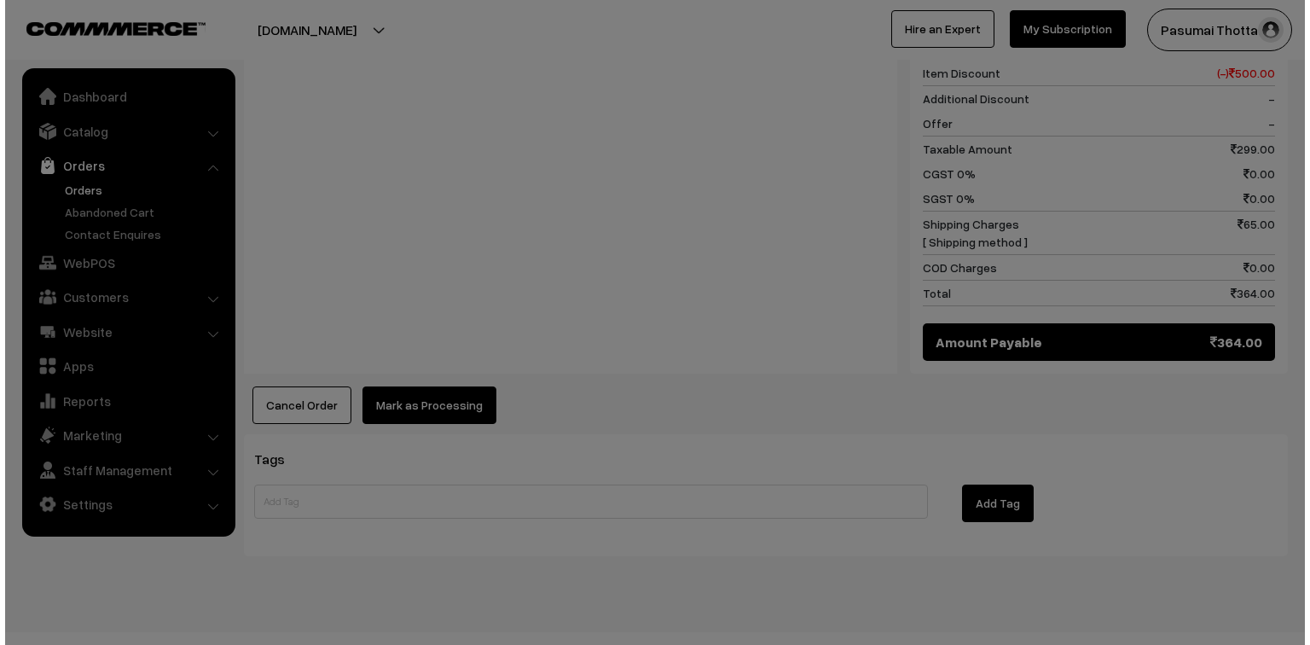
scroll to position [788, 0]
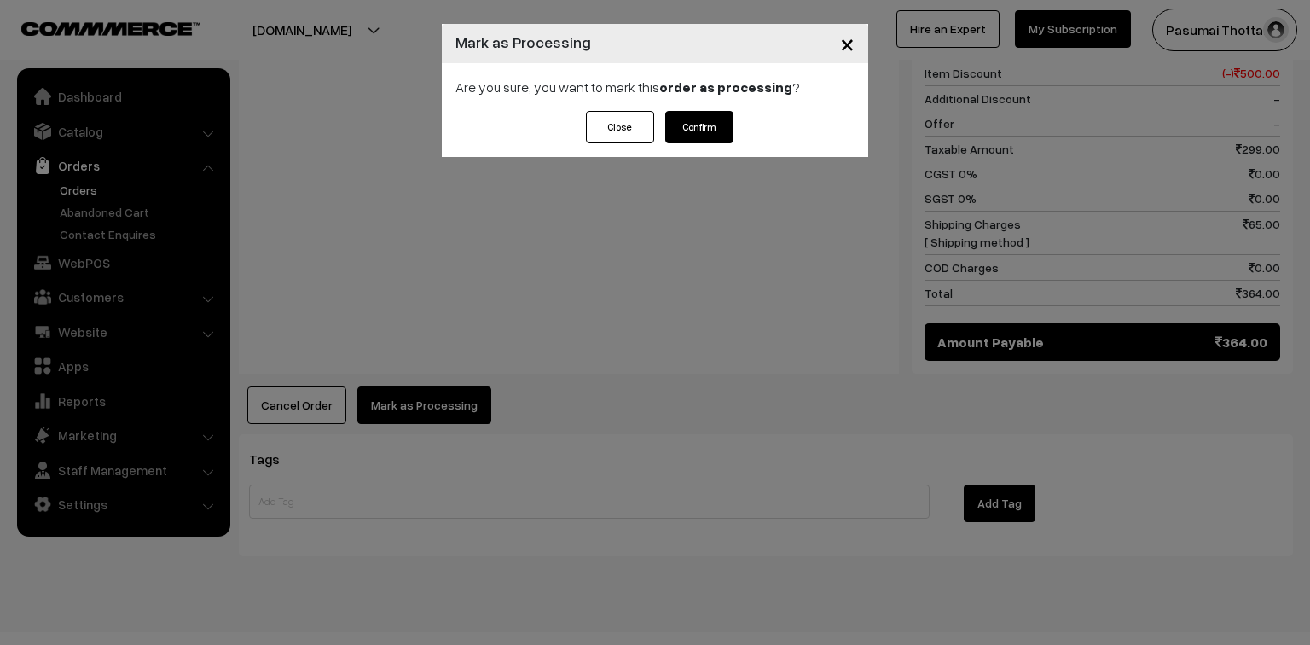
click at [706, 130] on button "Confirm" at bounding box center [699, 127] width 68 height 32
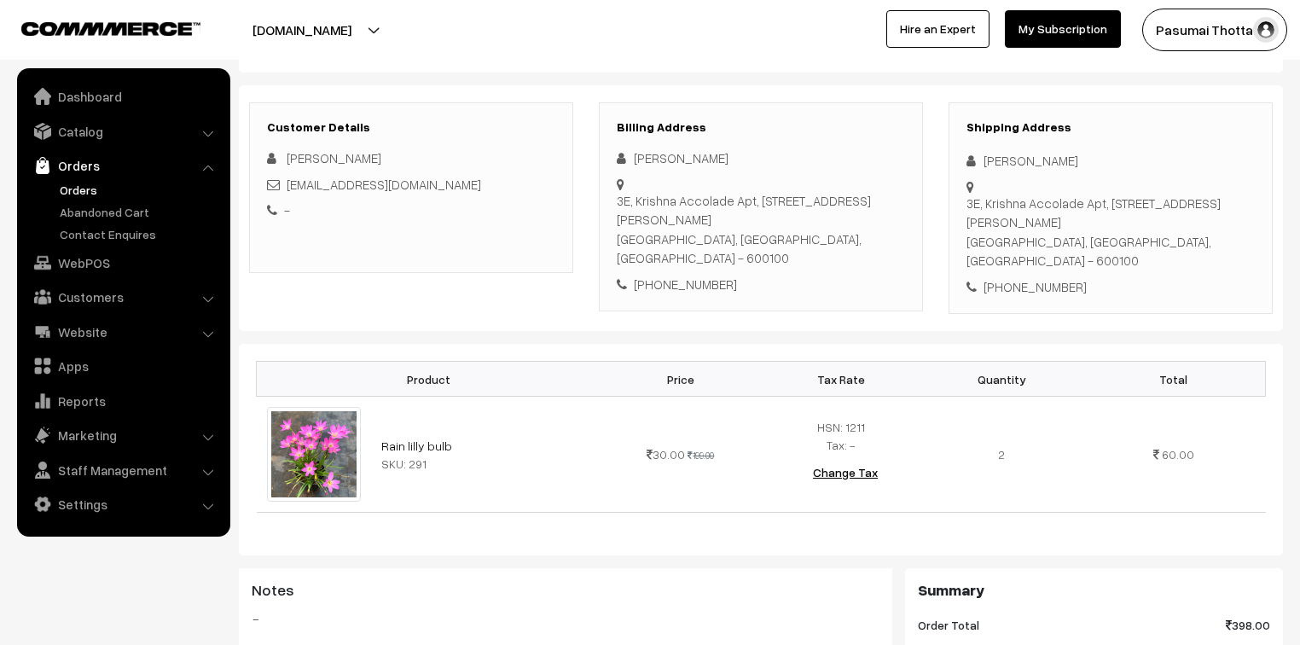
scroll to position [205, 0]
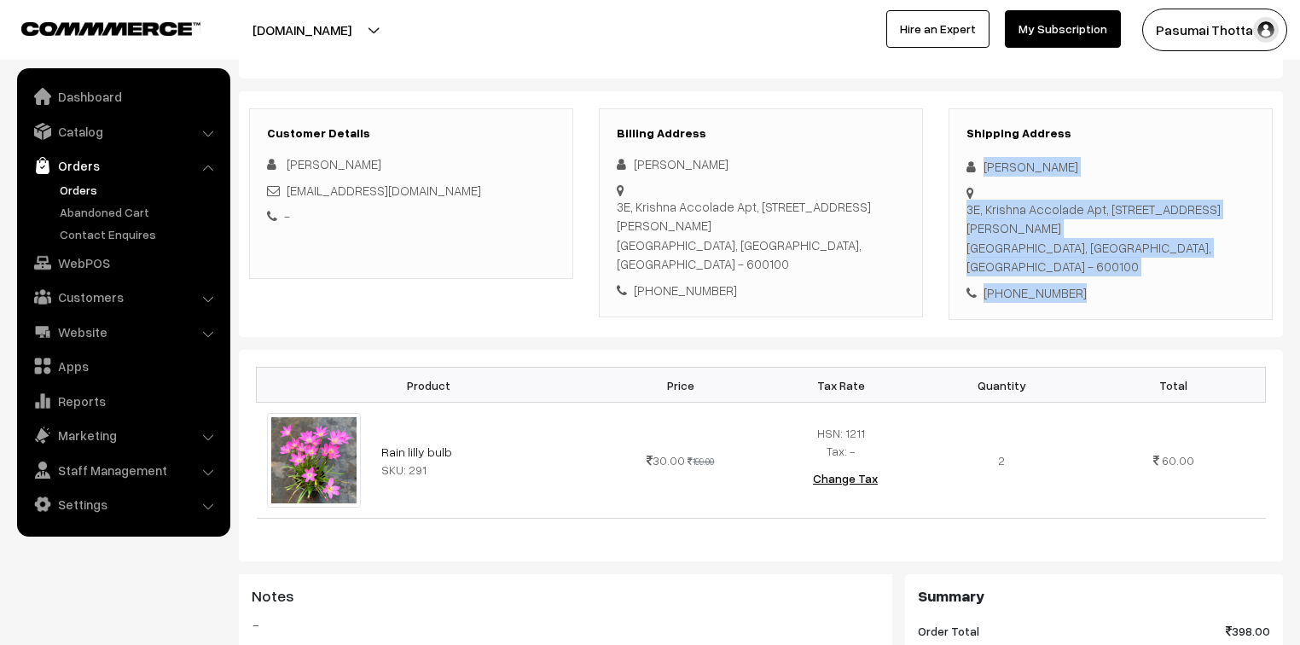
drag, startPoint x: 985, startPoint y: 169, endPoint x: 1107, endPoint y: 277, distance: 163.1
click at [1107, 277] on div "Shipping Address Anusha Nandhini 3E, Krishna Accolade Apt, 1st Main Road,, Jaya…" at bounding box center [1111, 214] width 324 height 212
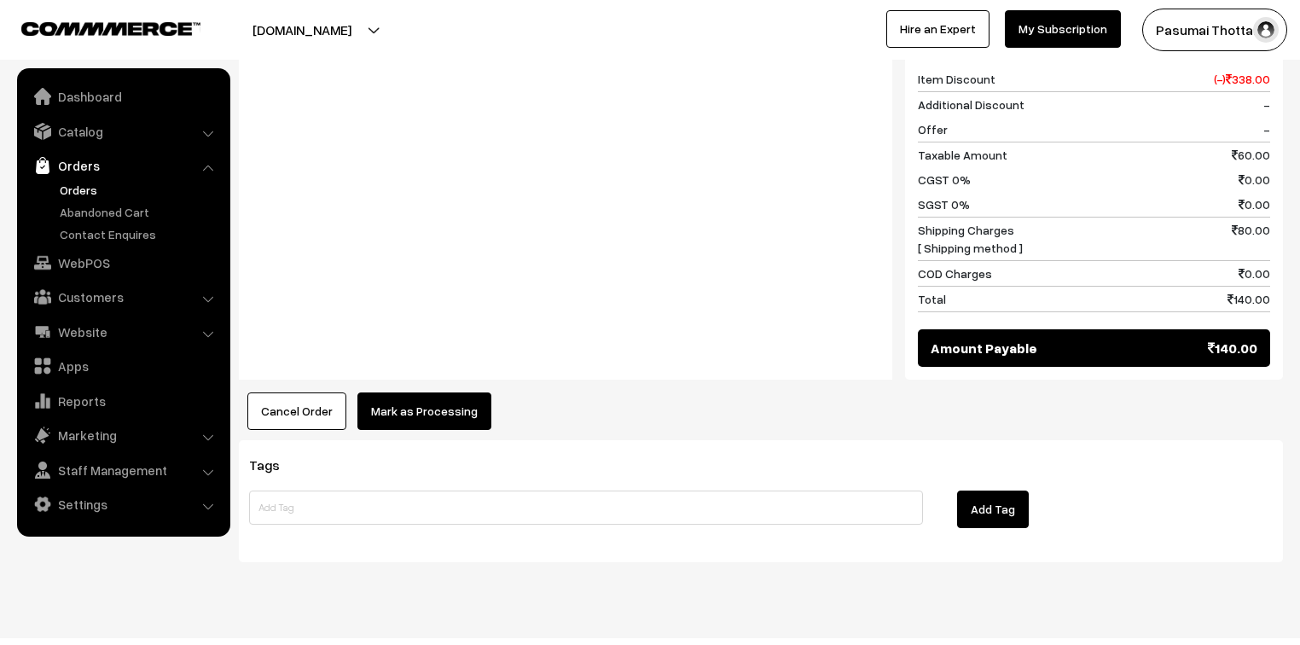
scroll to position [787, 0]
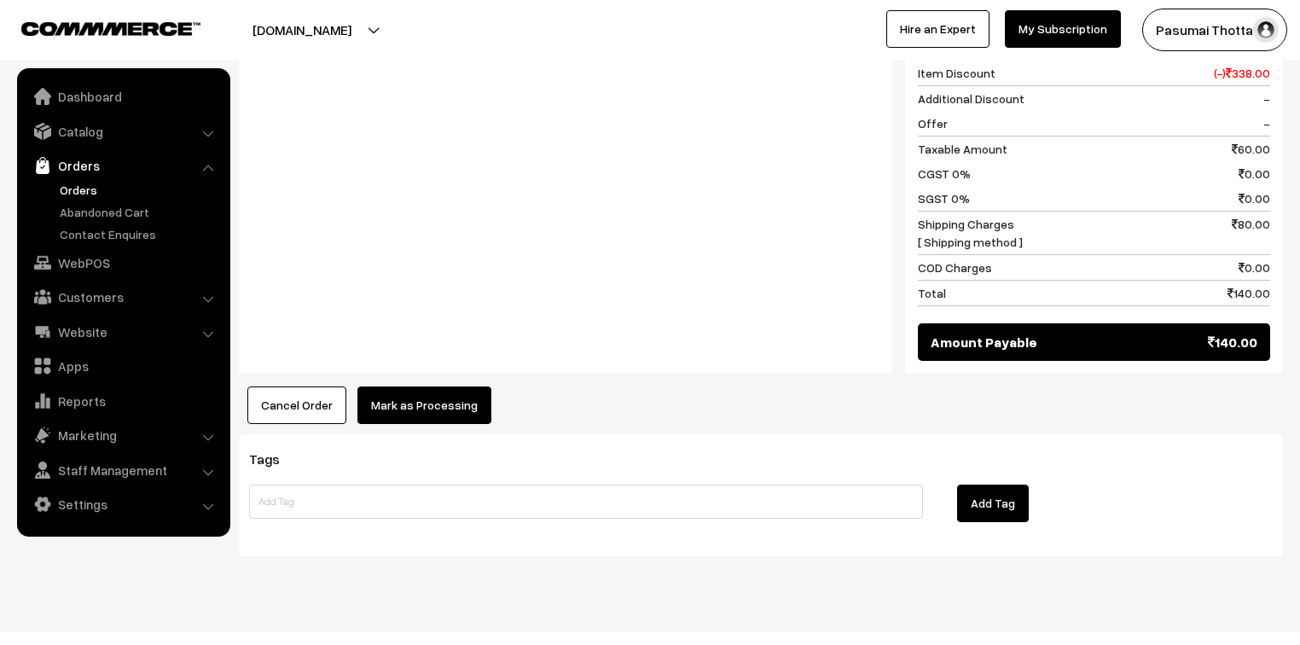
click at [416, 386] on button "Mark as Processing" at bounding box center [424, 405] width 134 height 38
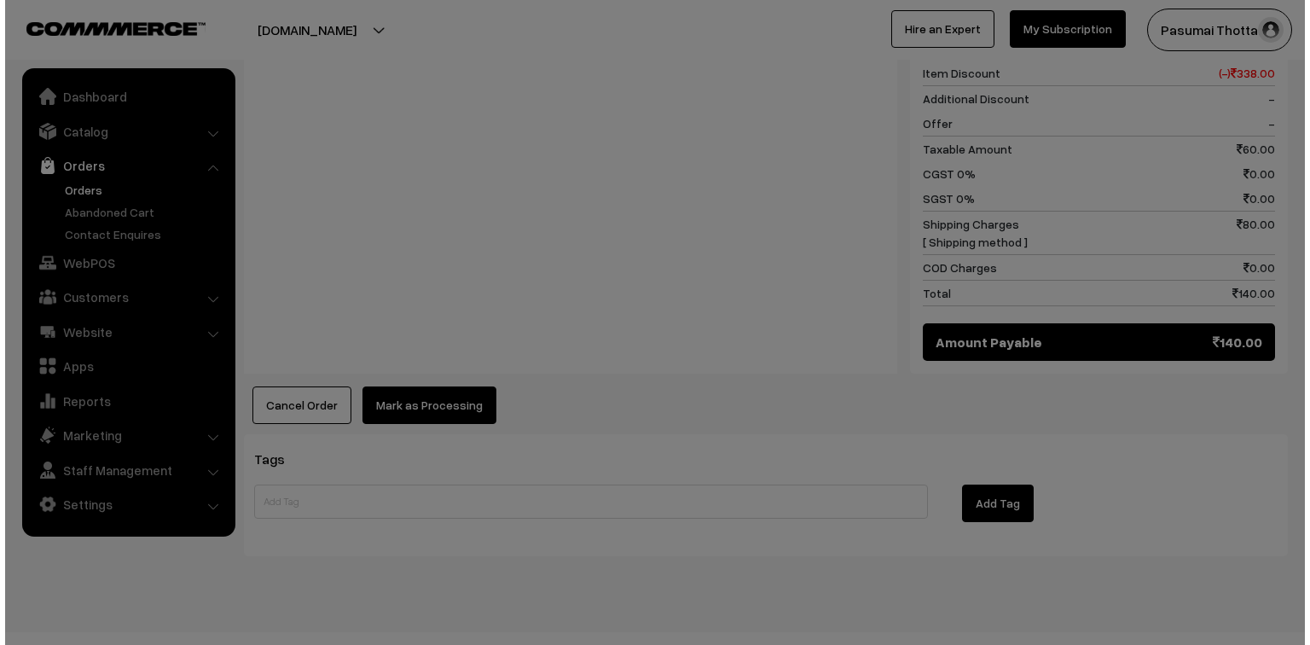
scroll to position [788, 0]
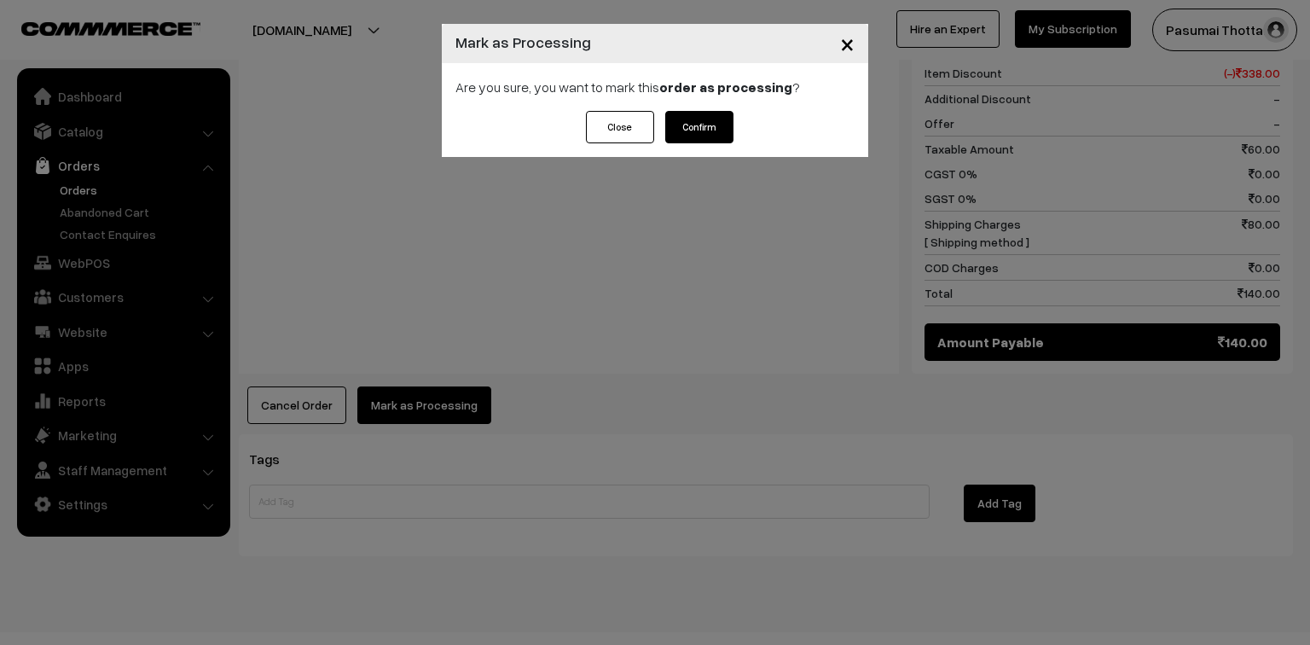
click at [694, 113] on button "Confirm" at bounding box center [699, 127] width 68 height 32
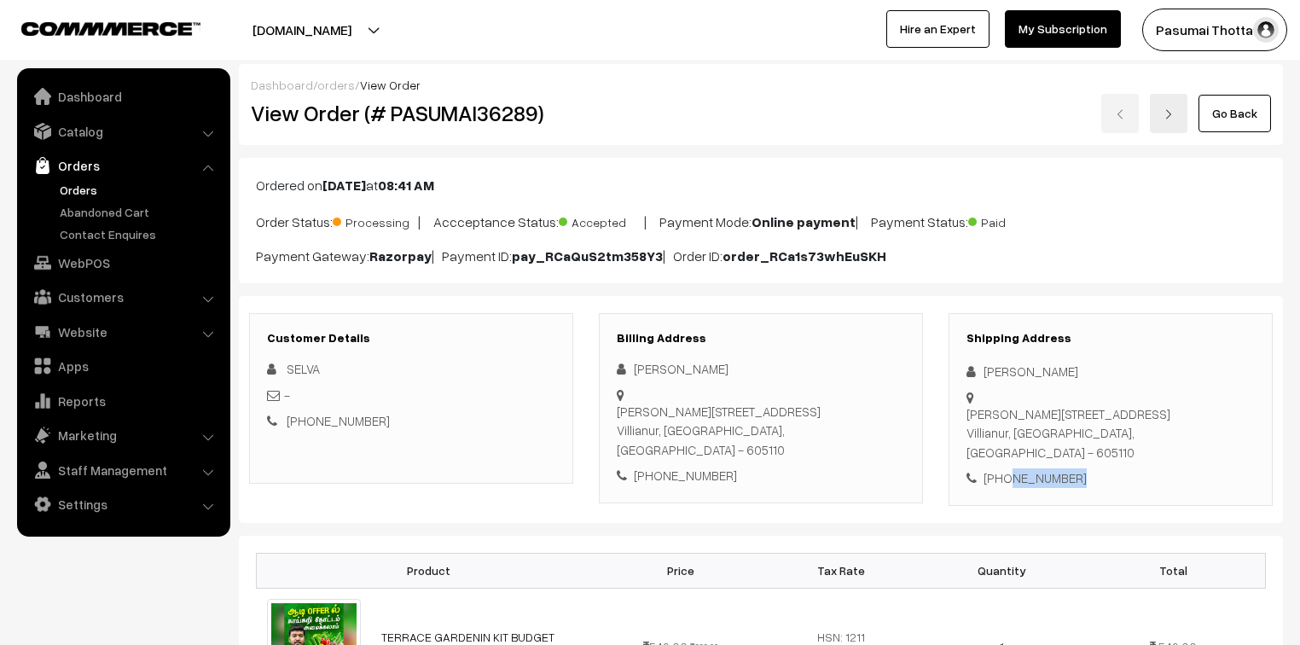
drag, startPoint x: 1006, startPoint y: 479, endPoint x: 1094, endPoint y: 489, distance: 88.5
click at [1094, 489] on div "Shipping Address [PERSON_NAME] [PERSON_NAME][STREET_ADDRESS] [PHONE_NUMBER]" at bounding box center [1111, 409] width 324 height 193
